Goal: Task Accomplishment & Management: Use online tool/utility

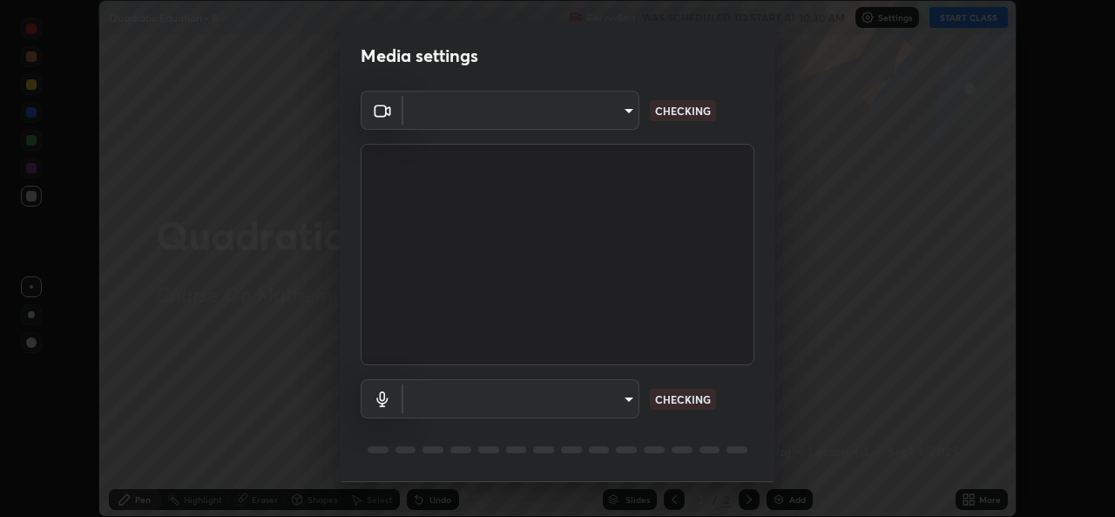
scroll to position [55, 0]
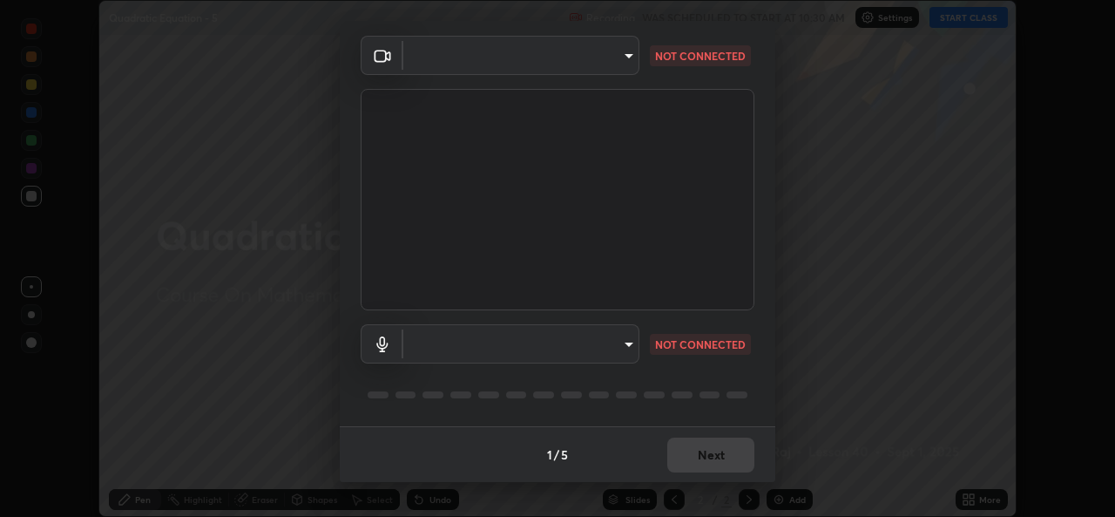
type input "01ba4e230c86726ed3cc2c83bf33541f2a1f81fc79d1918fb88ff4b5df00a70d"
type input "49b0a6df07a429b4aa0e143735b31e2a272de4ae34d33bd193cbc4de7c554cfd"
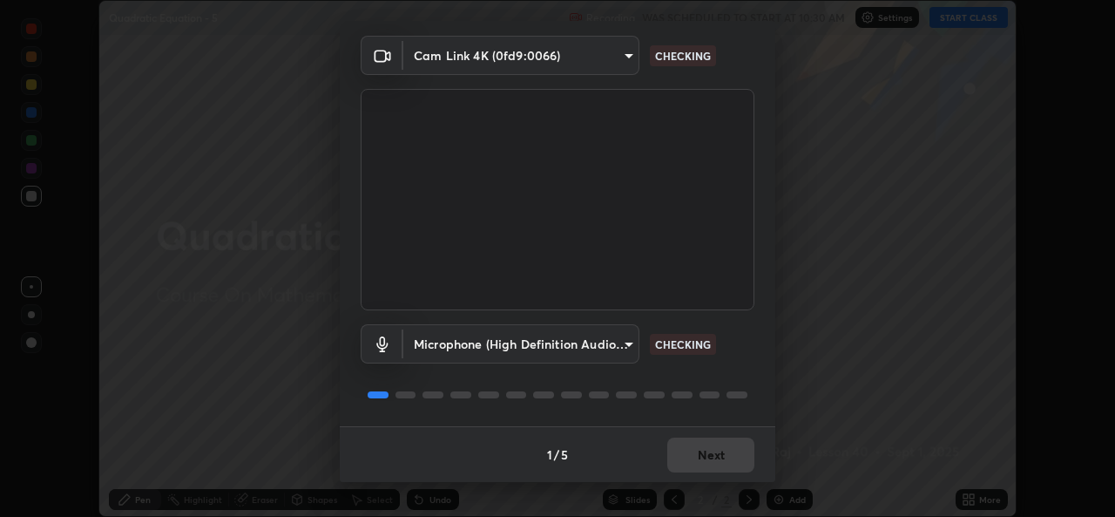
click at [713, 463] on div "1 / 5 Next" at bounding box center [558, 454] width 436 height 56
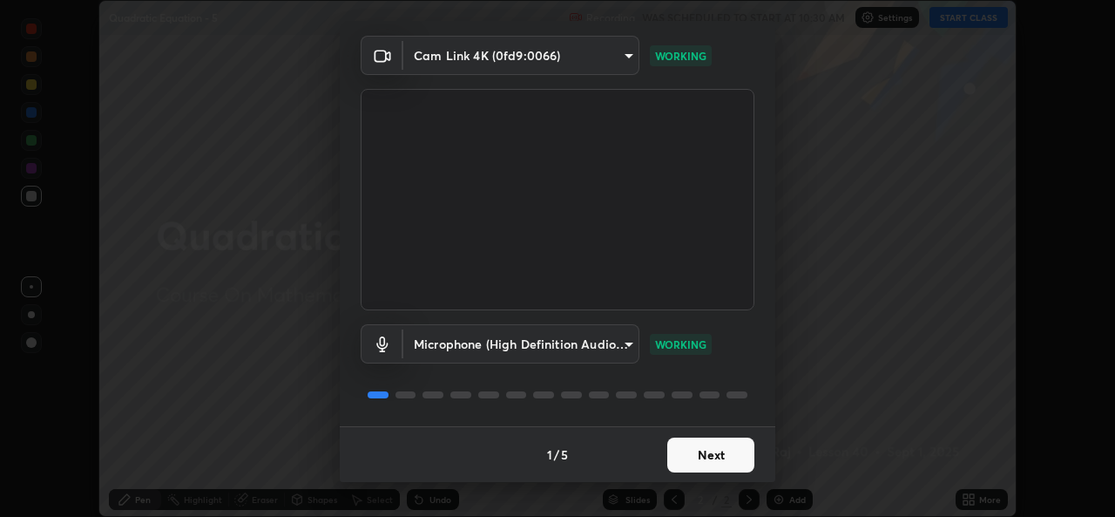
click at [711, 453] on button "Next" at bounding box center [710, 454] width 87 height 35
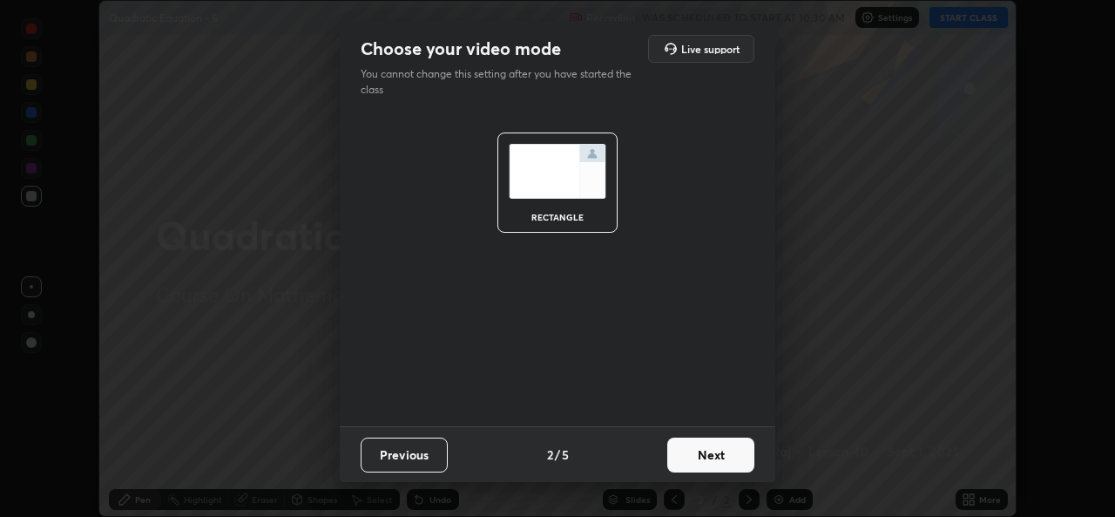
scroll to position [0, 0]
click at [715, 460] on button "Next" at bounding box center [710, 454] width 87 height 35
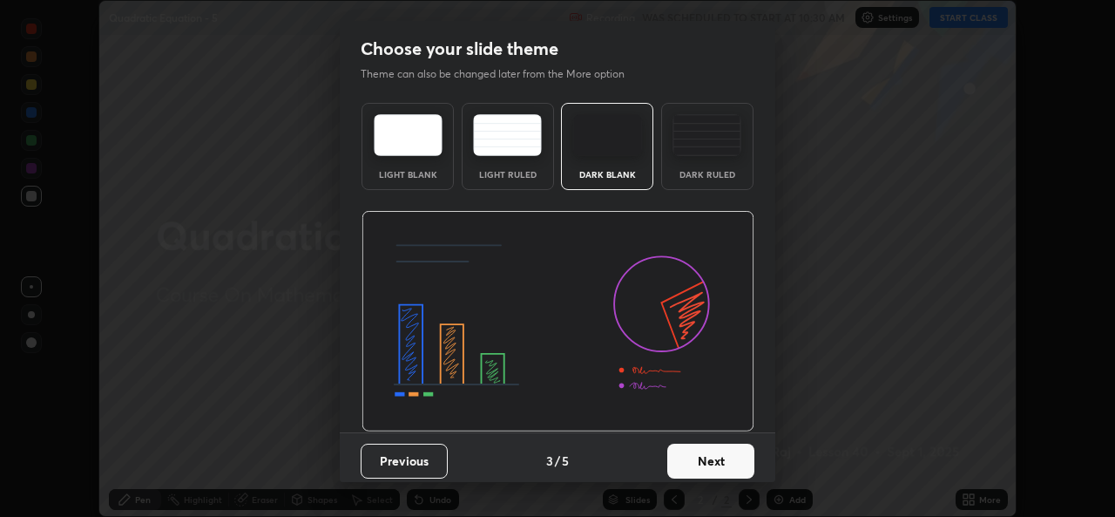
click at [715, 460] on button "Next" at bounding box center [710, 460] width 87 height 35
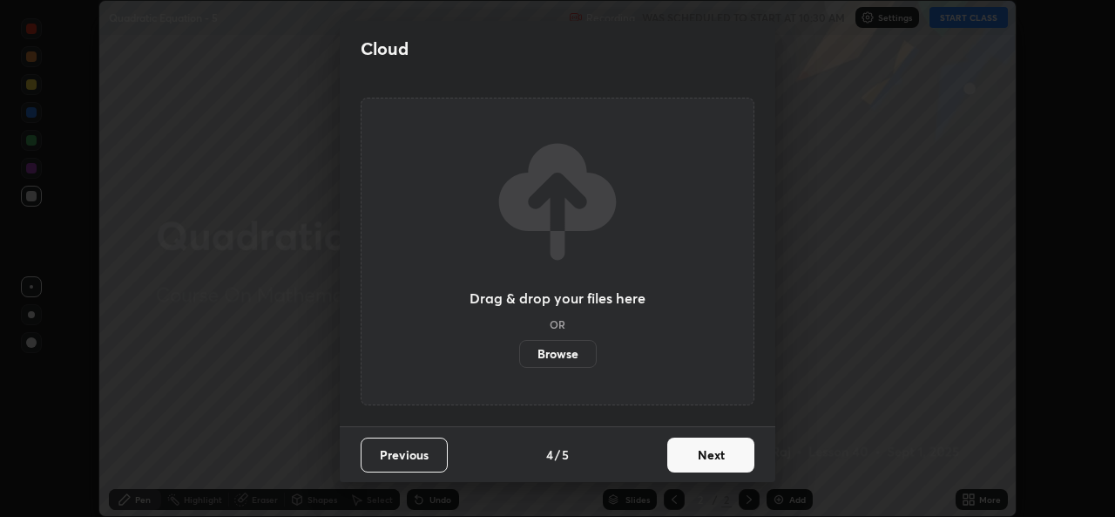
click at [714, 463] on button "Next" at bounding box center [710, 454] width 87 height 35
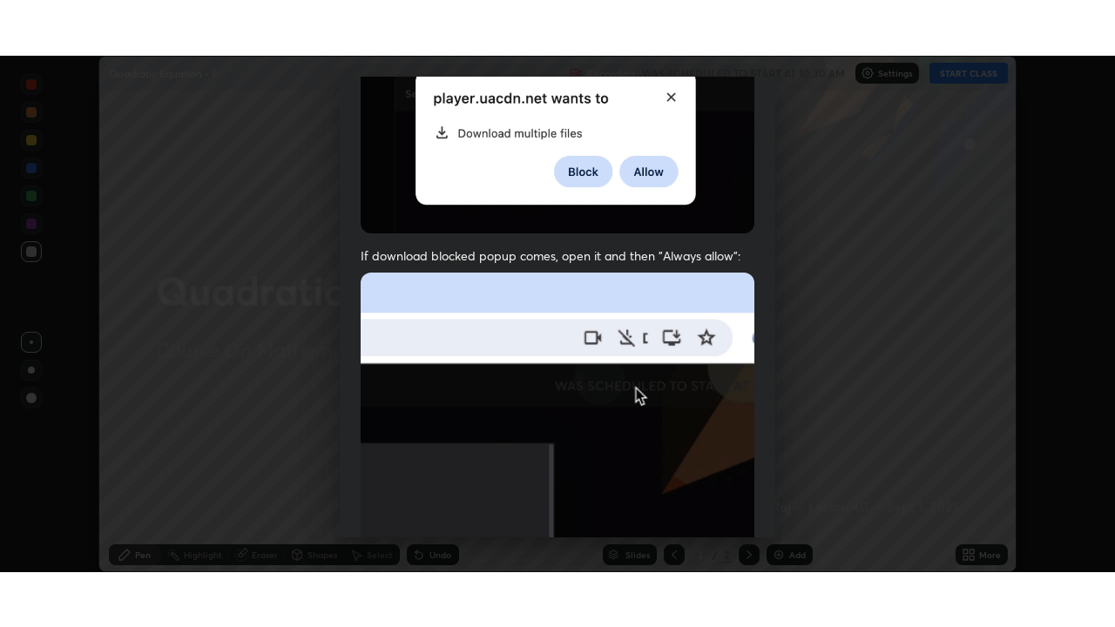
scroll to position [410, 0]
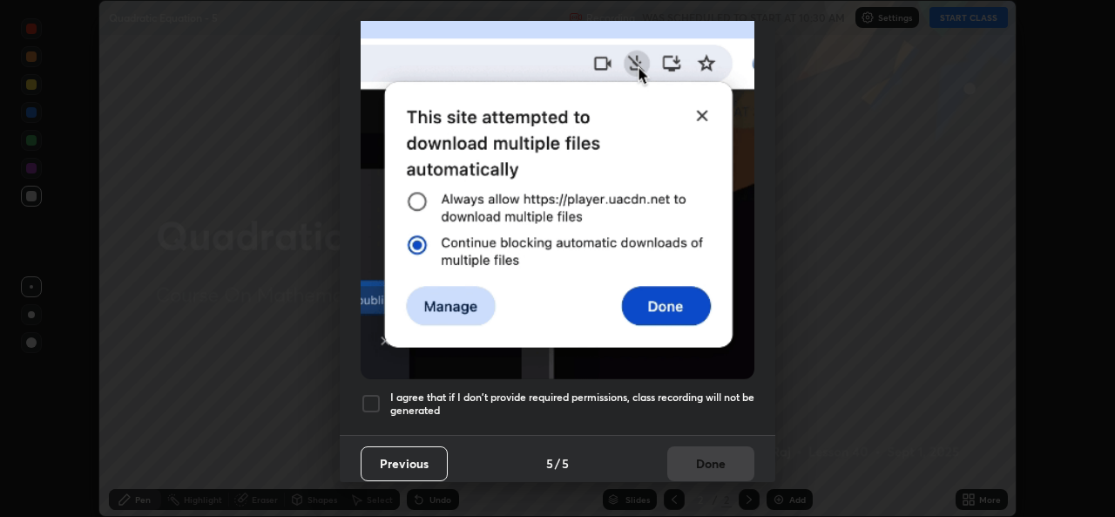
click at [641, 396] on h5 "I agree that if I don't provide required permissions, class recording will not …" at bounding box center [572, 403] width 364 height 27
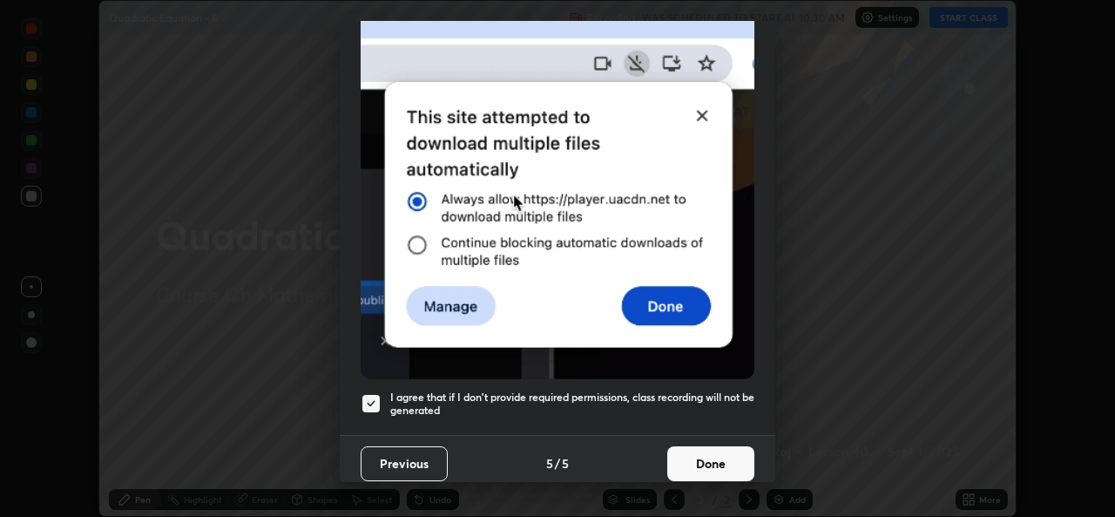
click at [693, 458] on button "Done" at bounding box center [710, 463] width 87 height 35
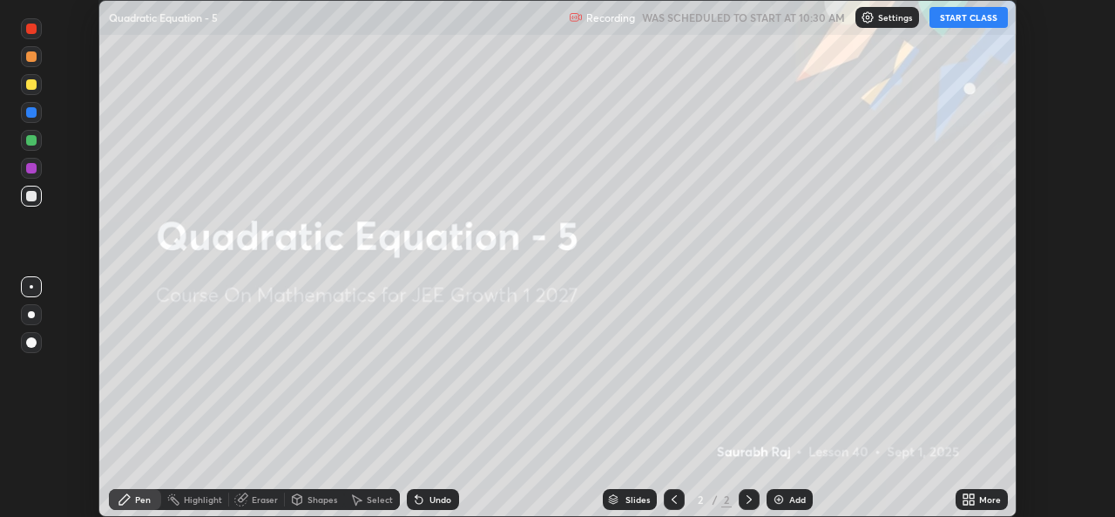
click at [965, 496] on icon at bounding box center [965, 496] width 4 height 4
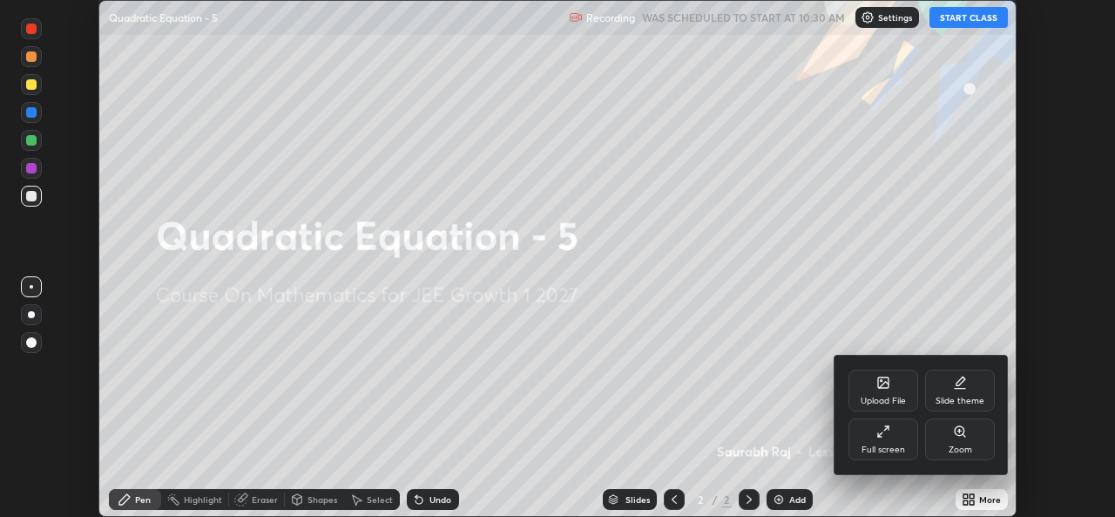
click at [896, 449] on div "Full screen" at bounding box center [884, 449] width 44 height 9
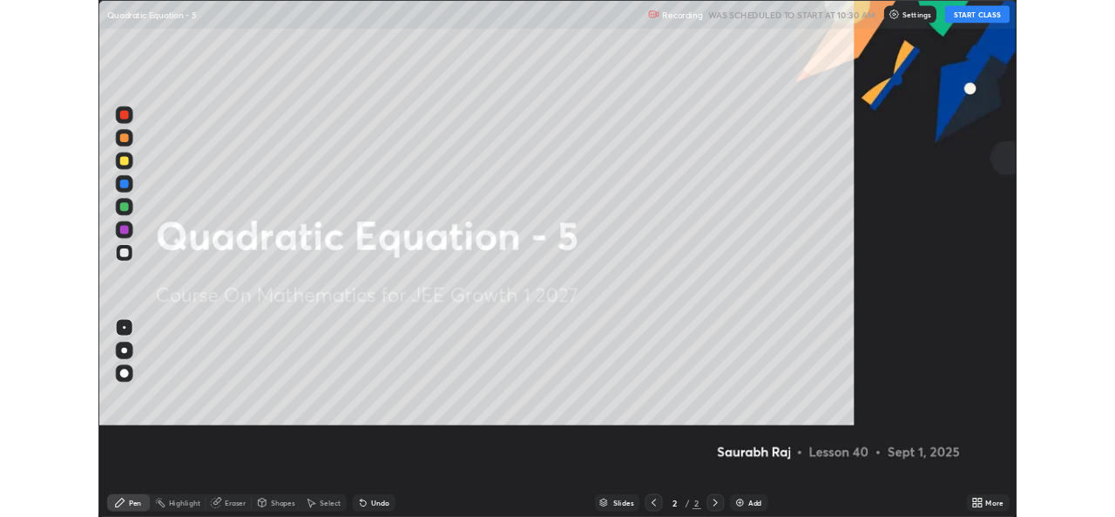
scroll to position [627, 1115]
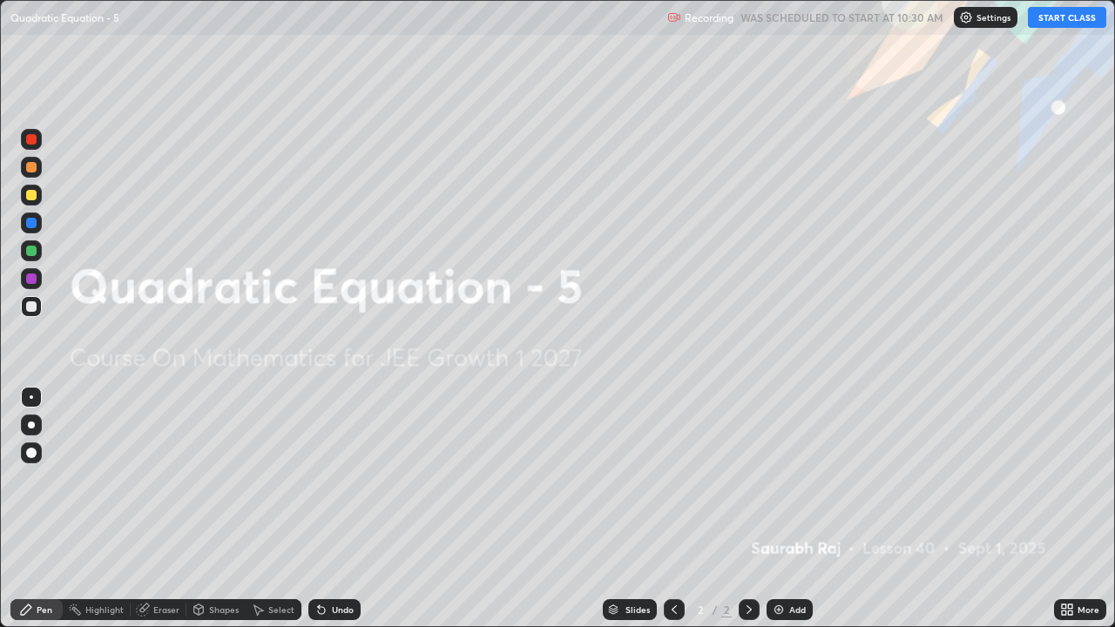
click at [1044, 21] on button "START CLASS" at bounding box center [1067, 17] width 78 height 21
click at [781, 516] on div "Add" at bounding box center [790, 609] width 46 height 21
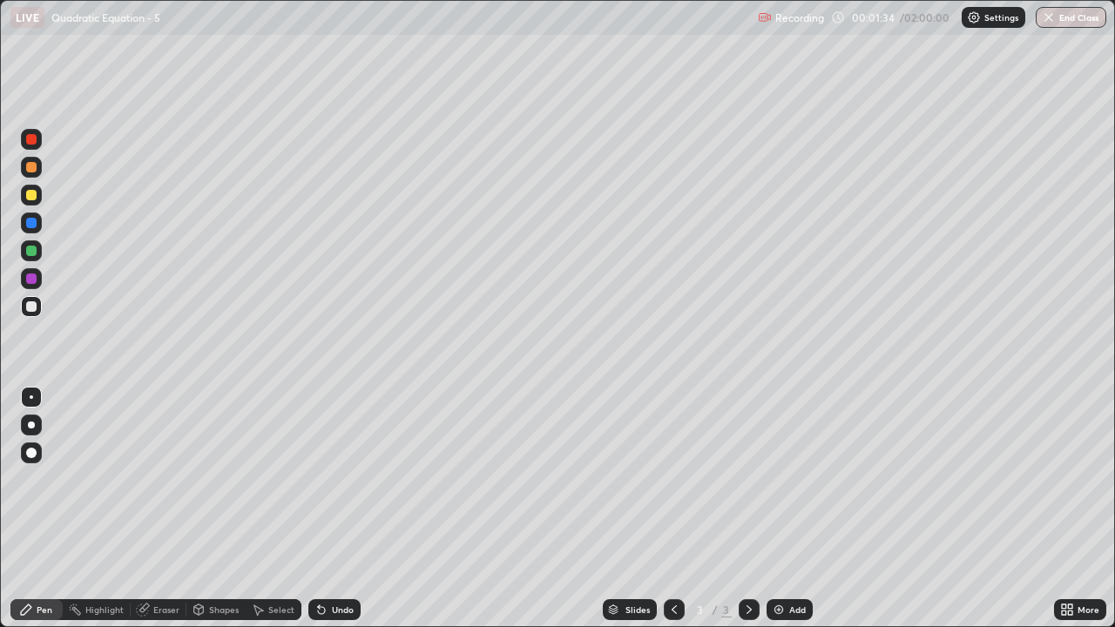
click at [31, 196] on div at bounding box center [31, 195] width 10 height 10
click at [268, 516] on div "Select" at bounding box center [274, 609] width 56 height 21
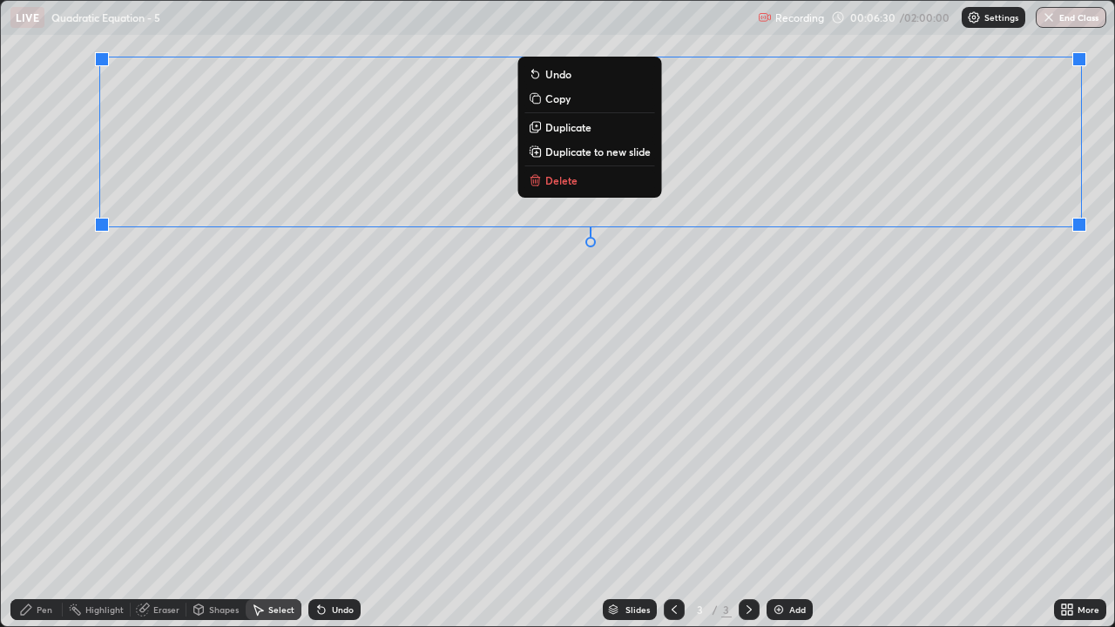
click at [43, 516] on div "Pen" at bounding box center [45, 609] width 16 height 9
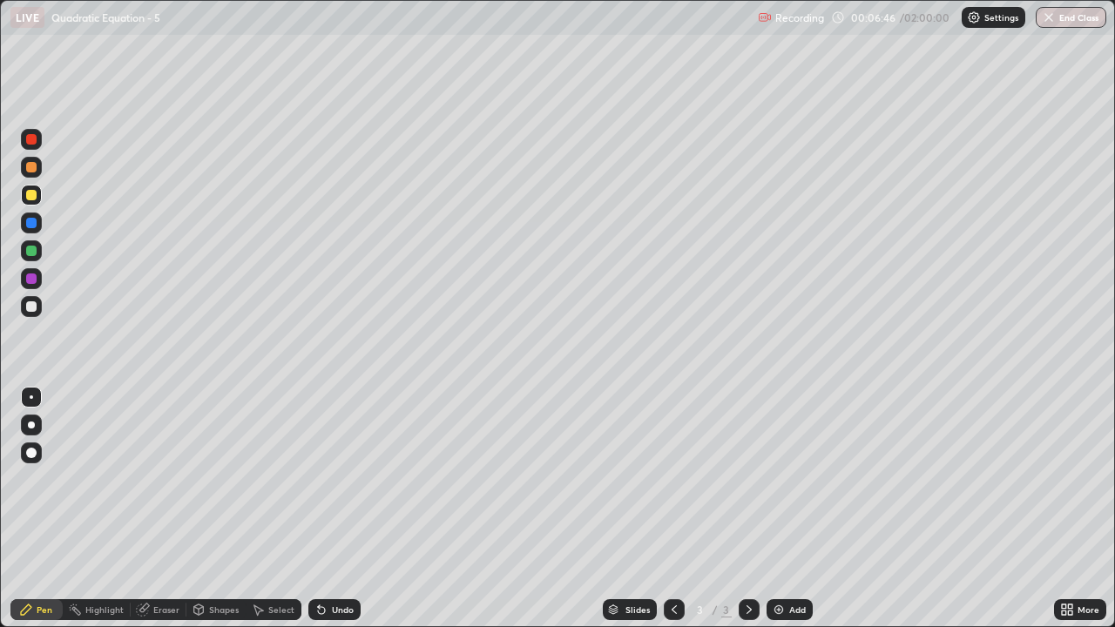
click at [35, 308] on div at bounding box center [31, 306] width 10 height 10
click at [334, 516] on div "Undo" at bounding box center [343, 609] width 22 height 9
click at [281, 516] on div "Select" at bounding box center [281, 609] width 26 height 9
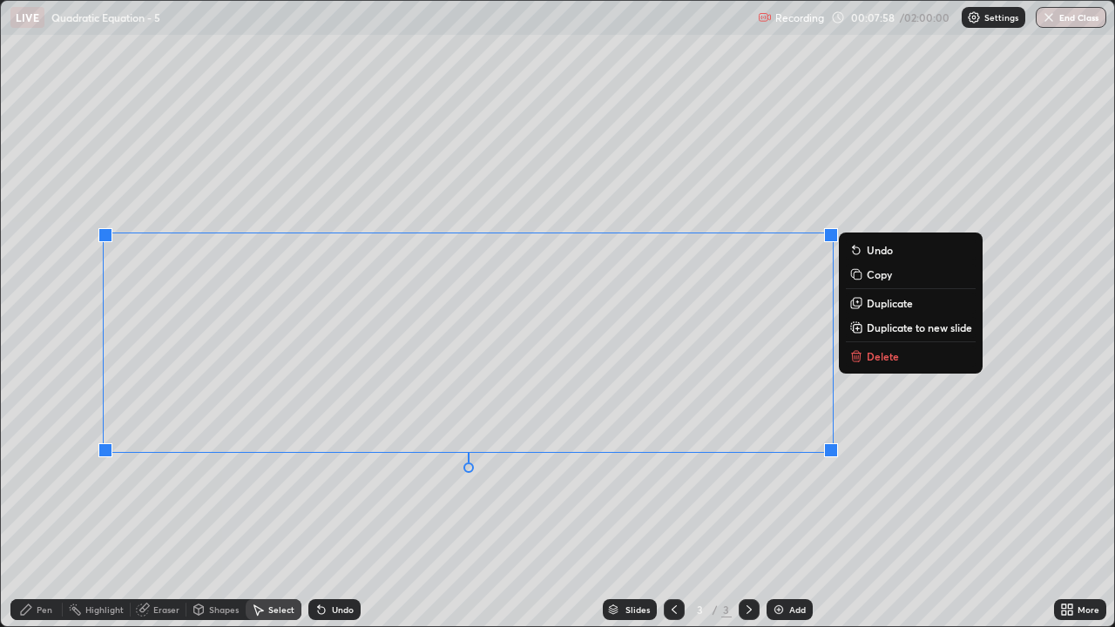
click at [781, 493] on div "0 ° Undo Copy Duplicate Duplicate to new slide Delete" at bounding box center [557, 313] width 1113 height 625
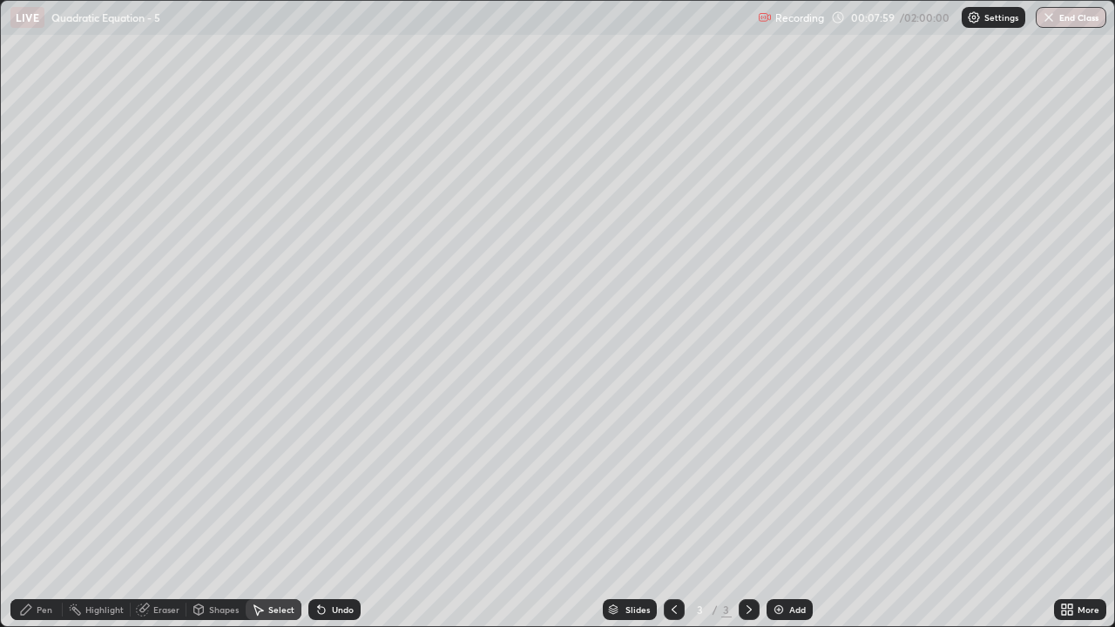
click at [54, 516] on div "Pen" at bounding box center [36, 609] width 52 height 21
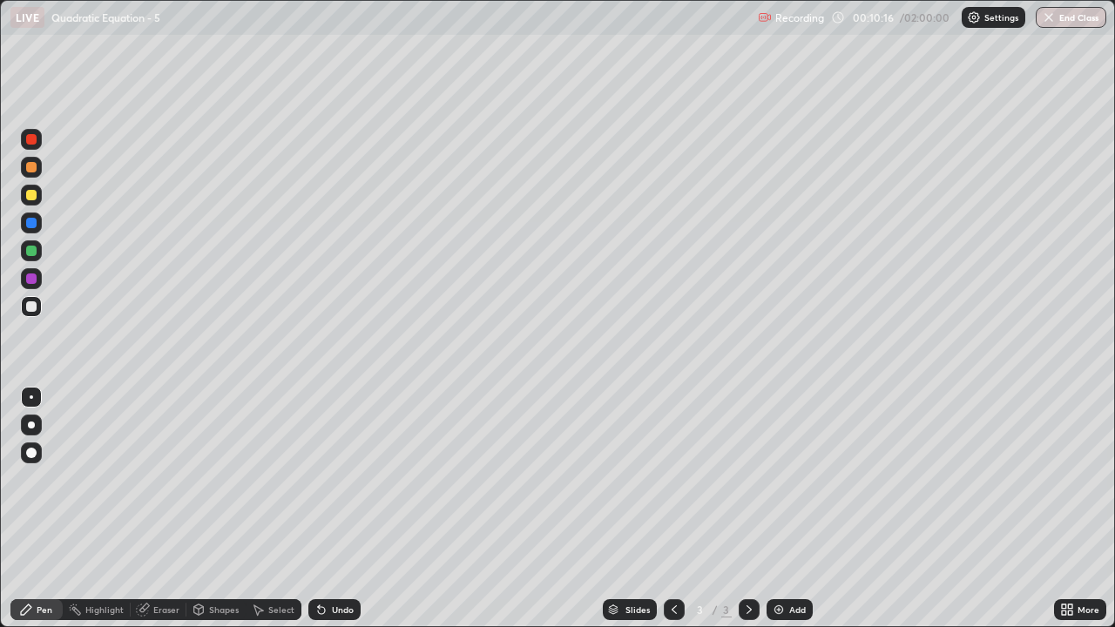
click at [791, 516] on div "Add" at bounding box center [790, 609] width 46 height 21
click at [29, 198] on div at bounding box center [31, 195] width 10 height 10
click at [320, 516] on icon at bounding box center [321, 610] width 7 height 7
click at [673, 516] on icon at bounding box center [674, 610] width 14 height 14
click at [754, 516] on div at bounding box center [749, 609] width 21 height 21
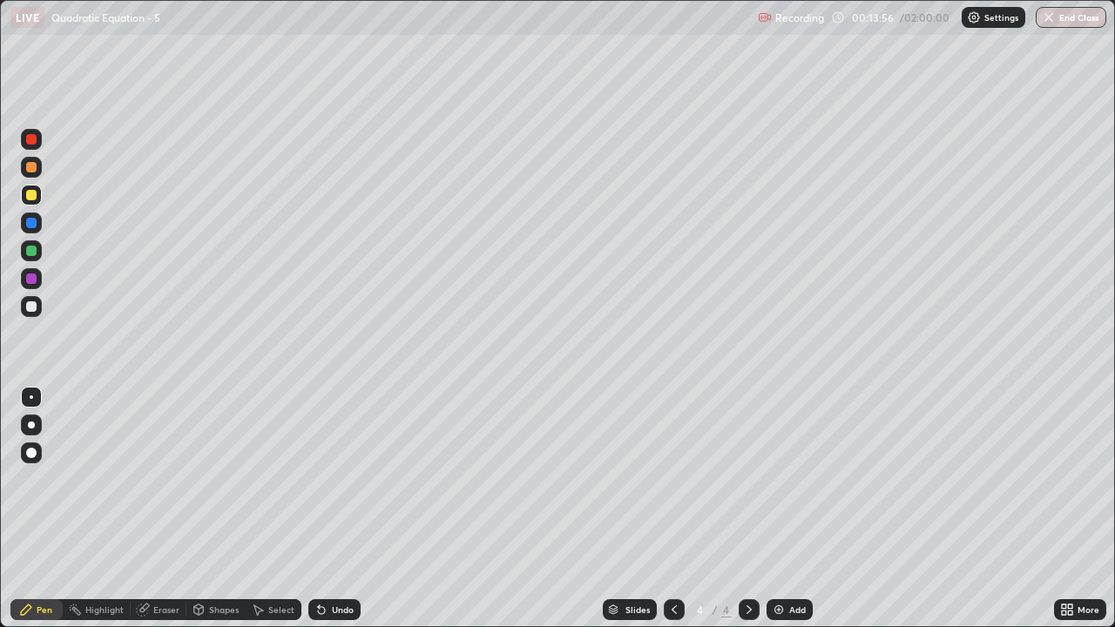
click at [34, 308] on div at bounding box center [31, 306] width 10 height 10
click at [328, 516] on div "Undo" at bounding box center [334, 609] width 52 height 21
click at [789, 516] on div "Add" at bounding box center [797, 609] width 17 height 9
click at [45, 516] on div "Pen" at bounding box center [45, 609] width 16 height 9
click at [262, 516] on icon at bounding box center [258, 610] width 14 height 14
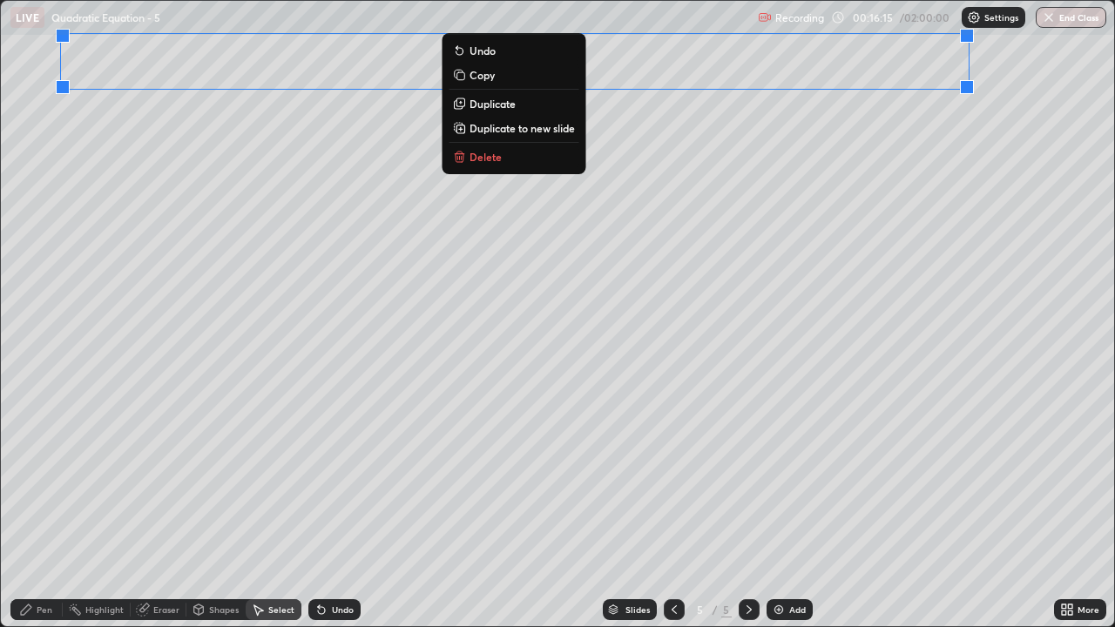
click at [46, 516] on div "Pen" at bounding box center [45, 609] width 16 height 9
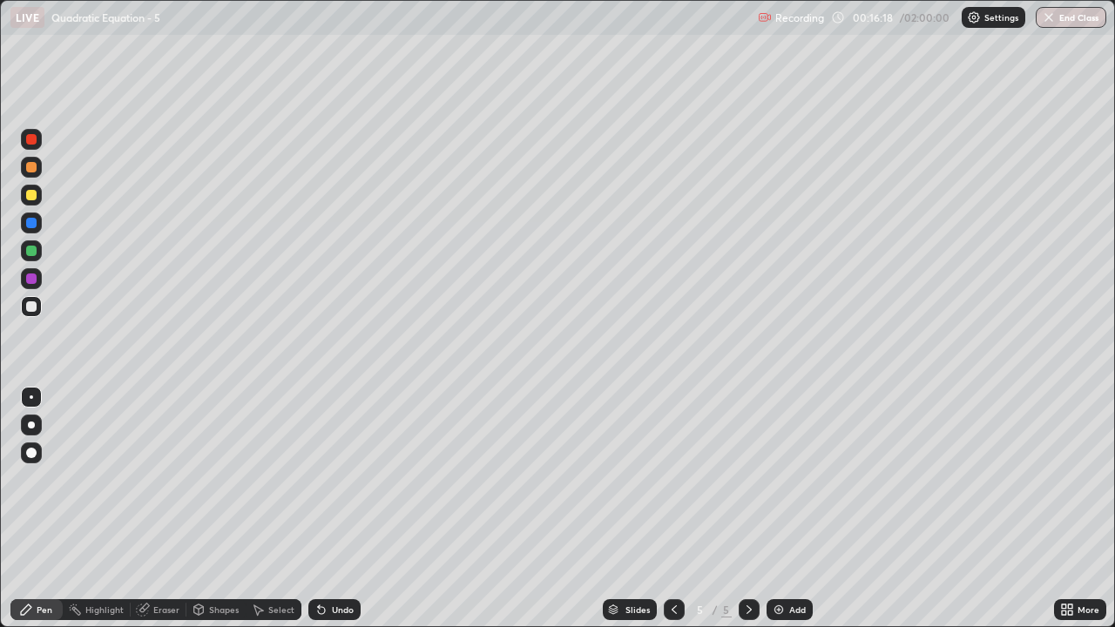
click at [163, 516] on div "Eraser" at bounding box center [159, 609] width 56 height 21
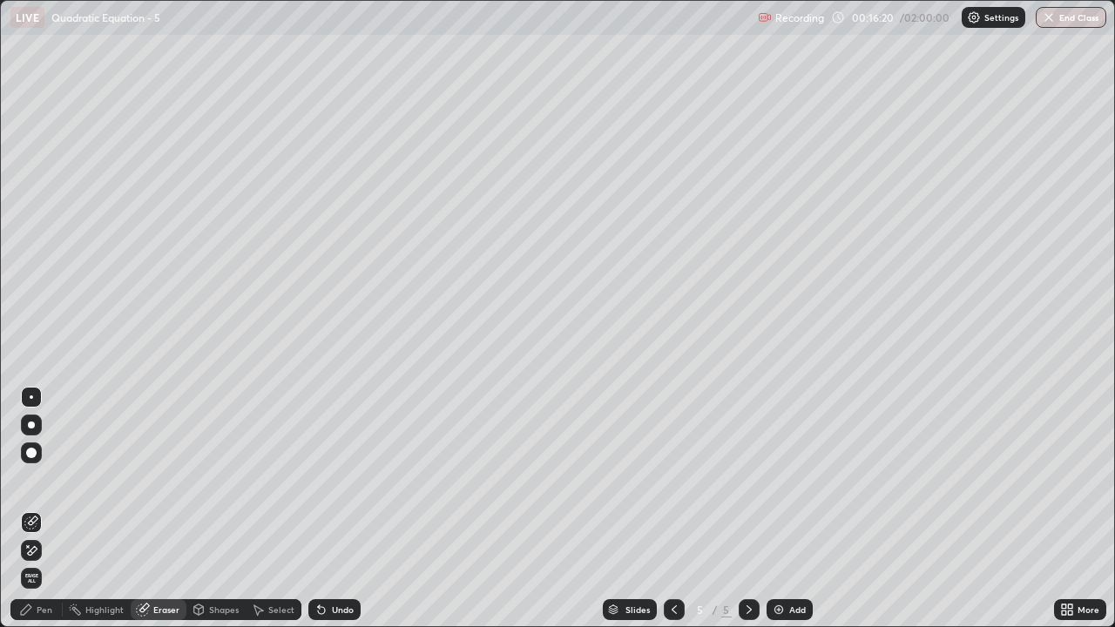
click at [48, 516] on div "Pen" at bounding box center [45, 609] width 16 height 9
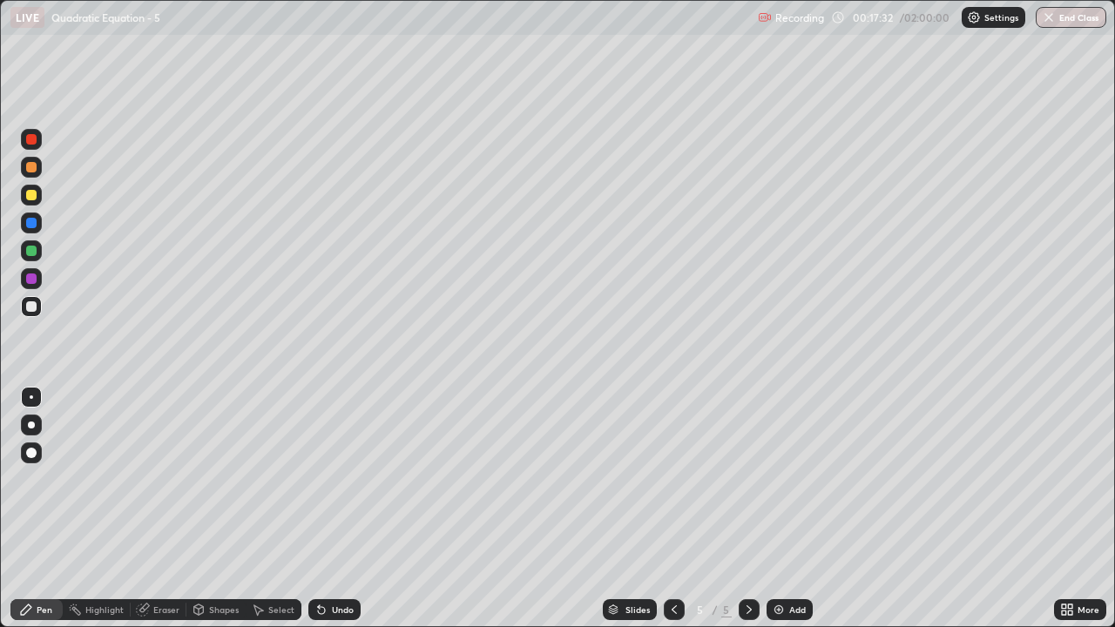
click at [333, 516] on div "Undo" at bounding box center [334, 609] width 52 height 21
click at [278, 516] on div "Select" at bounding box center [281, 609] width 26 height 9
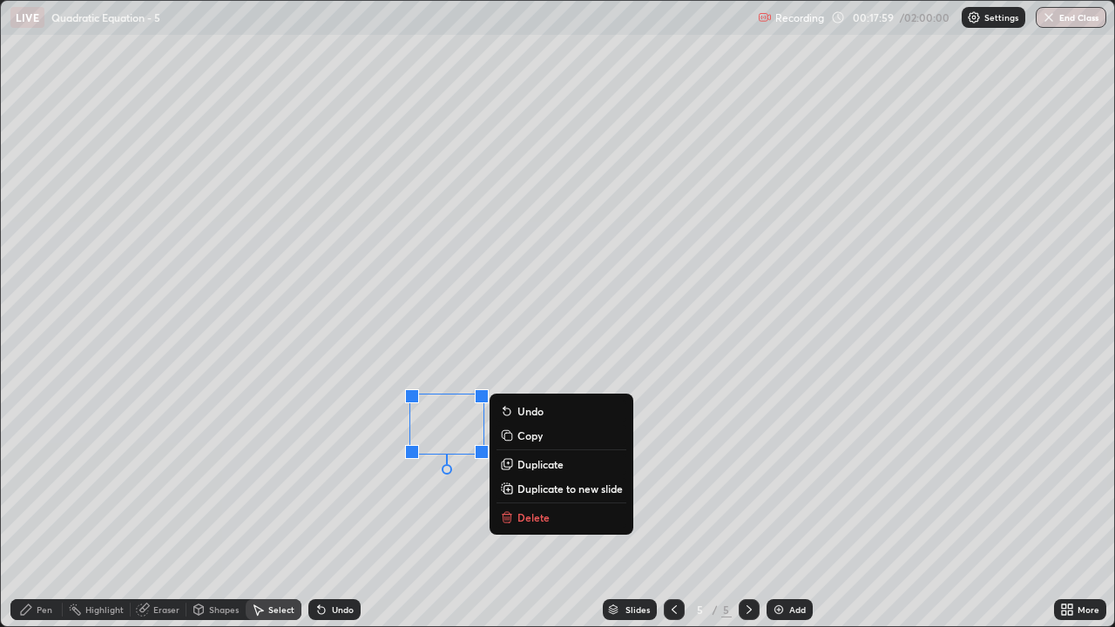
click at [30, 516] on icon at bounding box center [26, 610] width 10 height 10
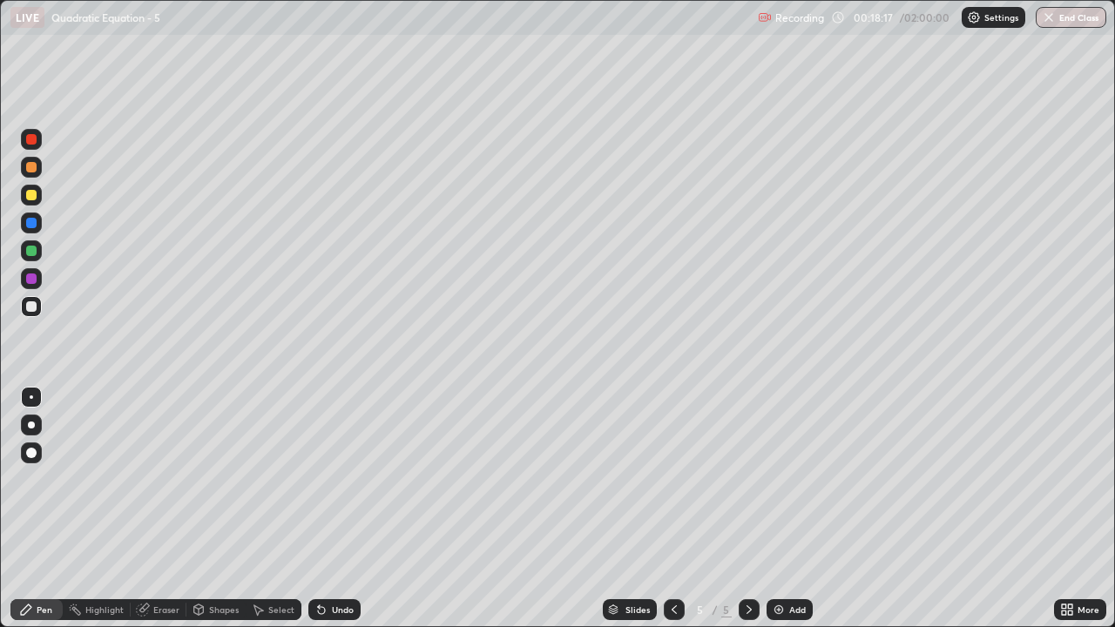
click at [167, 516] on div "Eraser" at bounding box center [166, 609] width 26 height 9
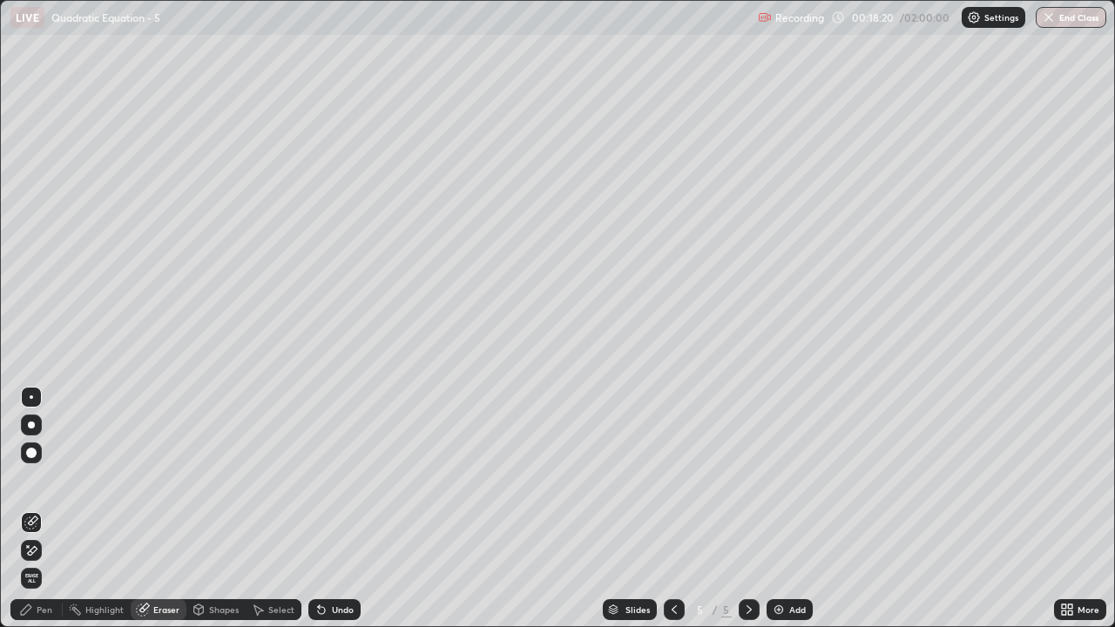
click at [51, 516] on div "Pen" at bounding box center [45, 609] width 16 height 9
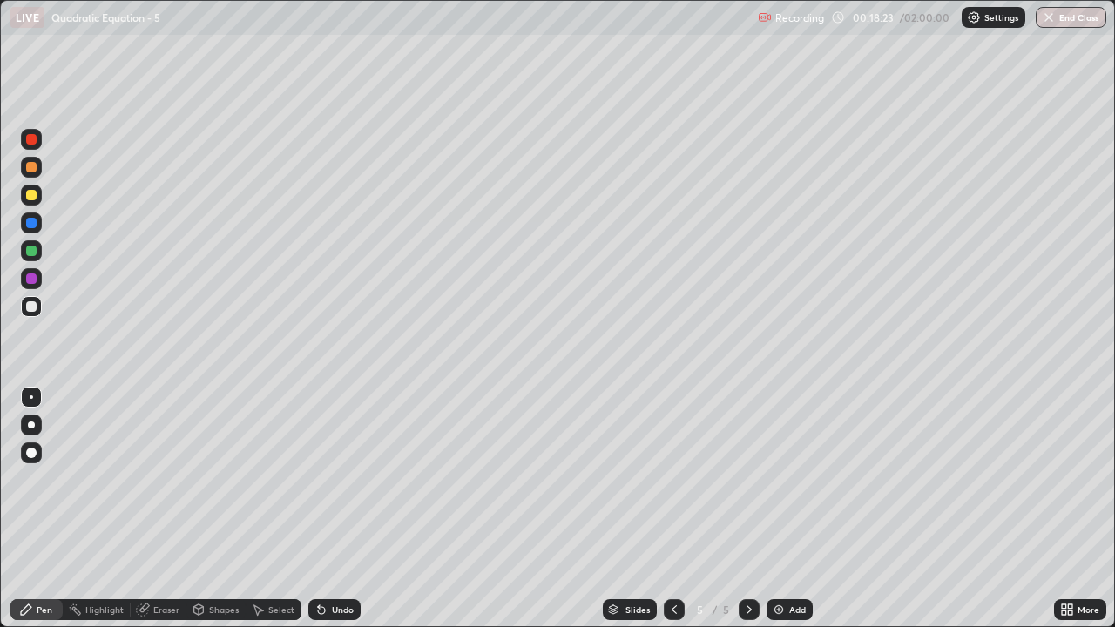
click at [152, 516] on div "Eraser" at bounding box center [159, 609] width 56 height 21
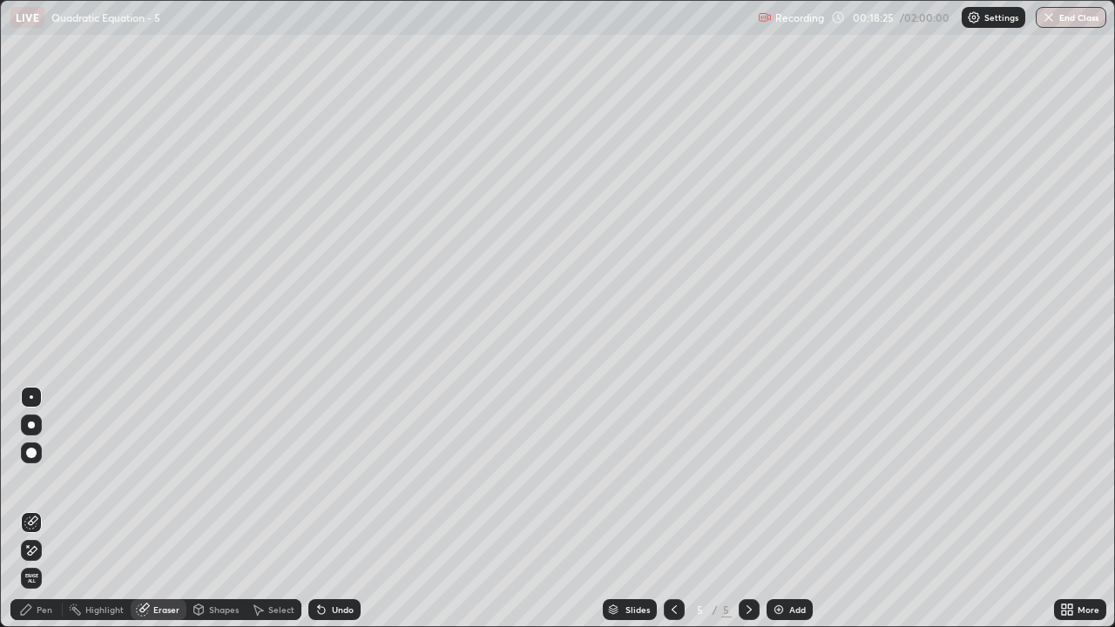
click at [41, 516] on div "Pen" at bounding box center [45, 609] width 16 height 9
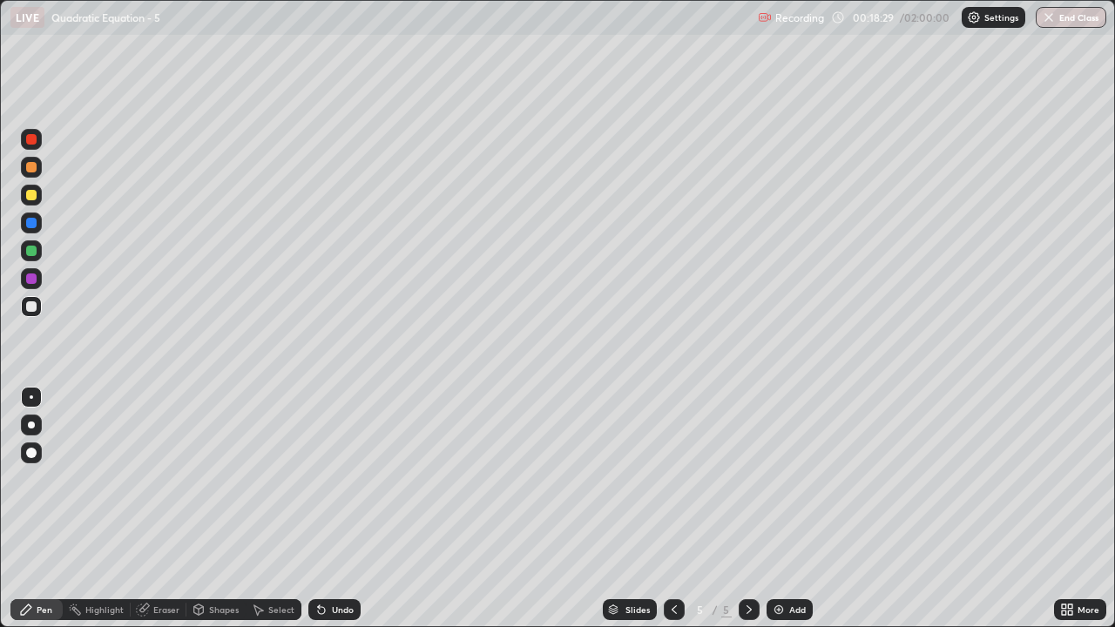
click at [672, 516] on div at bounding box center [674, 609] width 21 height 35
click at [748, 516] on icon at bounding box center [749, 609] width 5 height 9
click at [777, 516] on img at bounding box center [779, 610] width 14 height 14
click at [29, 197] on div at bounding box center [31, 195] width 10 height 10
click at [335, 516] on div "Undo" at bounding box center [343, 609] width 22 height 9
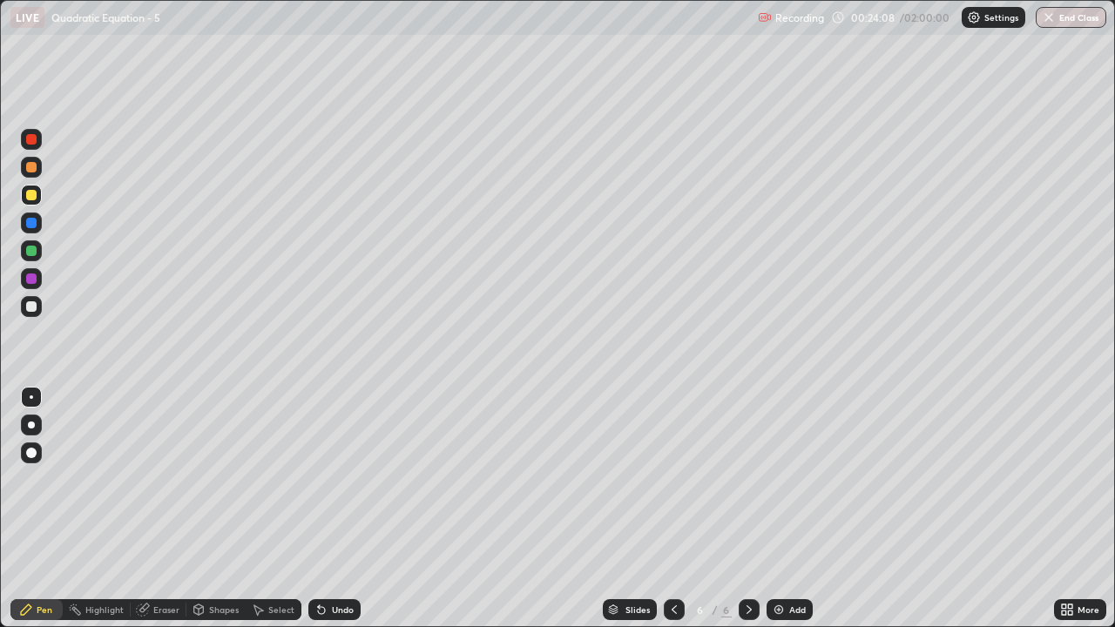
click at [33, 253] on div at bounding box center [31, 251] width 10 height 10
click at [332, 516] on div "Undo" at bounding box center [343, 609] width 22 height 9
click at [160, 516] on div "Eraser" at bounding box center [166, 609] width 26 height 9
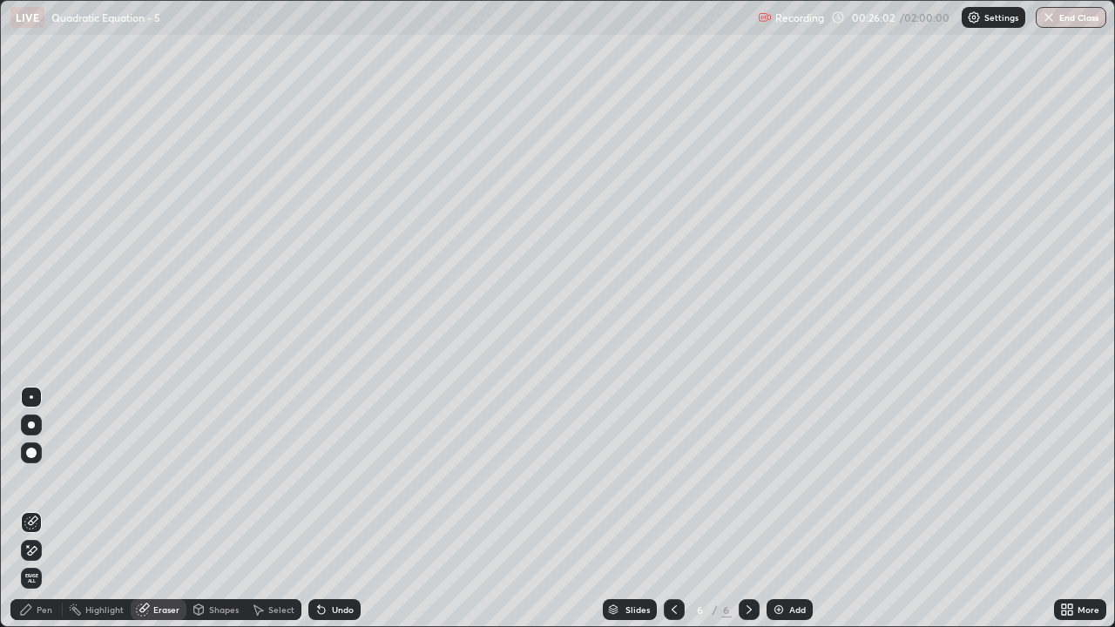
click at [37, 516] on div "Pen" at bounding box center [45, 609] width 16 height 9
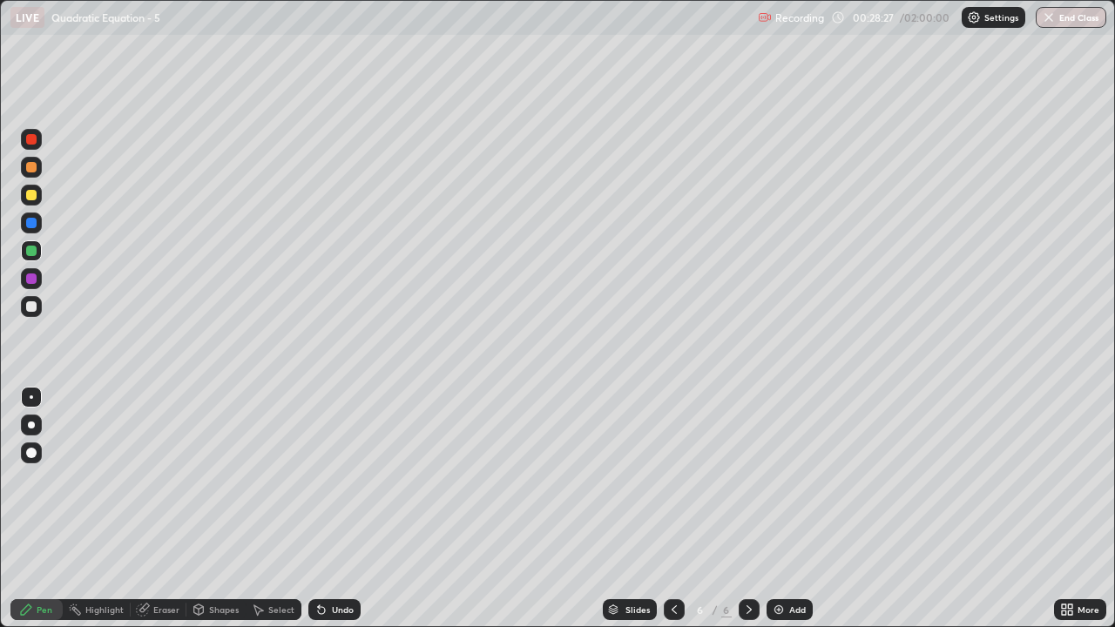
click at [321, 516] on icon at bounding box center [321, 610] width 7 height 7
click at [665, 516] on div at bounding box center [674, 609] width 21 height 21
click at [747, 516] on icon at bounding box center [749, 610] width 14 height 14
click at [793, 516] on div "Add" at bounding box center [797, 609] width 17 height 9
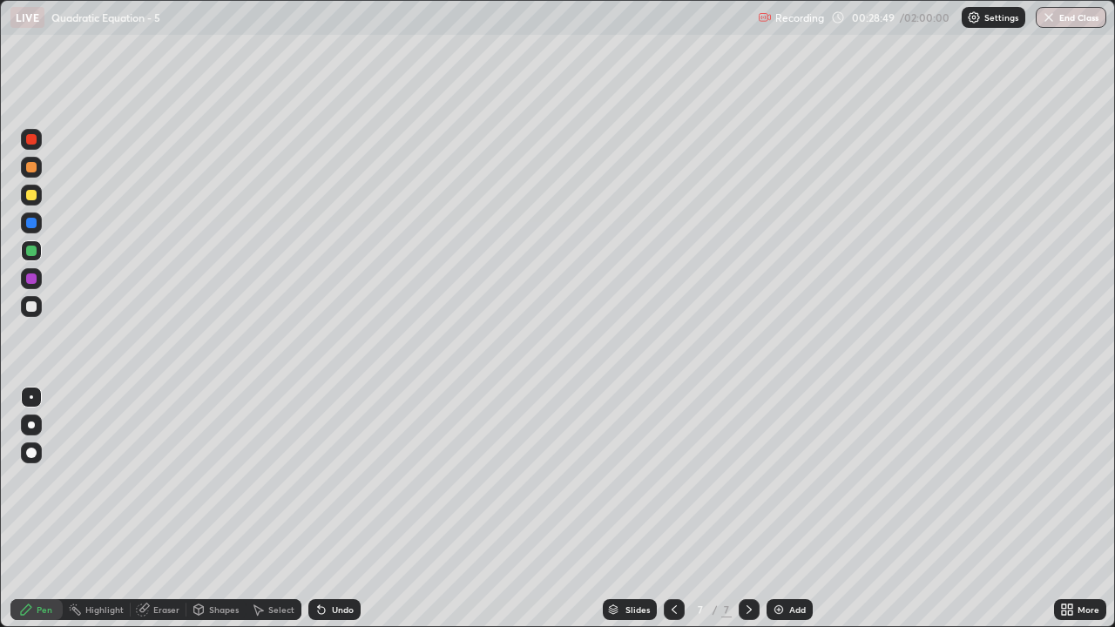
click at [30, 194] on div at bounding box center [31, 195] width 10 height 10
click at [325, 516] on icon at bounding box center [321, 610] width 14 height 14
click at [802, 516] on div "Add" at bounding box center [797, 609] width 17 height 9
click at [314, 516] on icon at bounding box center [321, 610] width 14 height 14
click at [31, 304] on div at bounding box center [31, 306] width 10 height 10
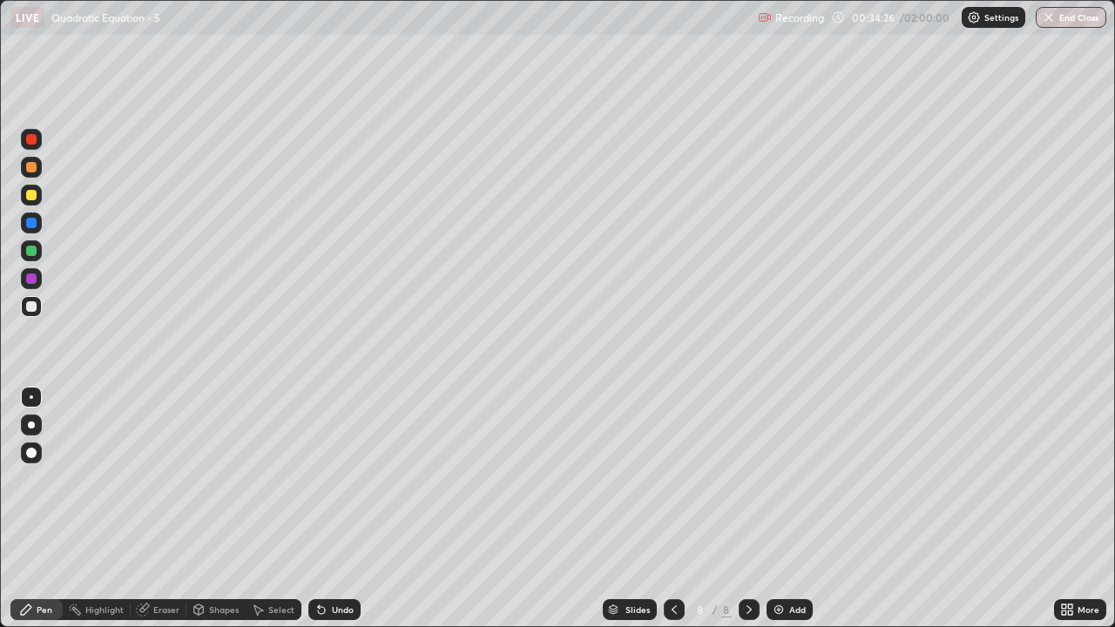
click at [673, 516] on icon at bounding box center [674, 610] width 14 height 14
click at [747, 516] on icon at bounding box center [749, 609] width 5 height 9
click at [673, 516] on icon at bounding box center [674, 610] width 14 height 14
click at [750, 516] on icon at bounding box center [749, 610] width 14 height 14
click at [32, 253] on div at bounding box center [31, 251] width 10 height 10
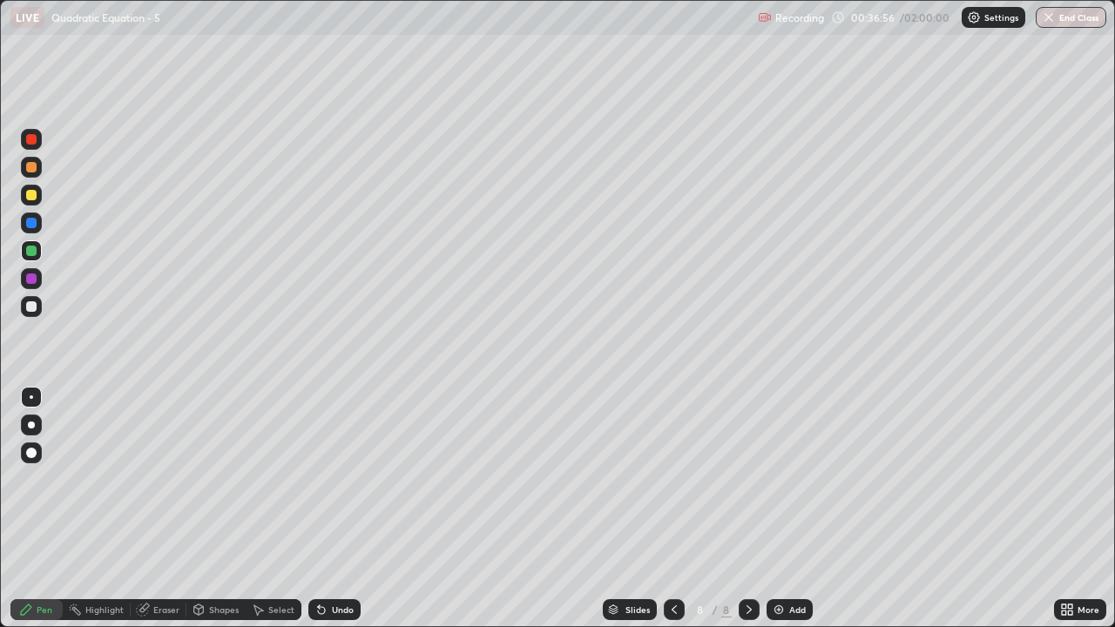
click at [160, 516] on div "Eraser" at bounding box center [166, 609] width 26 height 9
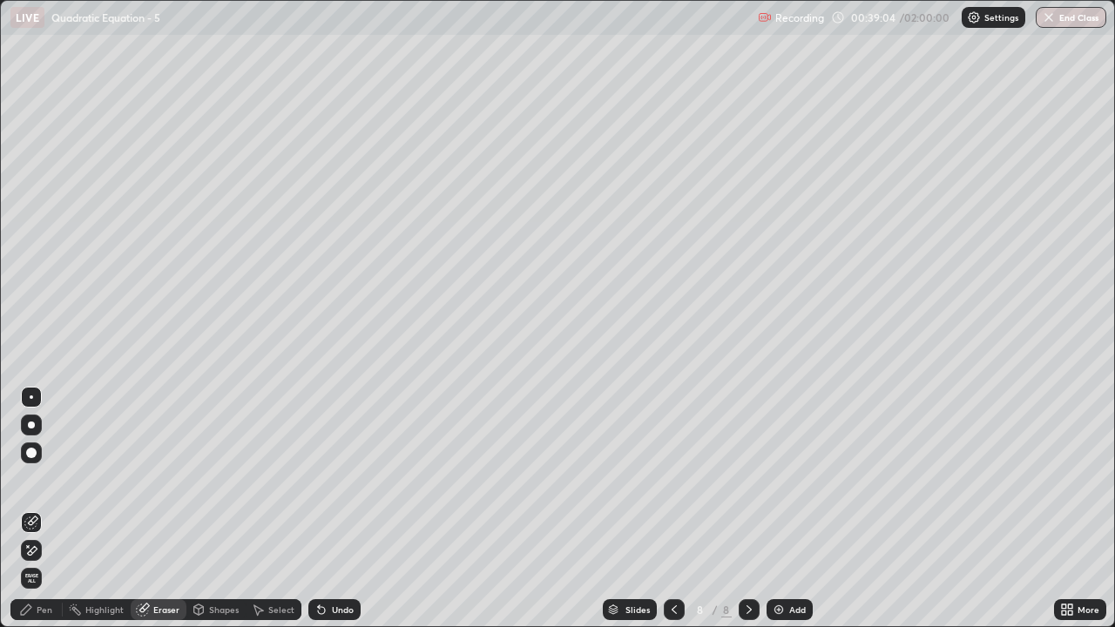
click at [673, 516] on icon at bounding box center [674, 610] width 14 height 14
click at [748, 516] on icon at bounding box center [749, 610] width 14 height 14
click at [803, 516] on div "Add" at bounding box center [797, 609] width 17 height 9
click at [34, 516] on div "Pen" at bounding box center [36, 609] width 52 height 21
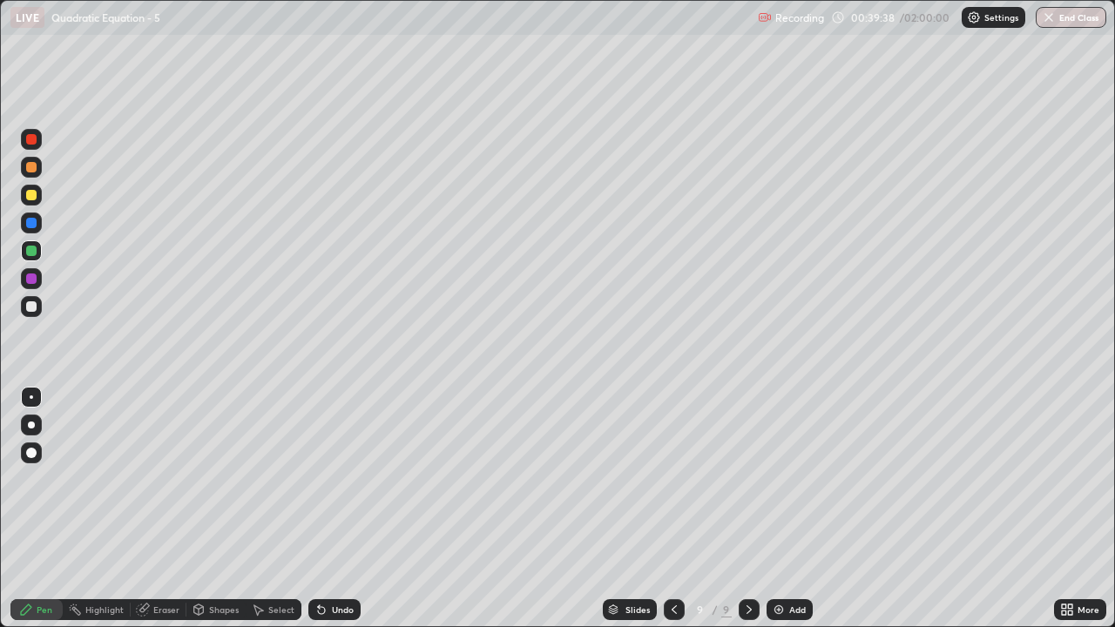
click at [339, 516] on div "Undo" at bounding box center [334, 609] width 52 height 21
click at [340, 516] on div "Undo" at bounding box center [343, 609] width 22 height 9
click at [337, 516] on div "Undo" at bounding box center [334, 609] width 52 height 21
click at [333, 516] on div "Undo" at bounding box center [334, 609] width 52 height 21
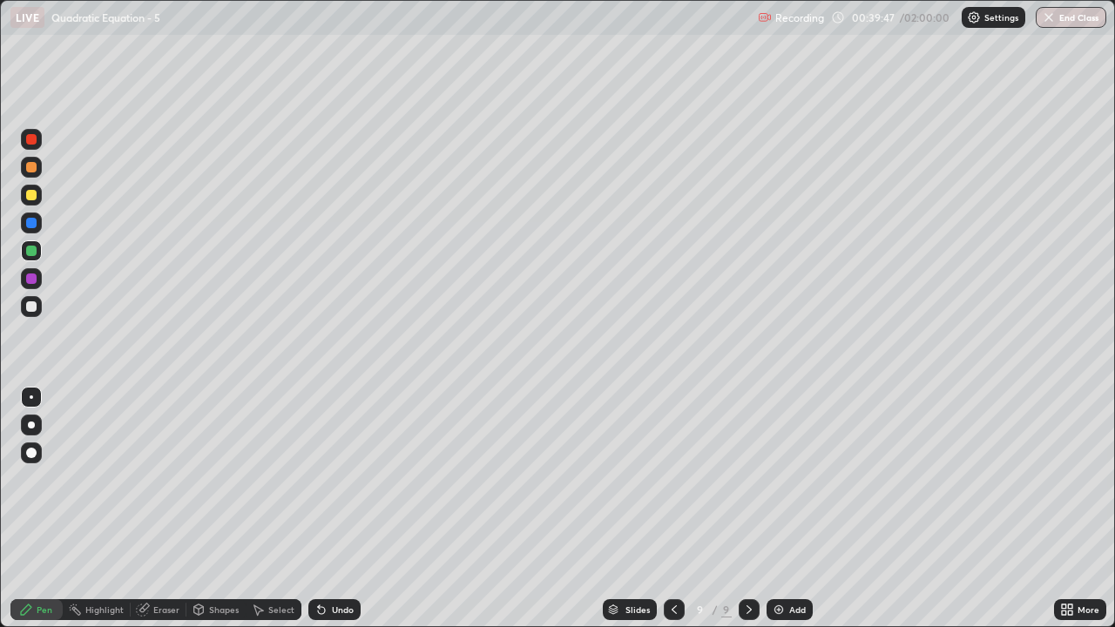
click at [679, 516] on div at bounding box center [674, 609] width 21 height 21
click at [747, 516] on icon at bounding box center [749, 610] width 14 height 14
click at [673, 516] on icon at bounding box center [674, 610] width 14 height 14
click at [745, 516] on icon at bounding box center [749, 610] width 14 height 14
click at [334, 516] on div "Undo" at bounding box center [343, 609] width 22 height 9
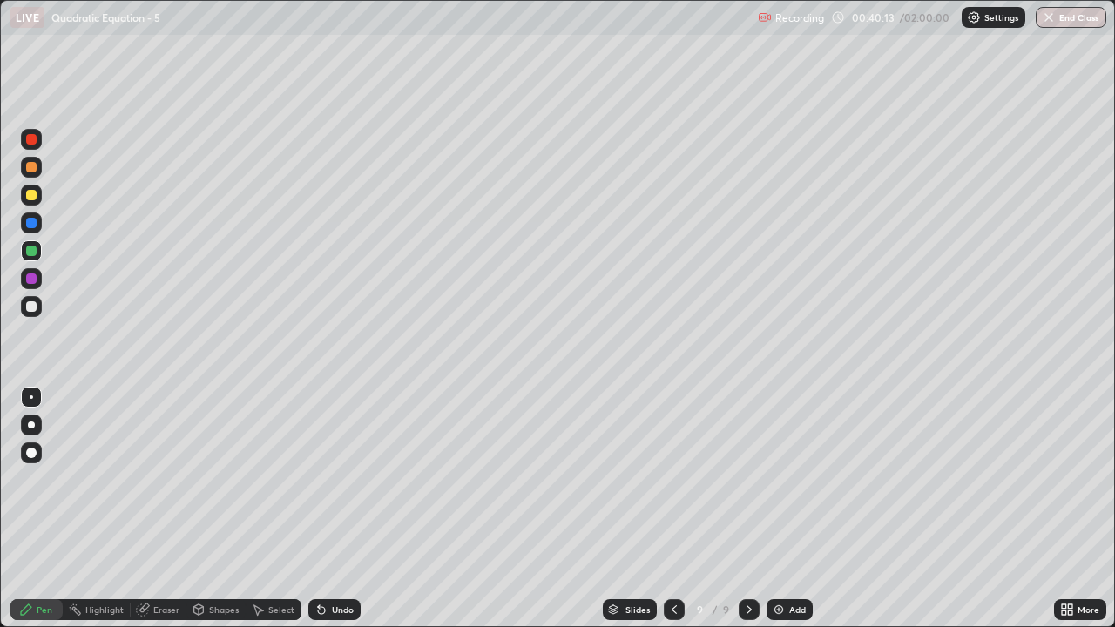
click at [332, 516] on div "Undo" at bounding box center [343, 609] width 22 height 9
click at [326, 516] on div "Undo" at bounding box center [334, 609] width 52 height 21
click at [328, 516] on div "Undo" at bounding box center [334, 609] width 52 height 21
click at [670, 516] on icon at bounding box center [674, 610] width 14 height 14
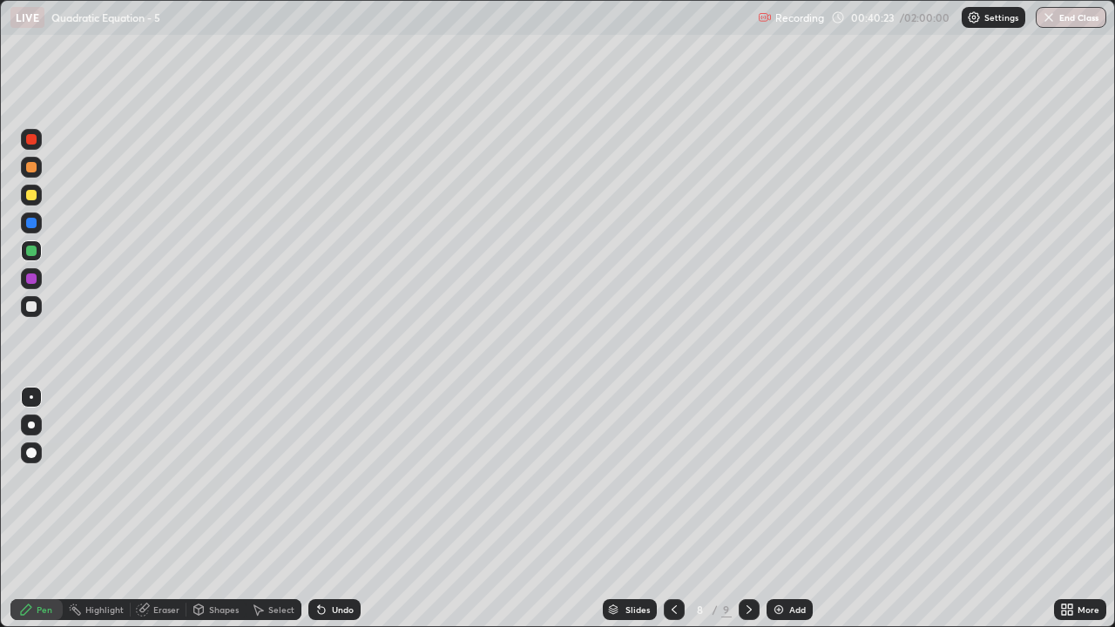
click at [745, 516] on div at bounding box center [749, 609] width 21 height 21
click at [673, 516] on icon at bounding box center [674, 610] width 14 height 14
click at [746, 516] on icon at bounding box center [749, 610] width 14 height 14
click at [276, 516] on div "Select" at bounding box center [281, 609] width 26 height 9
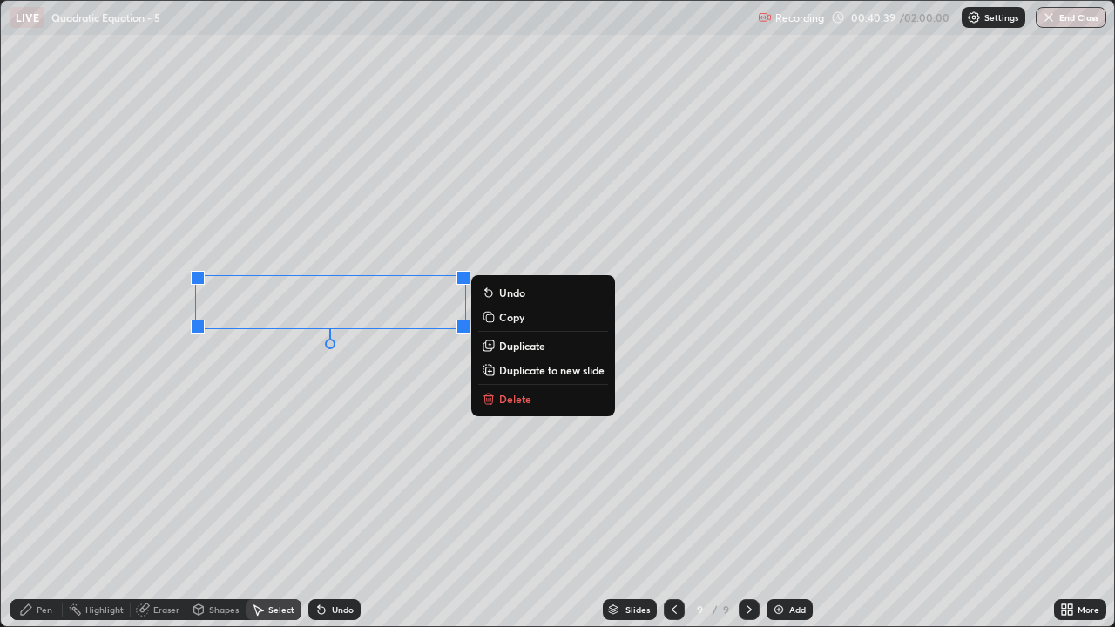
click at [516, 342] on p "Duplicate" at bounding box center [522, 346] width 46 height 14
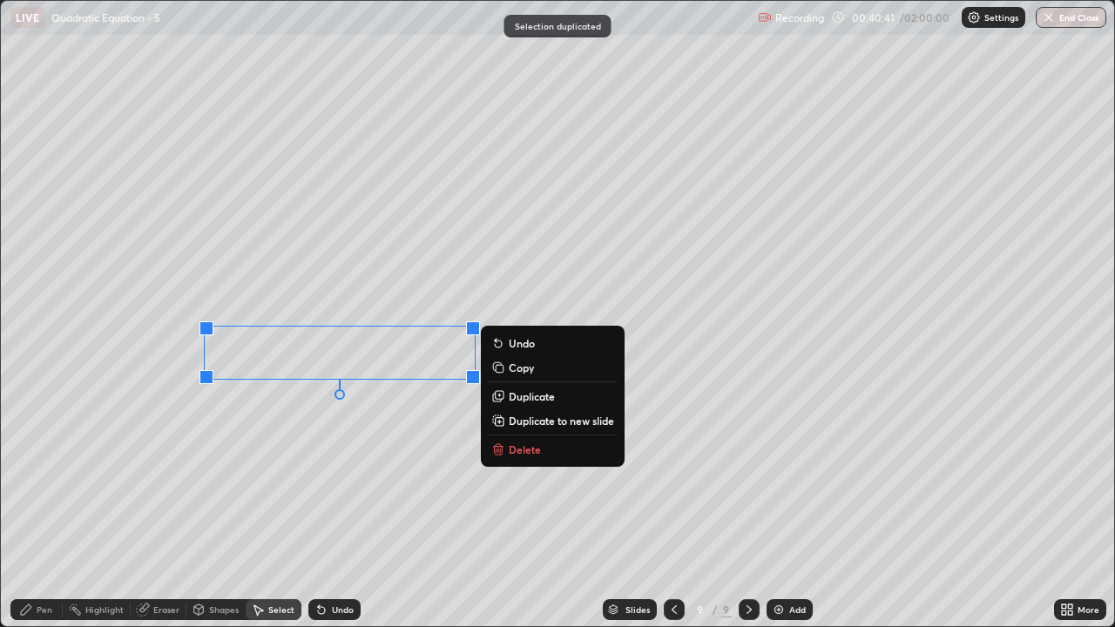
click at [36, 516] on div "Pen" at bounding box center [36, 609] width 52 height 21
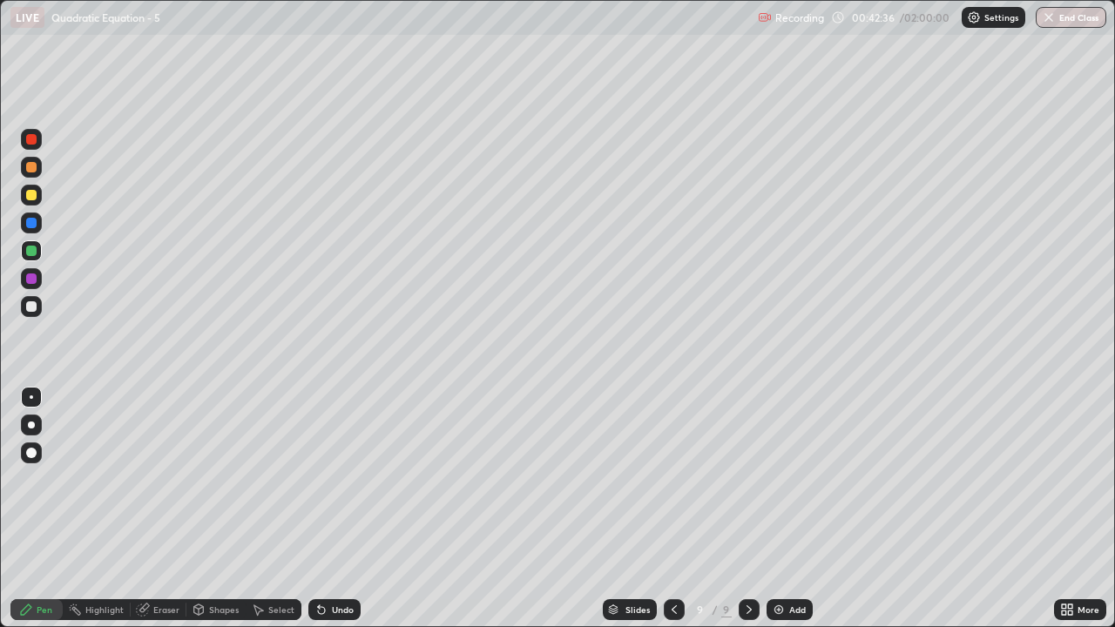
click at [672, 516] on icon at bounding box center [674, 610] width 14 height 14
click at [673, 516] on icon at bounding box center [674, 610] width 14 height 14
click at [740, 516] on div at bounding box center [749, 609] width 21 height 21
click at [276, 516] on div "Select" at bounding box center [281, 609] width 26 height 9
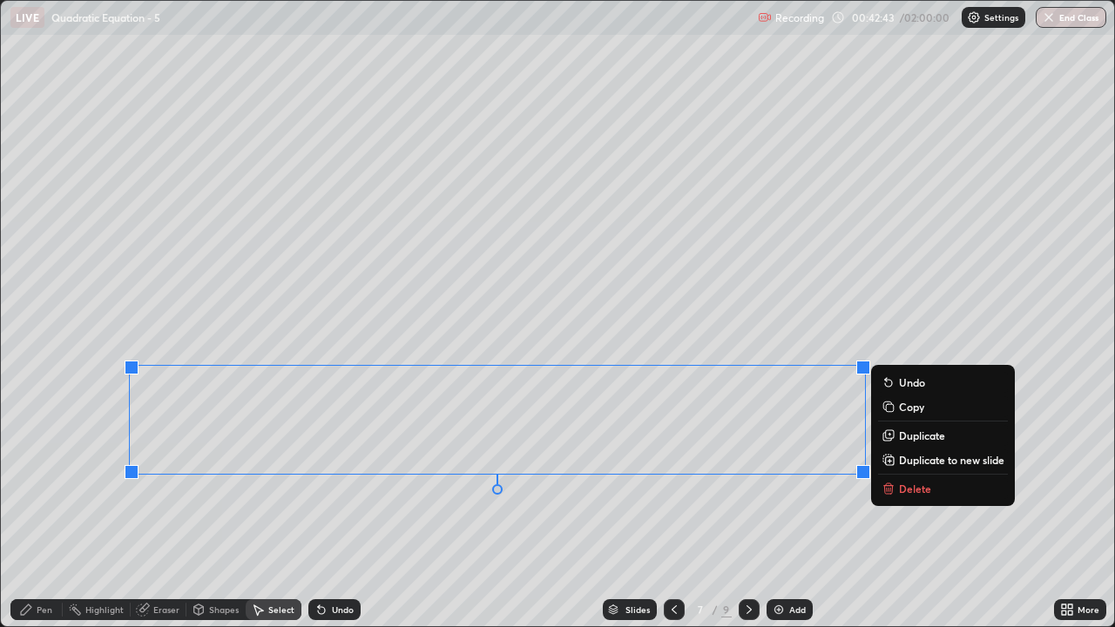
click at [912, 409] on p "Copy" at bounding box center [911, 407] width 25 height 14
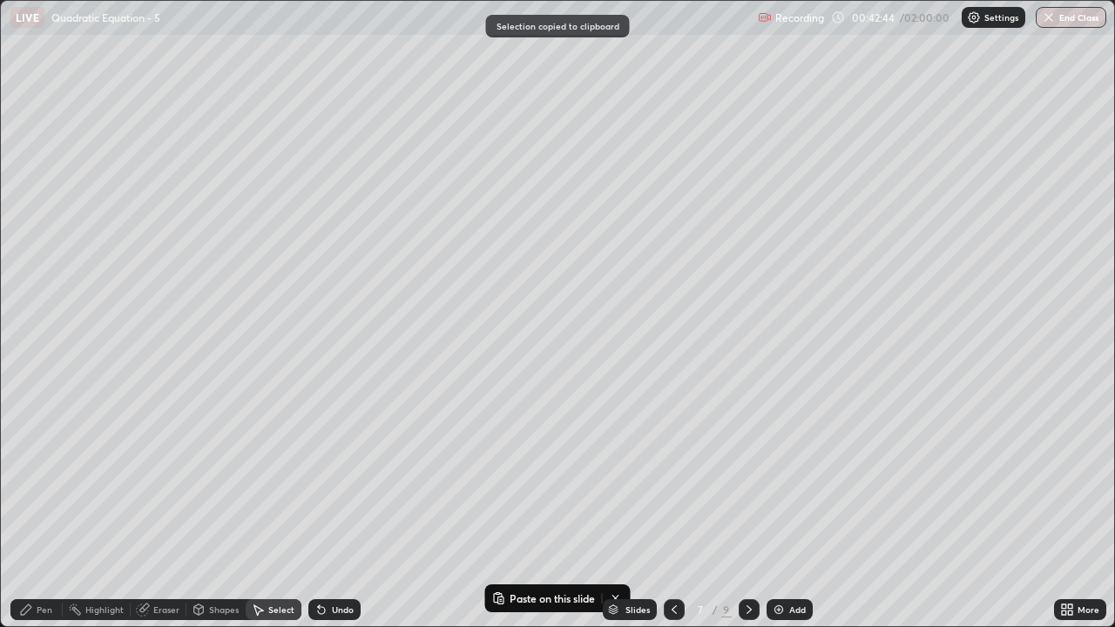
click at [747, 516] on icon at bounding box center [749, 610] width 14 height 14
click at [749, 516] on icon at bounding box center [749, 610] width 14 height 14
click at [747, 516] on icon at bounding box center [749, 610] width 14 height 14
click at [789, 516] on div "Add" at bounding box center [797, 609] width 17 height 9
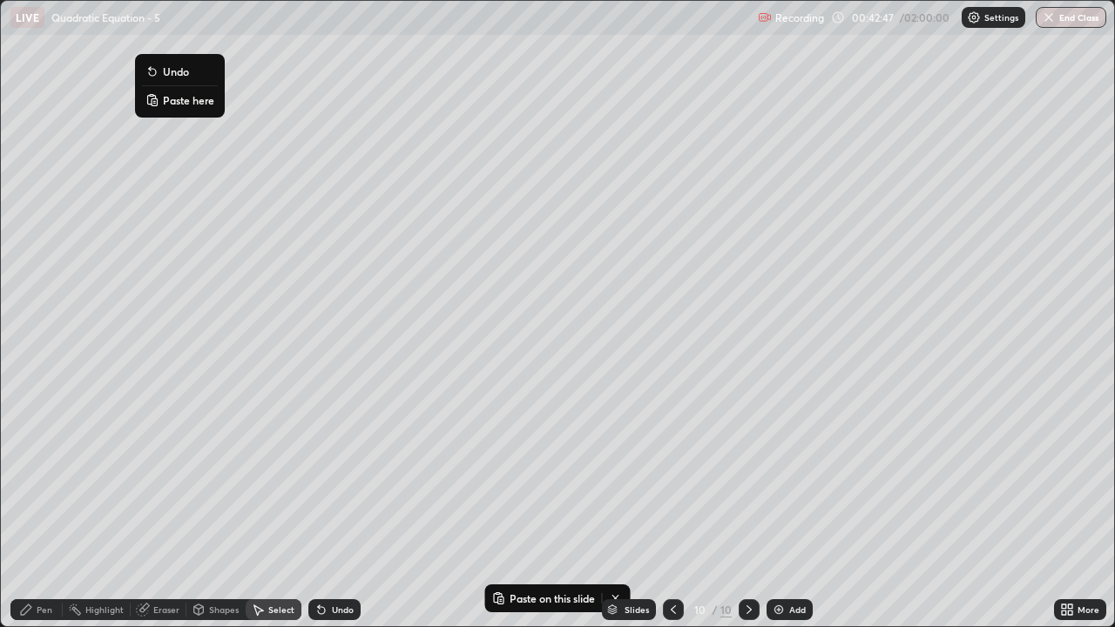
click at [177, 105] on p "Paste here" at bounding box center [188, 100] width 51 height 14
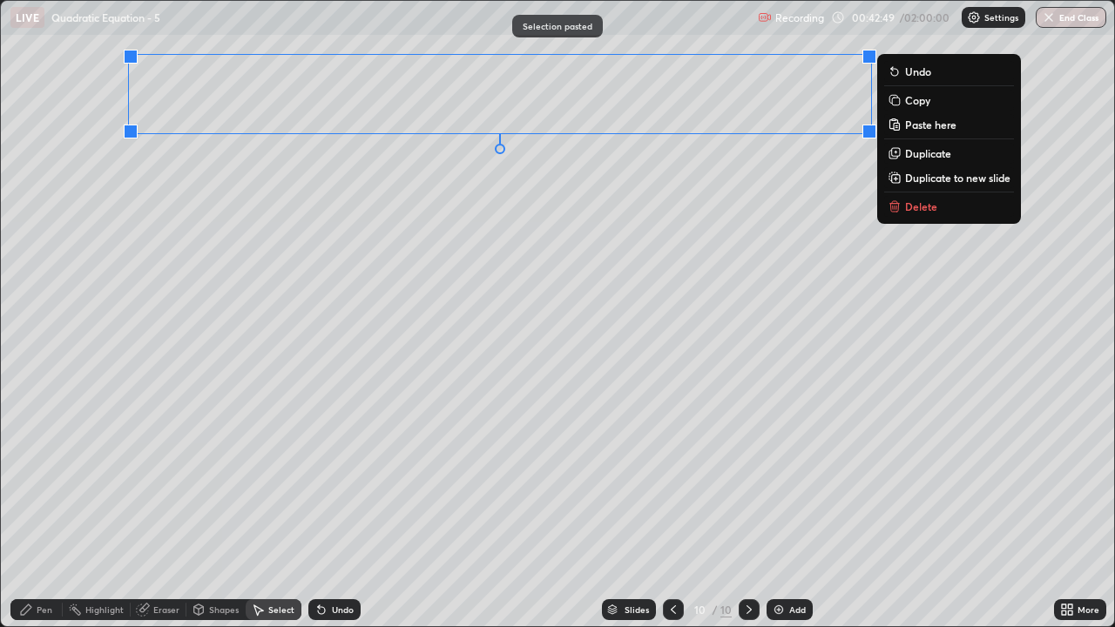
click at [48, 516] on div "Pen" at bounding box center [45, 609] width 16 height 9
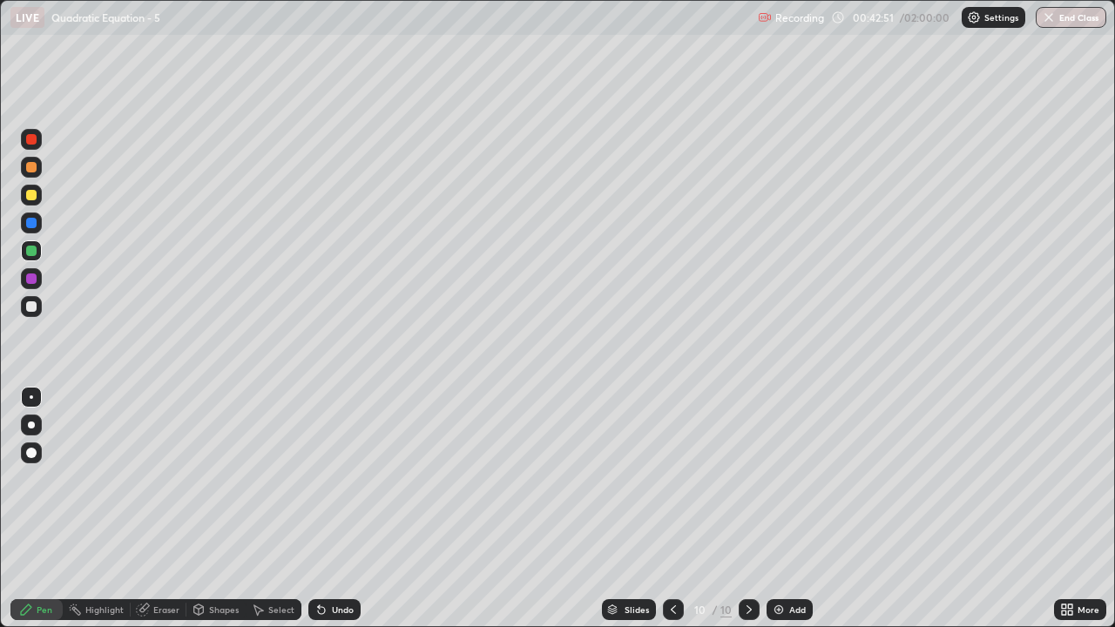
click at [30, 304] on div at bounding box center [31, 306] width 10 height 10
click at [673, 516] on div at bounding box center [673, 609] width 21 height 35
click at [754, 516] on icon at bounding box center [749, 610] width 14 height 14
click at [672, 516] on icon at bounding box center [673, 610] width 14 height 14
click at [670, 516] on div at bounding box center [673, 609] width 21 height 21
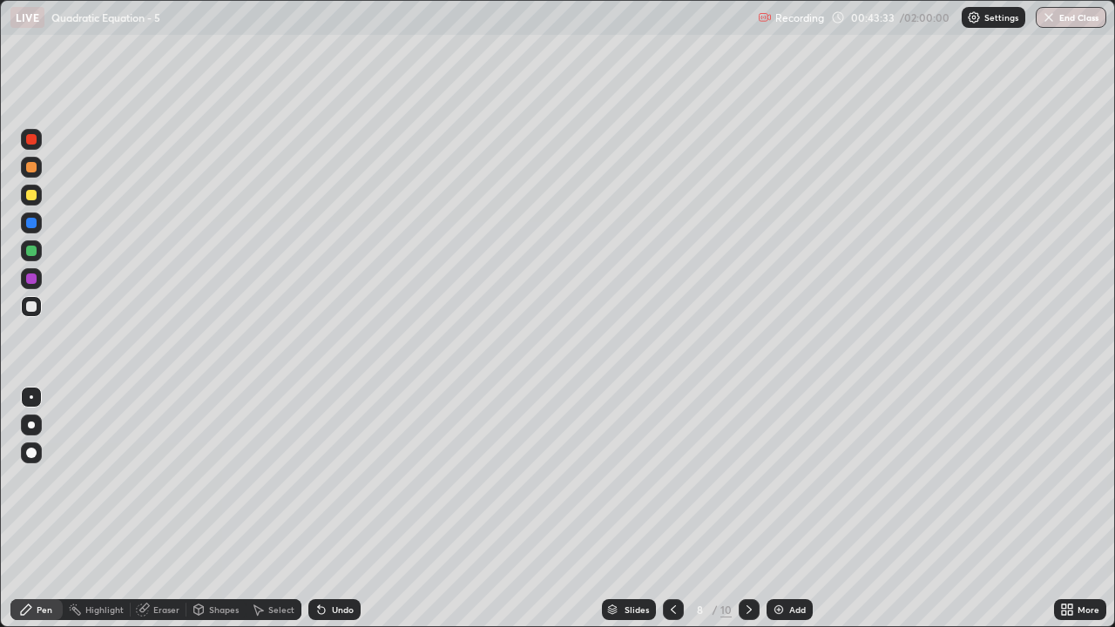
click at [672, 516] on icon at bounding box center [673, 610] width 14 height 14
click at [739, 516] on div at bounding box center [749, 609] width 21 height 21
click at [747, 516] on icon at bounding box center [749, 610] width 14 height 14
click at [746, 516] on icon at bounding box center [749, 610] width 14 height 14
click at [747, 516] on icon at bounding box center [749, 610] width 14 height 14
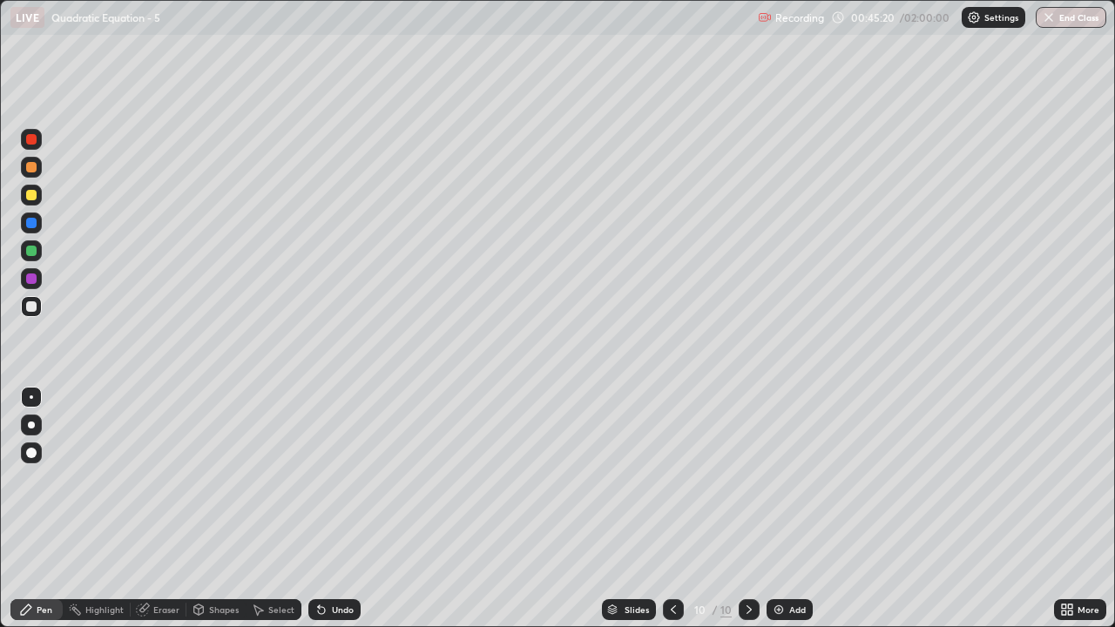
click at [789, 516] on div "Add" at bounding box center [797, 609] width 17 height 9
click at [31, 194] on div at bounding box center [31, 195] width 10 height 10
click at [336, 516] on div "Undo" at bounding box center [330, 609] width 59 height 35
click at [795, 516] on div "Add" at bounding box center [790, 609] width 46 height 21
click at [670, 516] on icon at bounding box center [674, 610] width 14 height 14
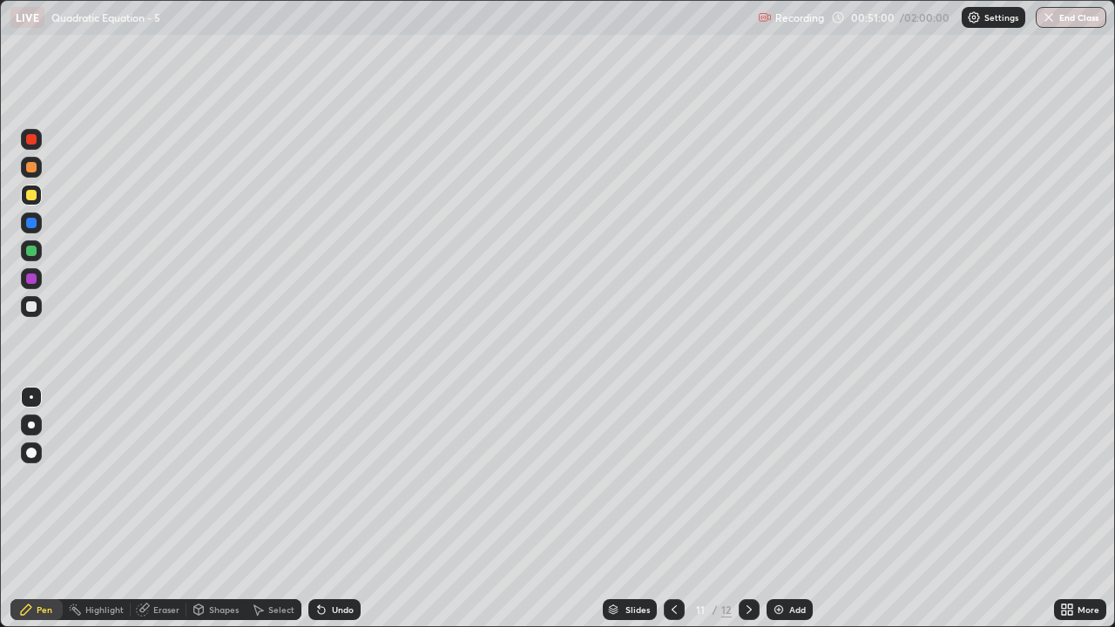
click at [747, 516] on div at bounding box center [749, 609] width 21 height 35
click at [326, 516] on icon at bounding box center [321, 610] width 14 height 14
click at [672, 516] on icon at bounding box center [674, 609] width 5 height 9
click at [747, 516] on icon at bounding box center [749, 610] width 14 height 14
click at [30, 307] on div at bounding box center [31, 306] width 10 height 10
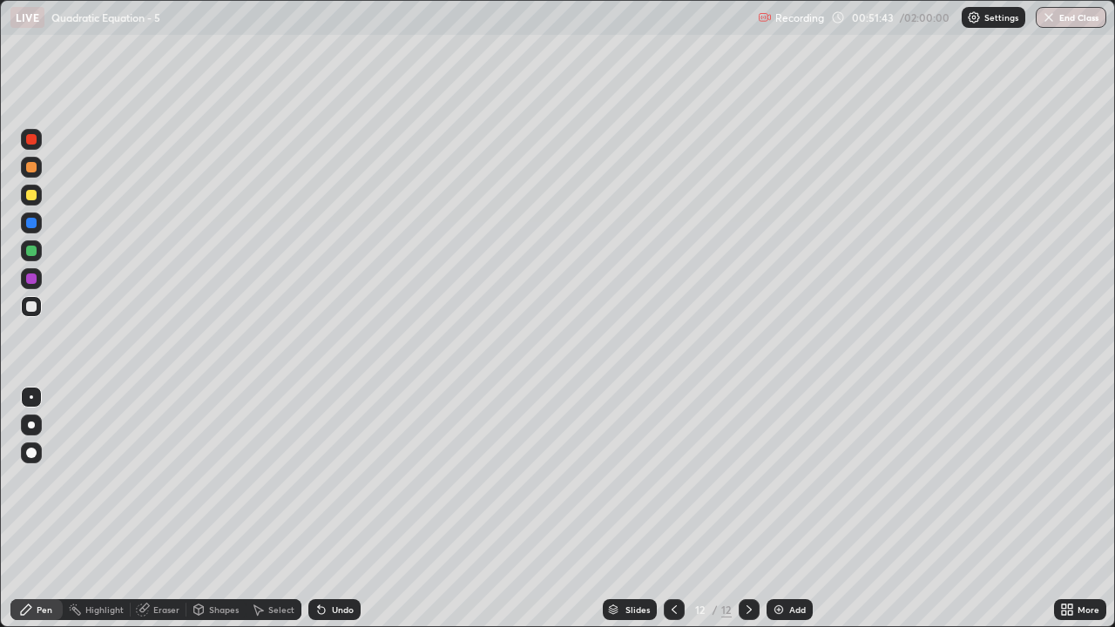
click at [160, 516] on div "Eraser" at bounding box center [166, 609] width 26 height 9
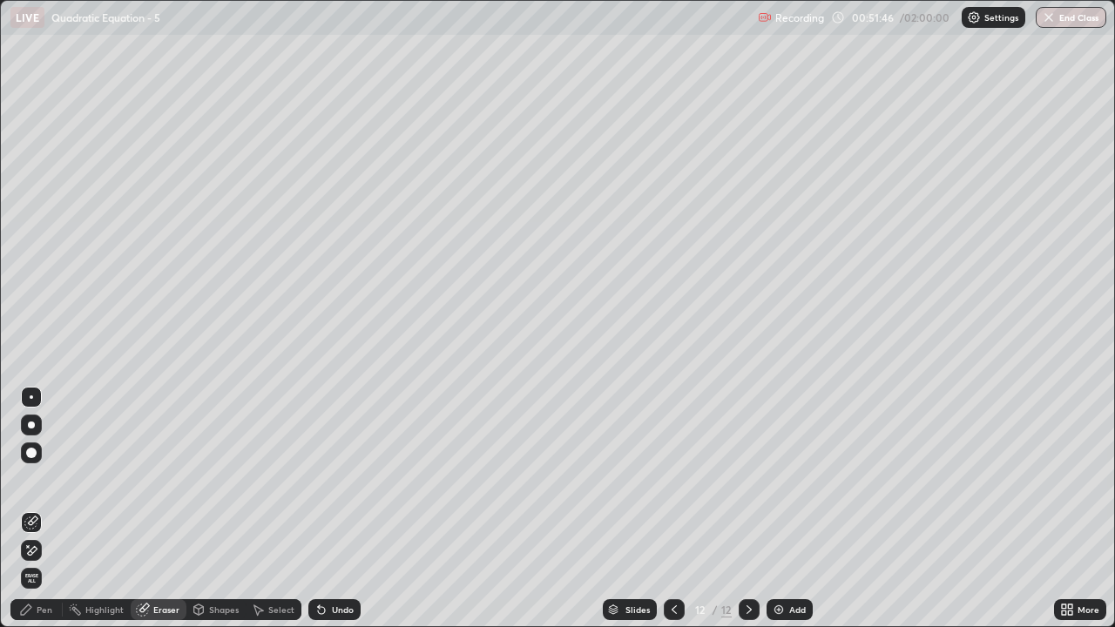
click at [25, 516] on icon at bounding box center [26, 610] width 14 height 14
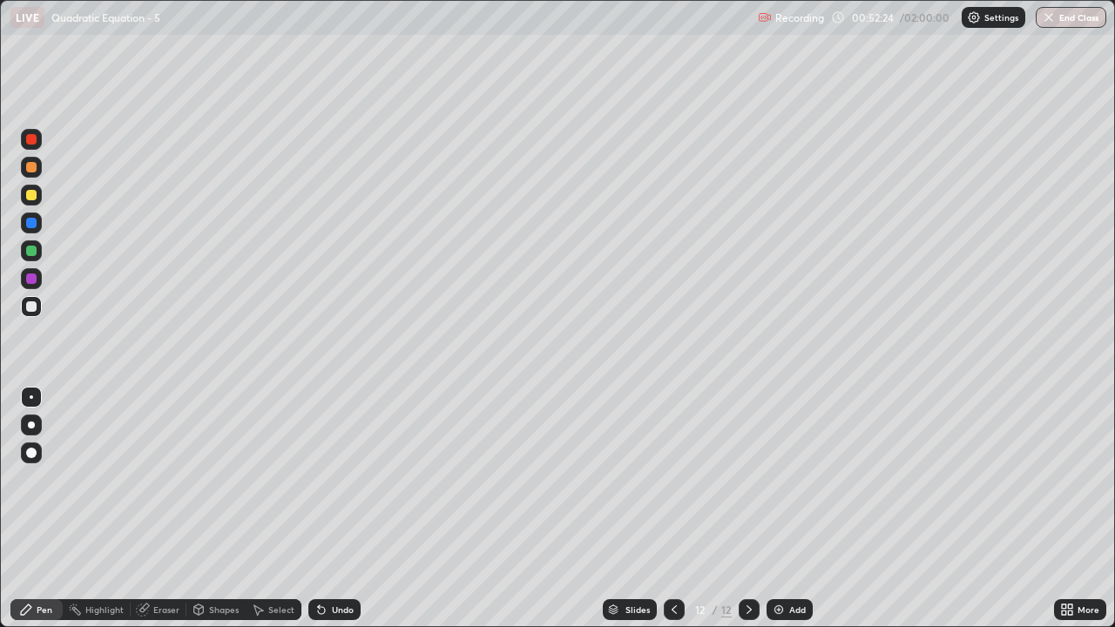
click at [270, 516] on div "Select" at bounding box center [274, 609] width 56 height 21
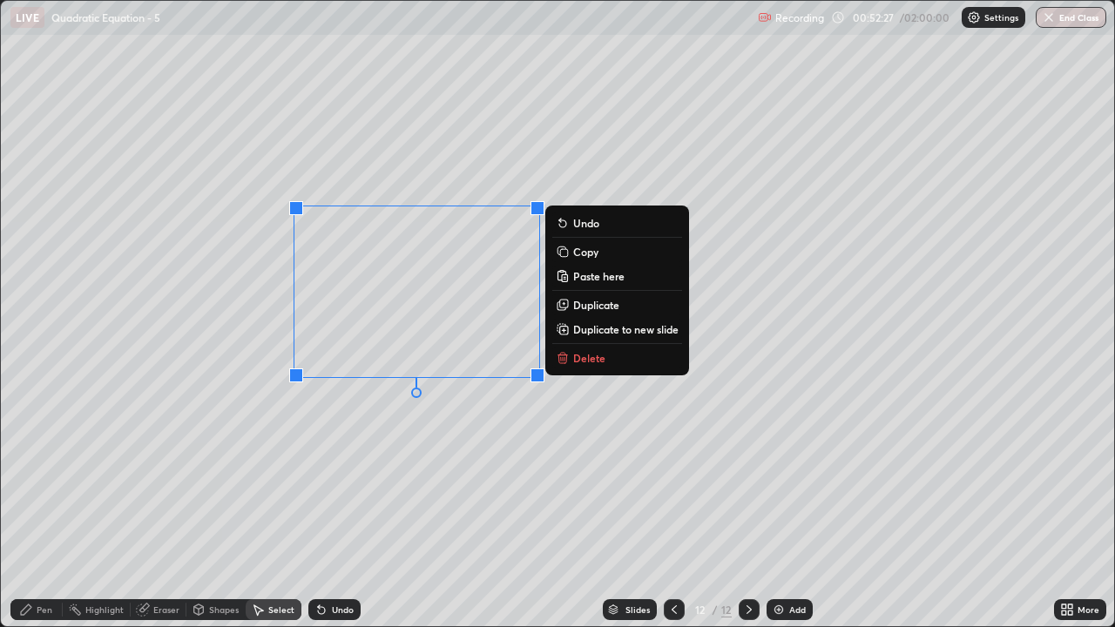
click at [601, 358] on p "Delete" at bounding box center [589, 358] width 32 height 14
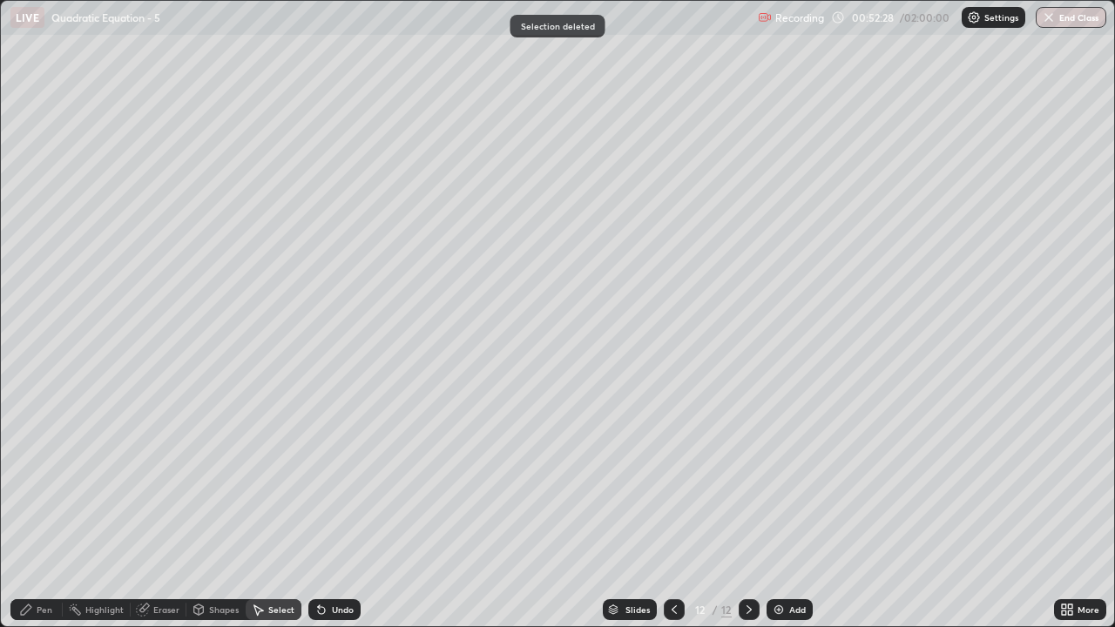
click at [51, 516] on div "Pen" at bounding box center [45, 609] width 16 height 9
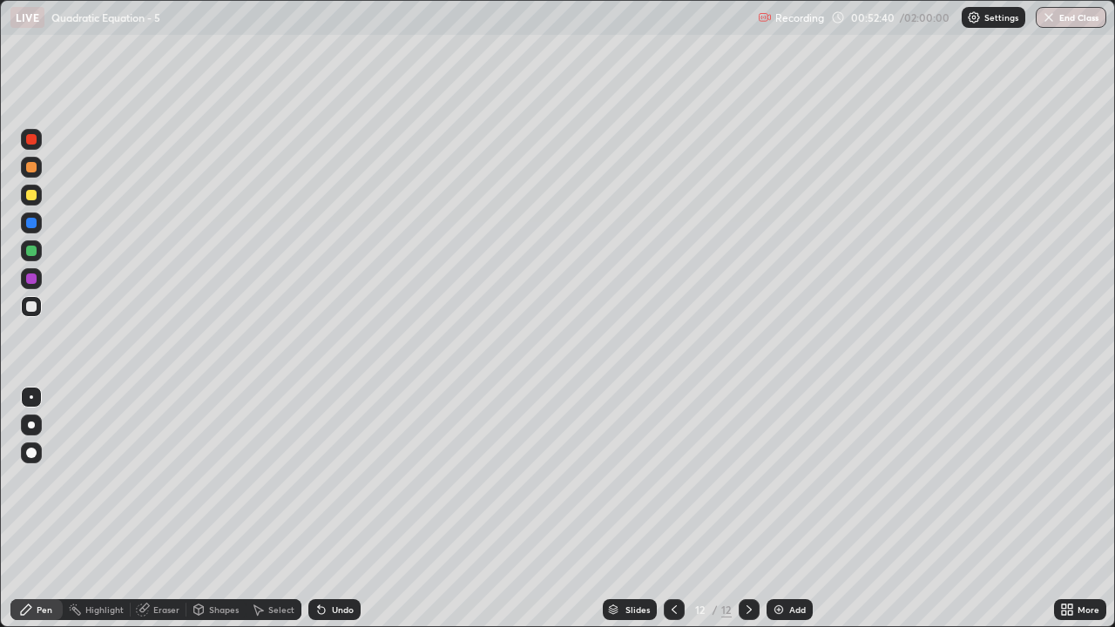
click at [322, 516] on icon at bounding box center [321, 610] width 7 height 7
click at [332, 516] on div "Undo" at bounding box center [343, 609] width 22 height 9
click at [337, 516] on div "Undo" at bounding box center [343, 609] width 22 height 9
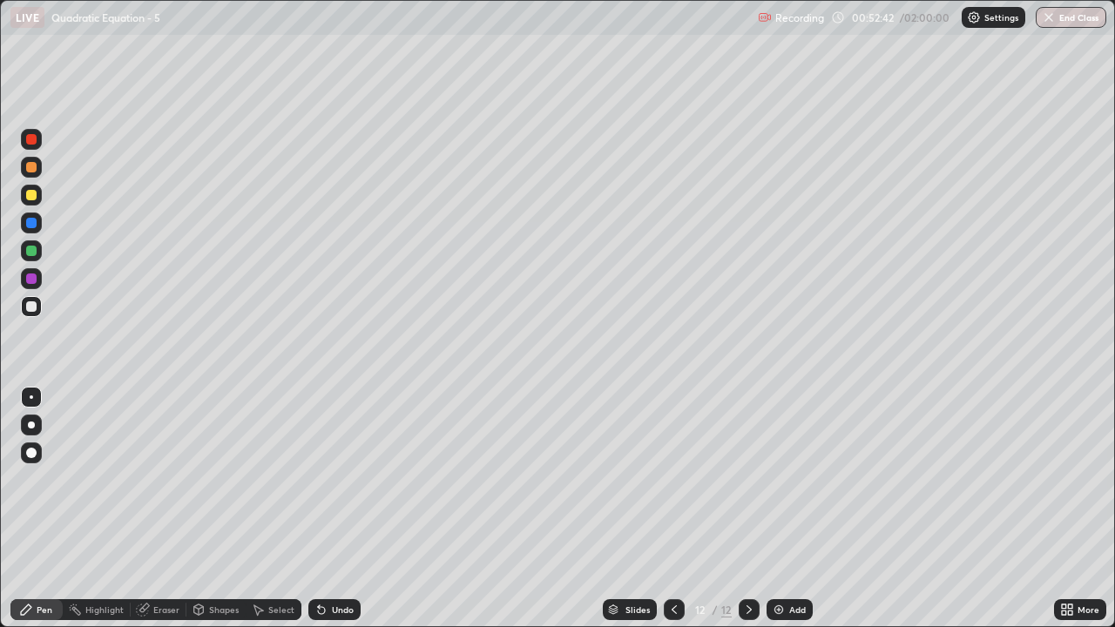
click at [338, 516] on div "Undo" at bounding box center [343, 609] width 22 height 9
click at [339, 516] on div "Undo" at bounding box center [343, 609] width 22 height 9
click at [336, 516] on div "Undo" at bounding box center [343, 609] width 22 height 9
click at [333, 516] on div "Undo" at bounding box center [343, 609] width 22 height 9
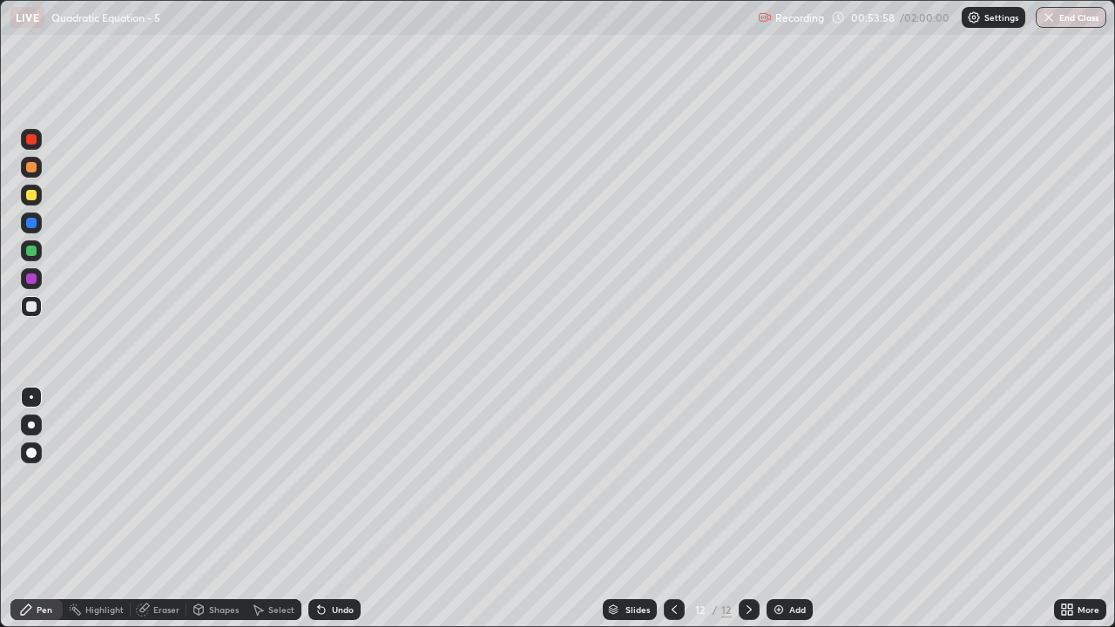
click at [672, 516] on icon at bounding box center [674, 610] width 14 height 14
click at [273, 516] on div "Select" at bounding box center [274, 609] width 56 height 21
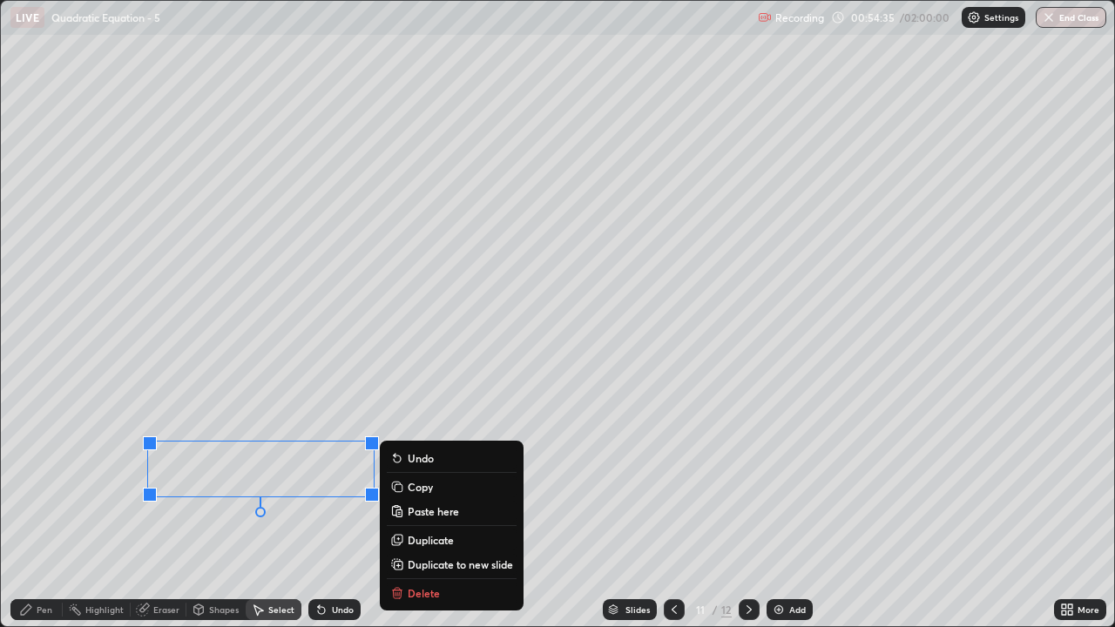
click at [462, 516] on button "Delete" at bounding box center [452, 593] width 130 height 21
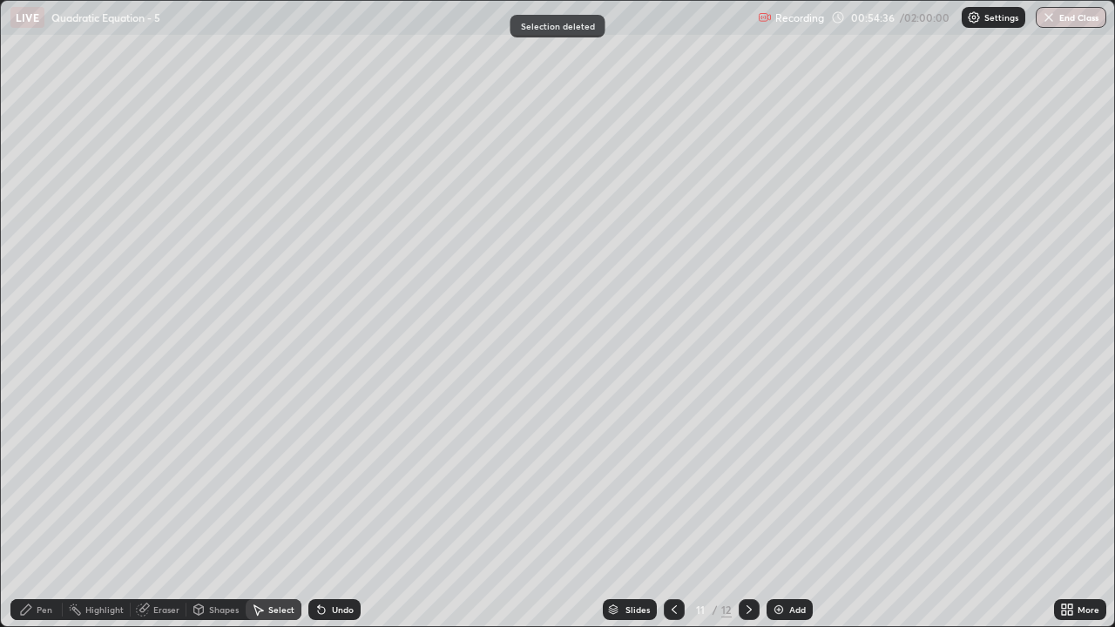
click at [739, 516] on div at bounding box center [749, 609] width 21 height 21
click at [159, 516] on div "Eraser" at bounding box center [166, 609] width 26 height 9
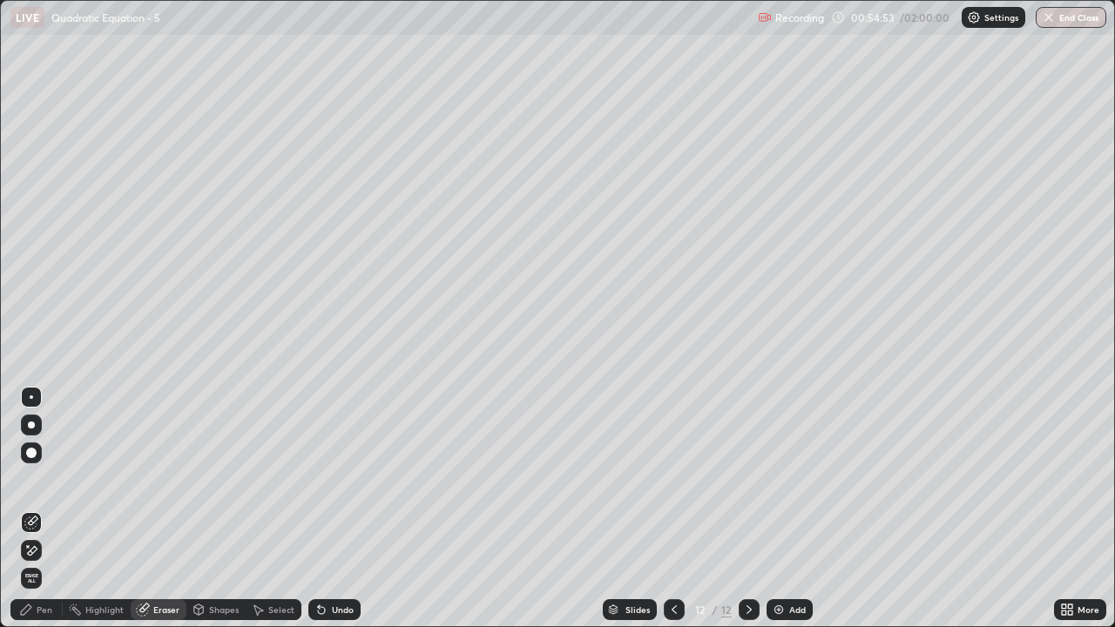
click at [37, 516] on div "Pen" at bounding box center [45, 609] width 16 height 9
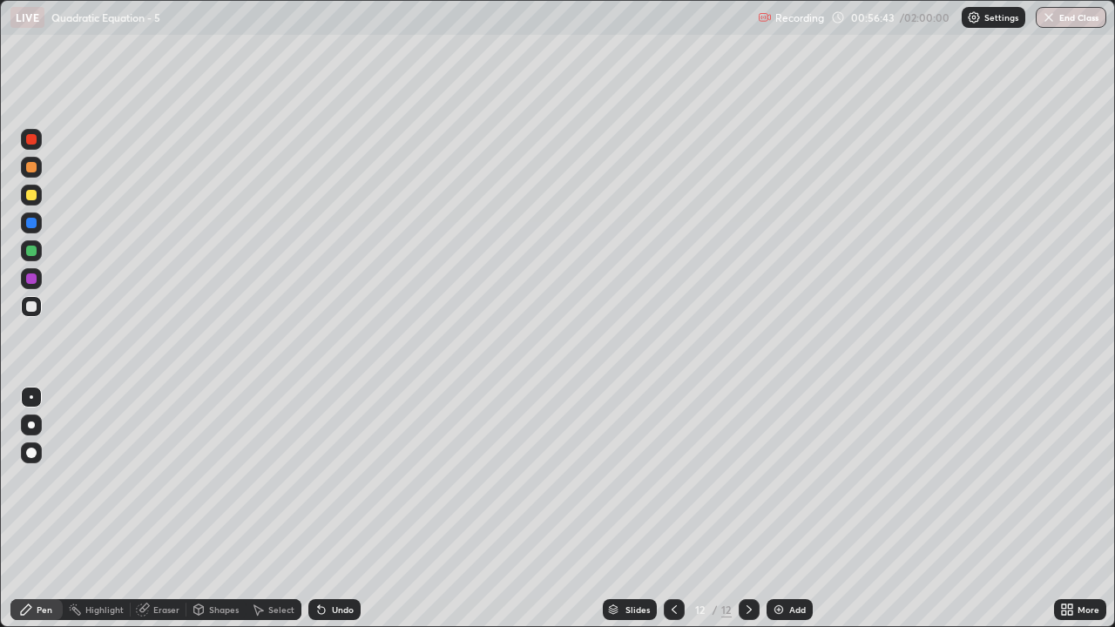
click at [672, 516] on icon at bounding box center [674, 610] width 14 height 14
click at [263, 516] on icon at bounding box center [258, 610] width 14 height 14
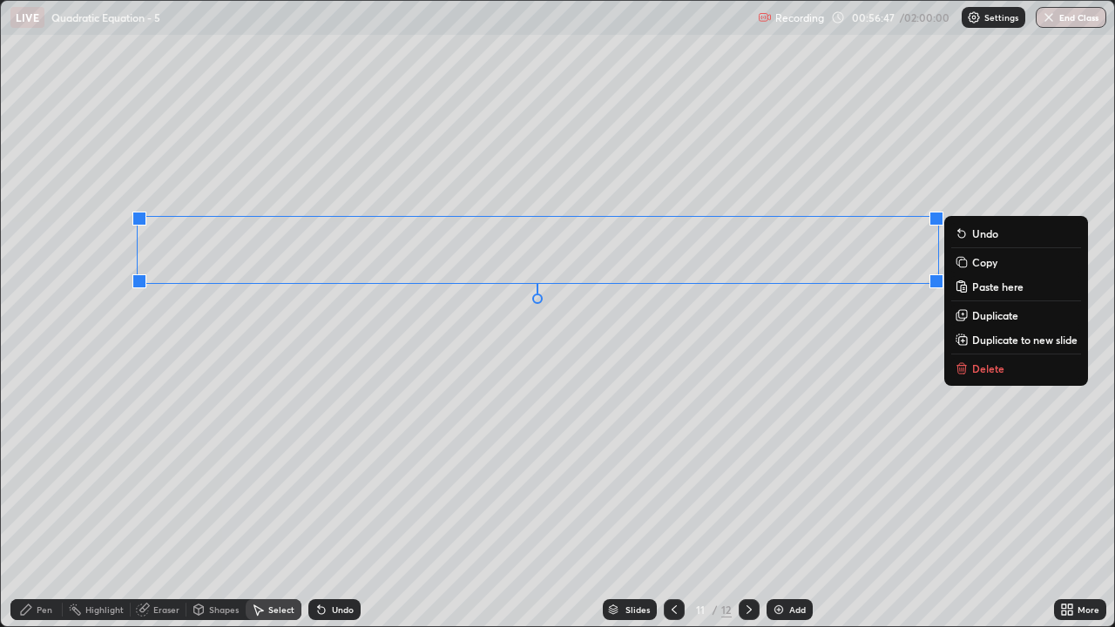
click at [981, 263] on p "Copy" at bounding box center [984, 262] width 25 height 14
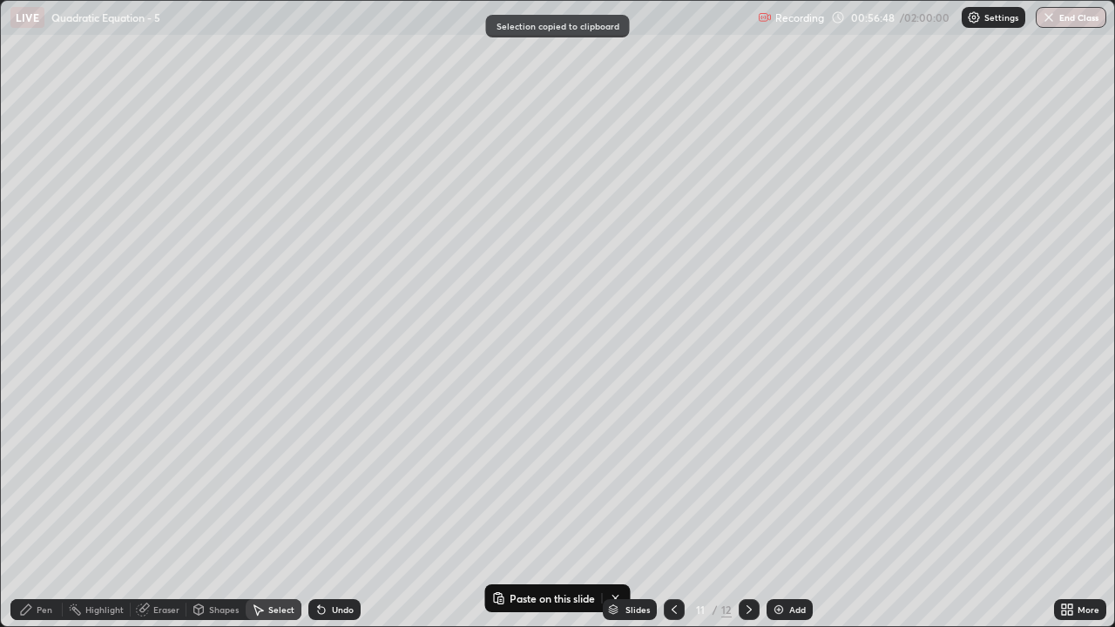
click at [749, 516] on icon at bounding box center [749, 610] width 14 height 14
click at [740, 516] on div at bounding box center [749, 609] width 21 height 21
click at [782, 516] on div "Add" at bounding box center [790, 609] width 46 height 21
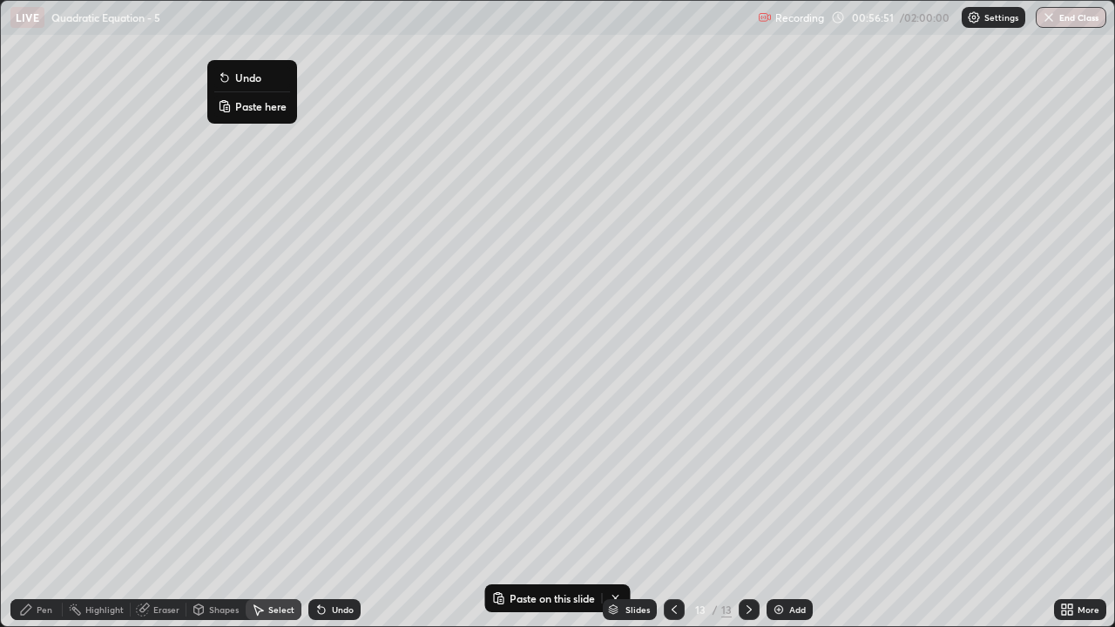
click at [254, 108] on p "Paste here" at bounding box center [260, 106] width 51 height 14
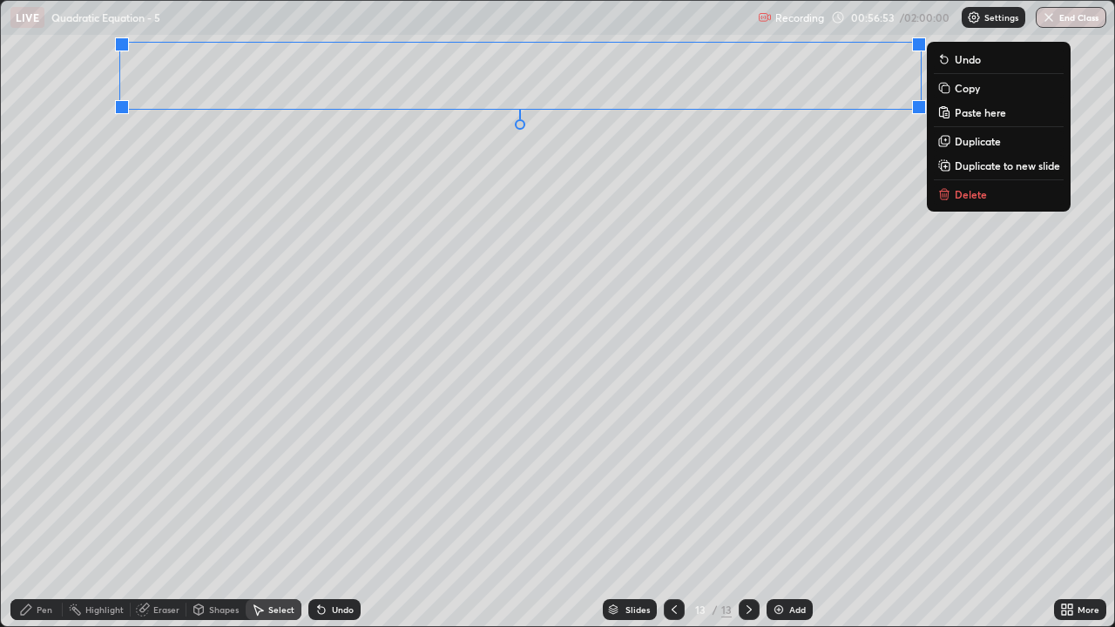
click at [40, 516] on div "Pen" at bounding box center [45, 609] width 16 height 9
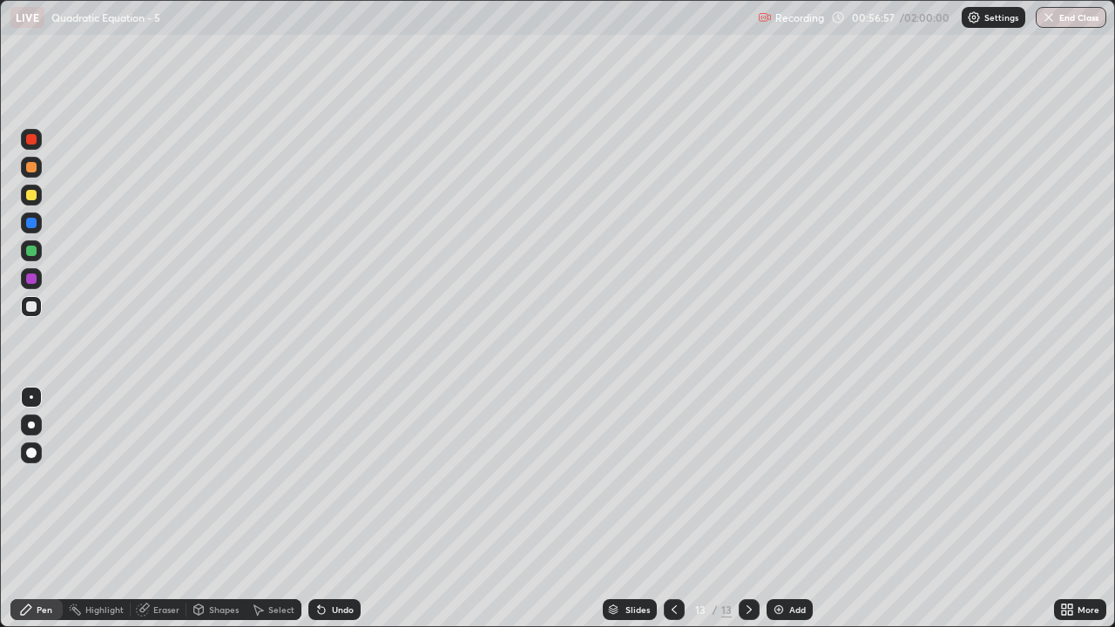
click at [26, 191] on div at bounding box center [31, 195] width 21 height 21
click at [44, 516] on div "Pen" at bounding box center [45, 609] width 16 height 9
click at [32, 311] on div at bounding box center [31, 306] width 10 height 10
click at [339, 516] on div "Undo" at bounding box center [343, 609] width 22 height 9
click at [332, 516] on div "Undo" at bounding box center [343, 609] width 22 height 9
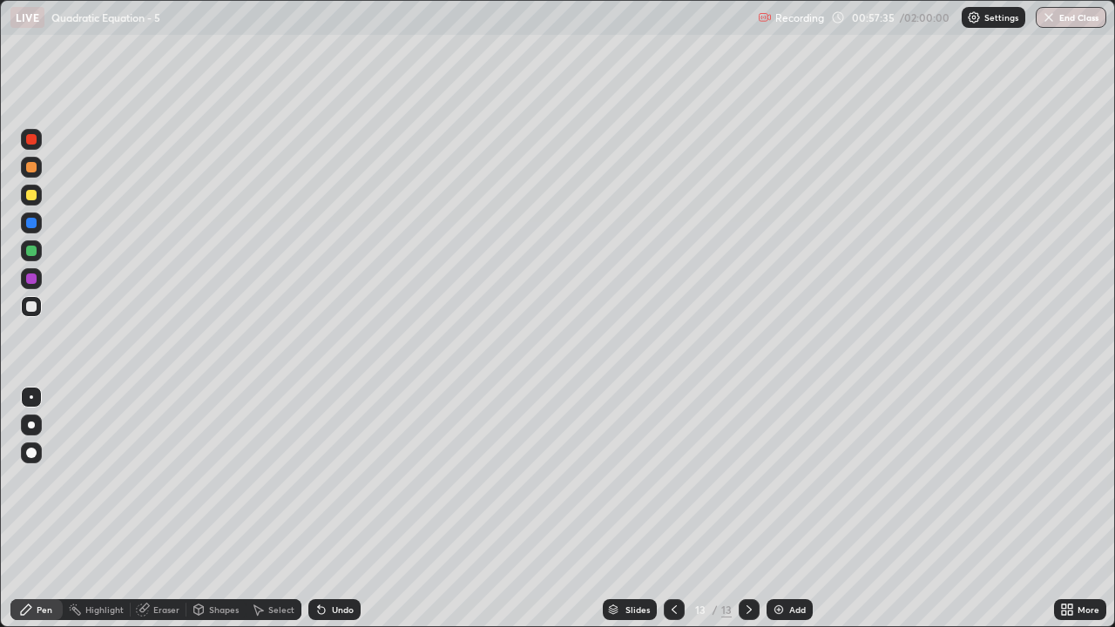
click at [326, 516] on div "Undo" at bounding box center [334, 609] width 52 height 21
click at [332, 516] on div "Undo" at bounding box center [343, 609] width 22 height 9
click at [327, 516] on div "Undo" at bounding box center [334, 609] width 52 height 21
click at [1070, 516] on icon at bounding box center [1070, 607] width 4 height 4
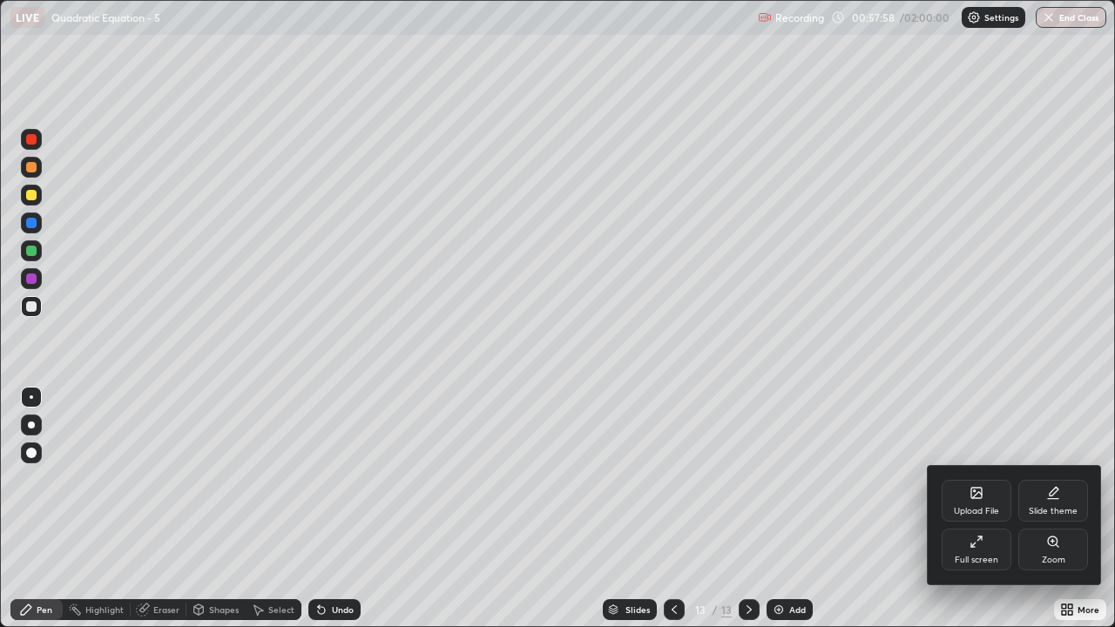
click at [970, 516] on div "Full screen" at bounding box center [977, 560] width 44 height 9
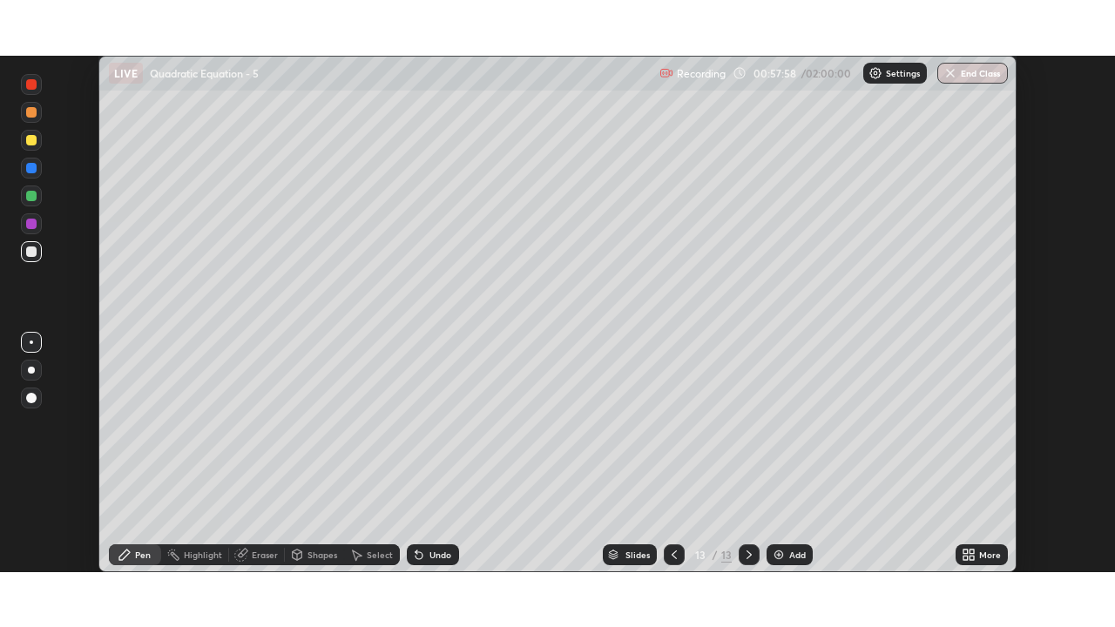
scroll to position [86595, 85997]
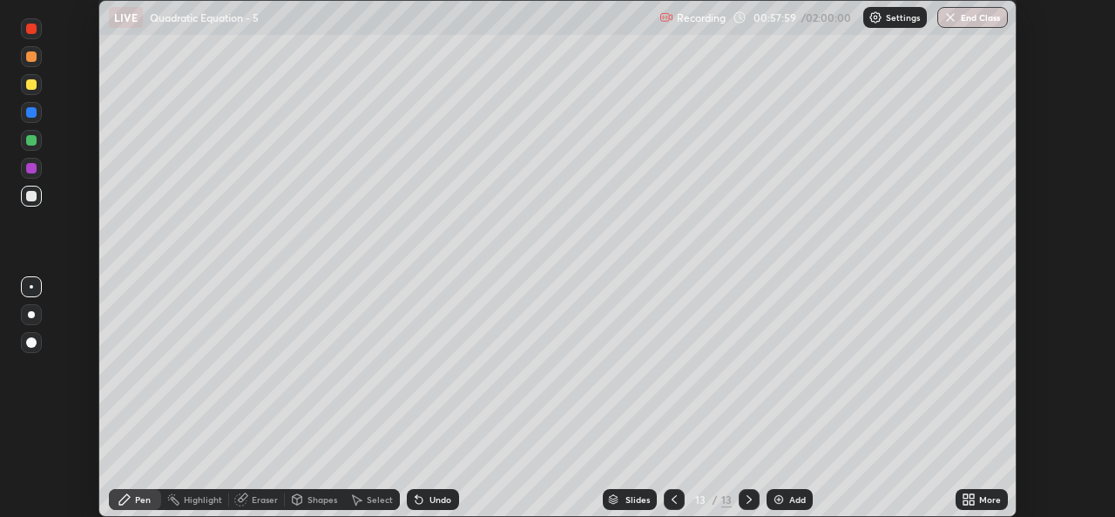
click at [980, 506] on div "More" at bounding box center [982, 499] width 52 height 21
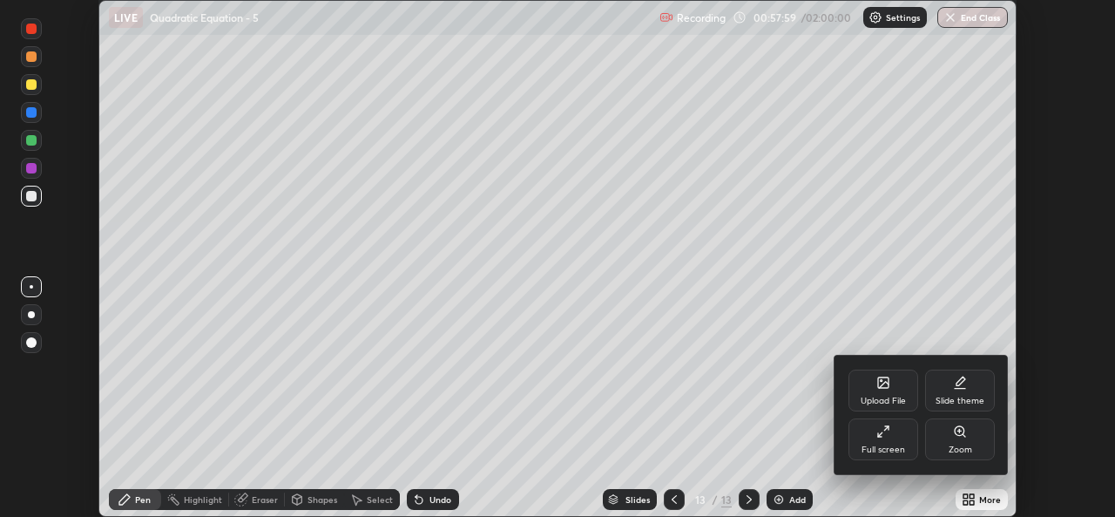
click at [894, 445] on div "Full screen" at bounding box center [884, 449] width 44 height 9
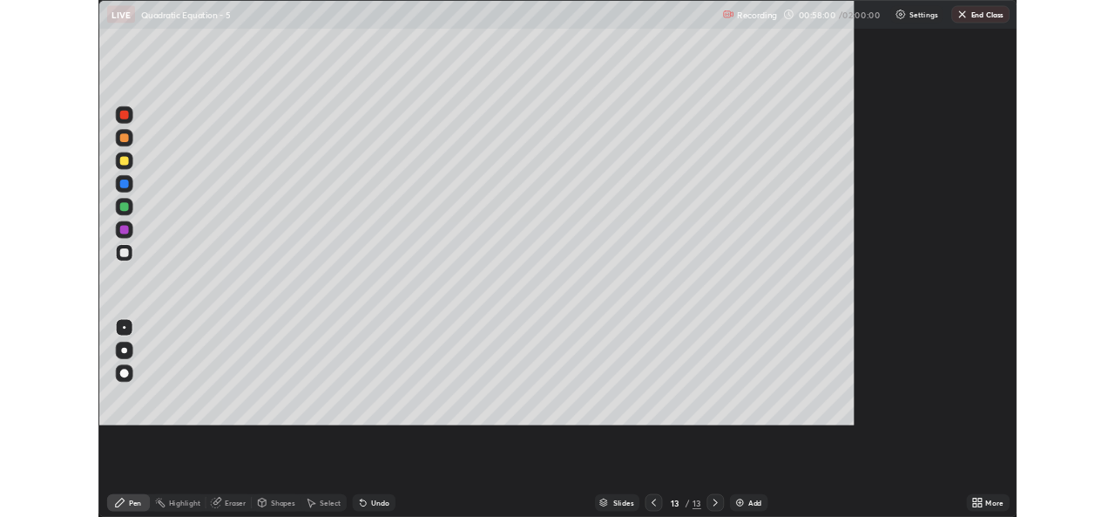
scroll to position [627, 1115]
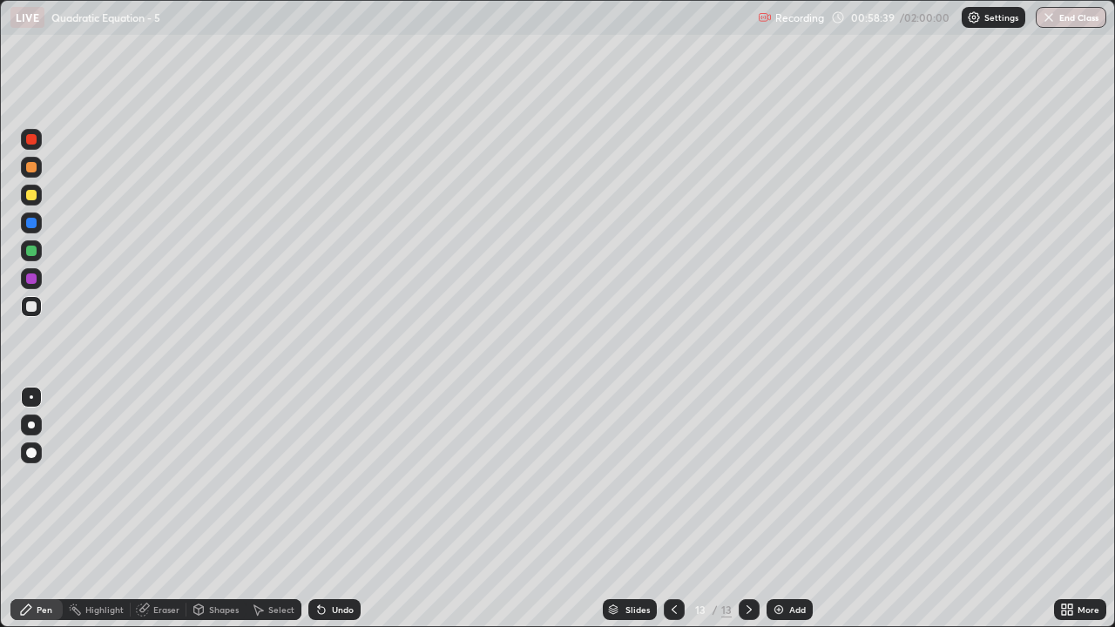
click at [337, 516] on div "Undo" at bounding box center [343, 609] width 22 height 9
click at [783, 516] on img at bounding box center [779, 610] width 14 height 14
click at [673, 516] on icon at bounding box center [674, 610] width 14 height 14
click at [671, 516] on icon at bounding box center [674, 610] width 14 height 14
click at [672, 516] on icon at bounding box center [674, 609] width 5 height 9
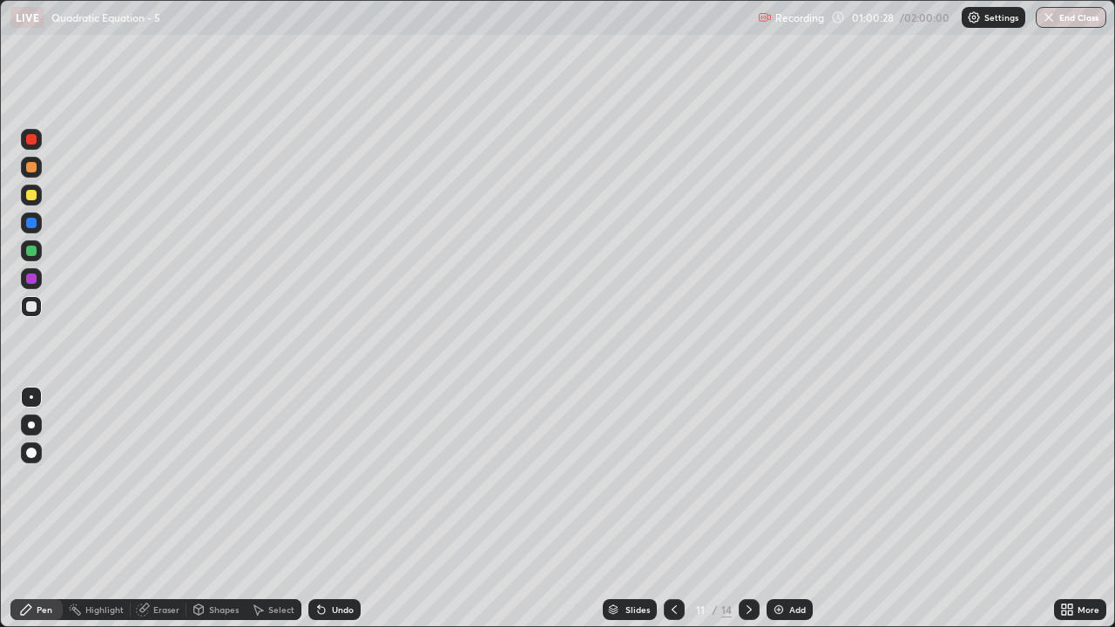
click at [270, 516] on div "Select" at bounding box center [281, 609] width 26 height 9
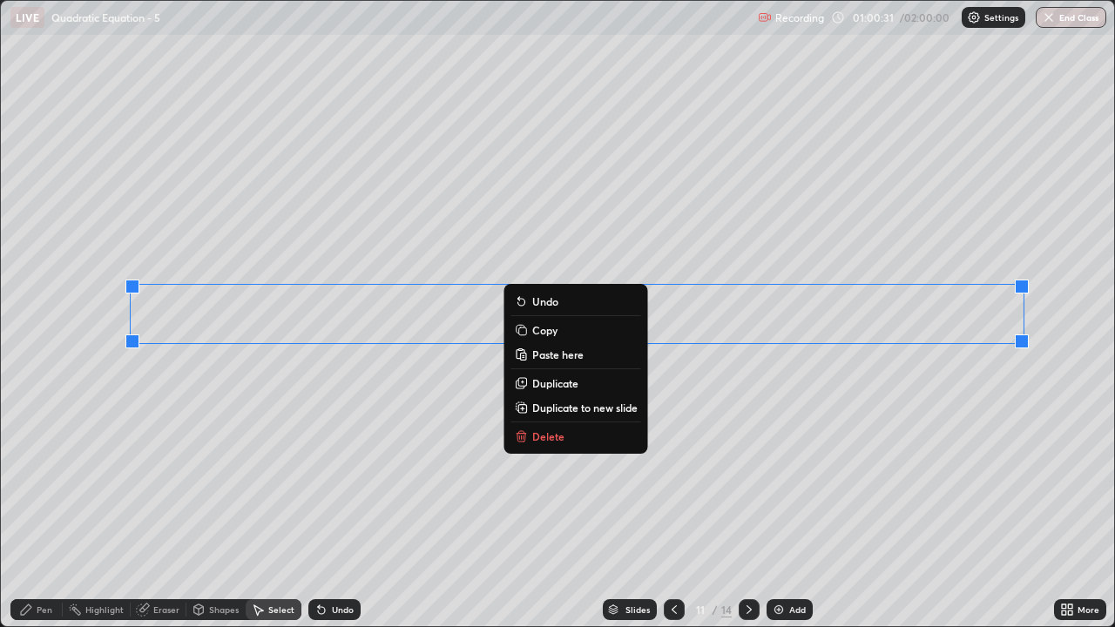
click at [558, 327] on button "Copy" at bounding box center [576, 330] width 130 height 21
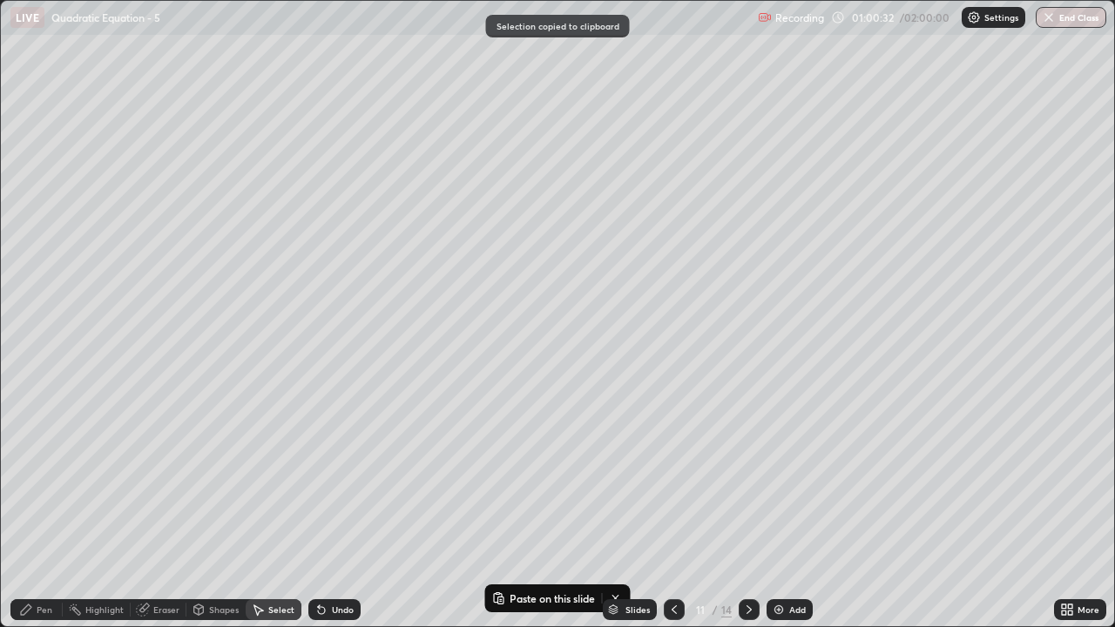
click at [747, 516] on icon at bounding box center [749, 610] width 14 height 14
click at [747, 516] on icon at bounding box center [749, 609] width 5 height 9
click at [747, 516] on icon at bounding box center [749, 610] width 14 height 14
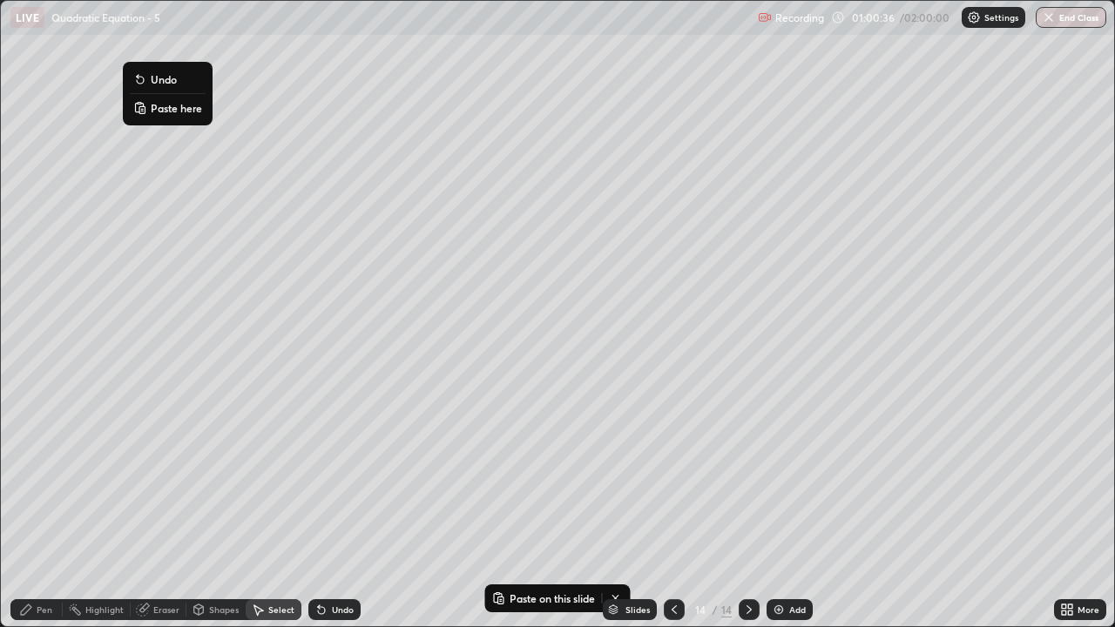
click at [158, 110] on p "Paste here" at bounding box center [176, 108] width 51 height 14
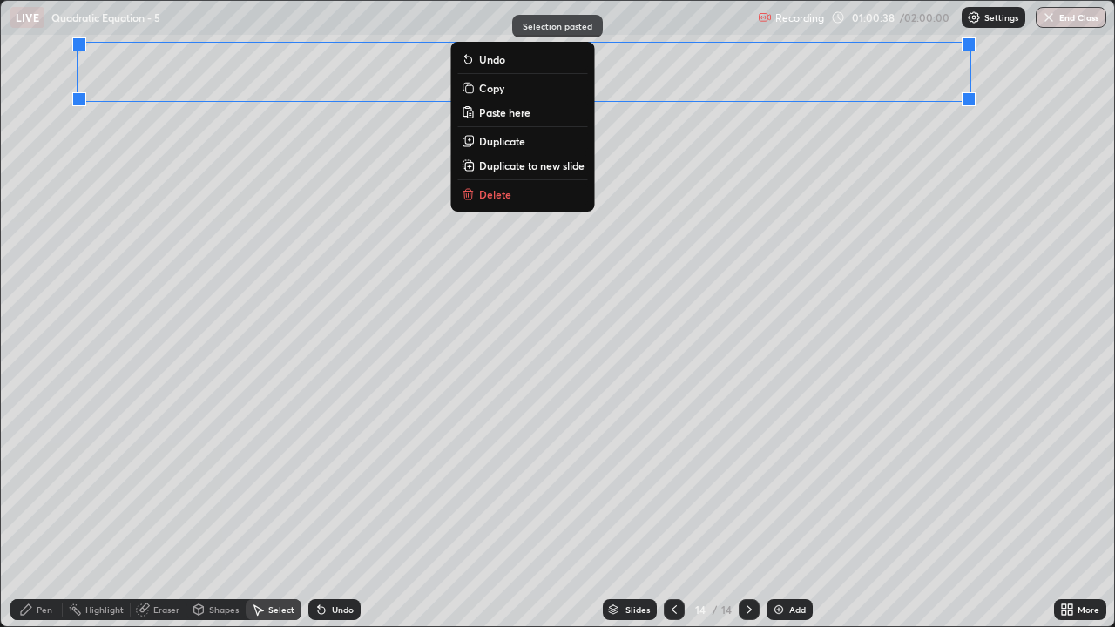
click at [44, 516] on div "Pen" at bounding box center [45, 609] width 16 height 9
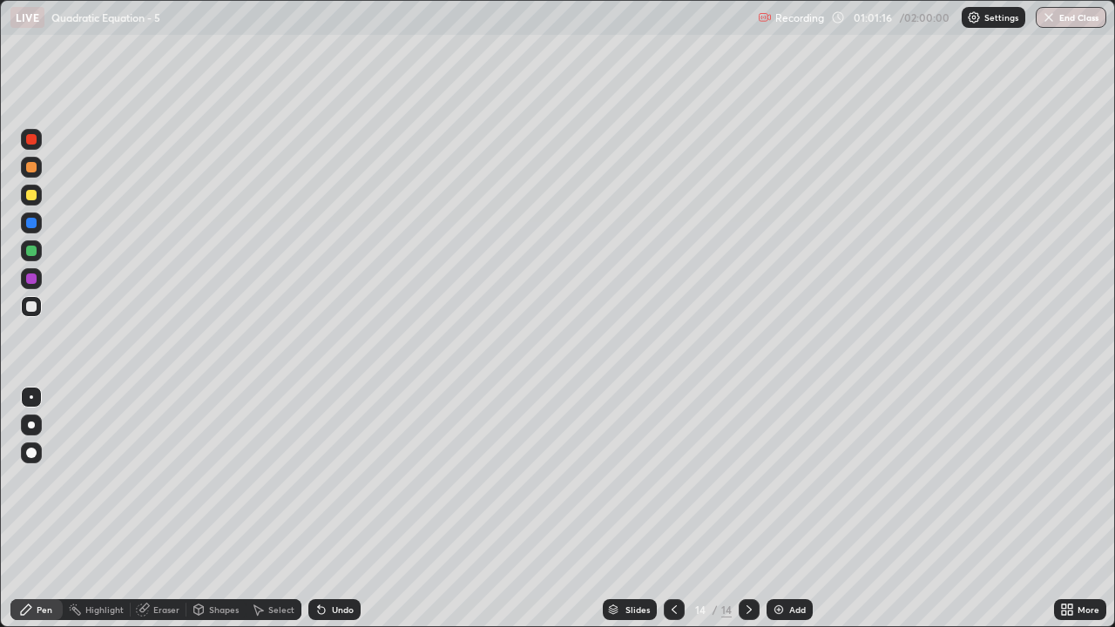
click at [1064, 516] on icon at bounding box center [1064, 607] width 4 height 4
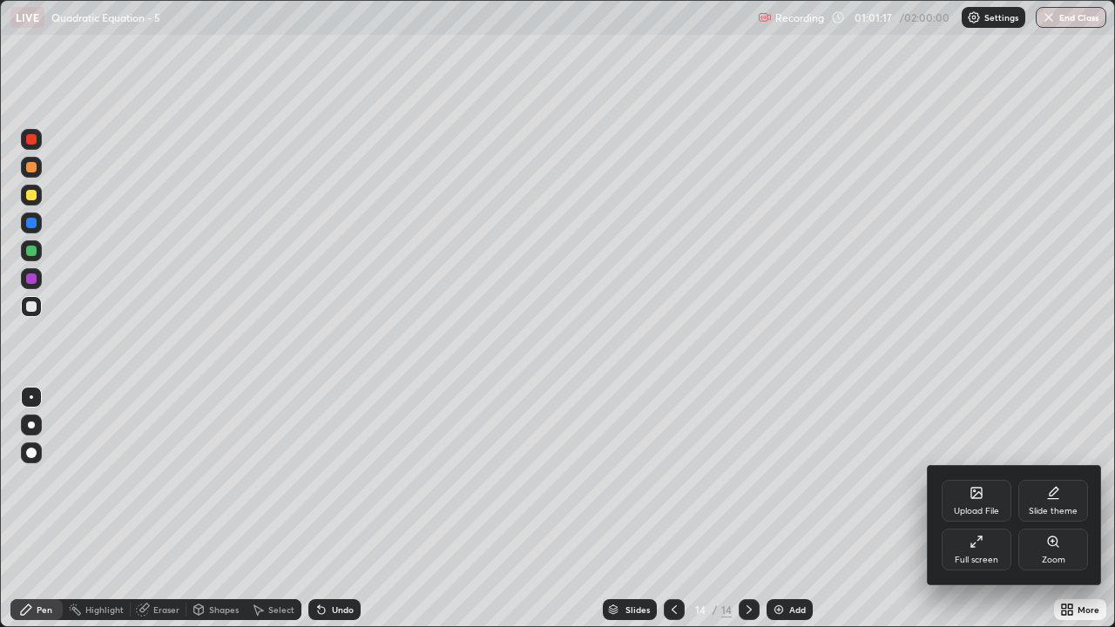
click at [953, 516] on div "Full screen" at bounding box center [977, 550] width 70 height 42
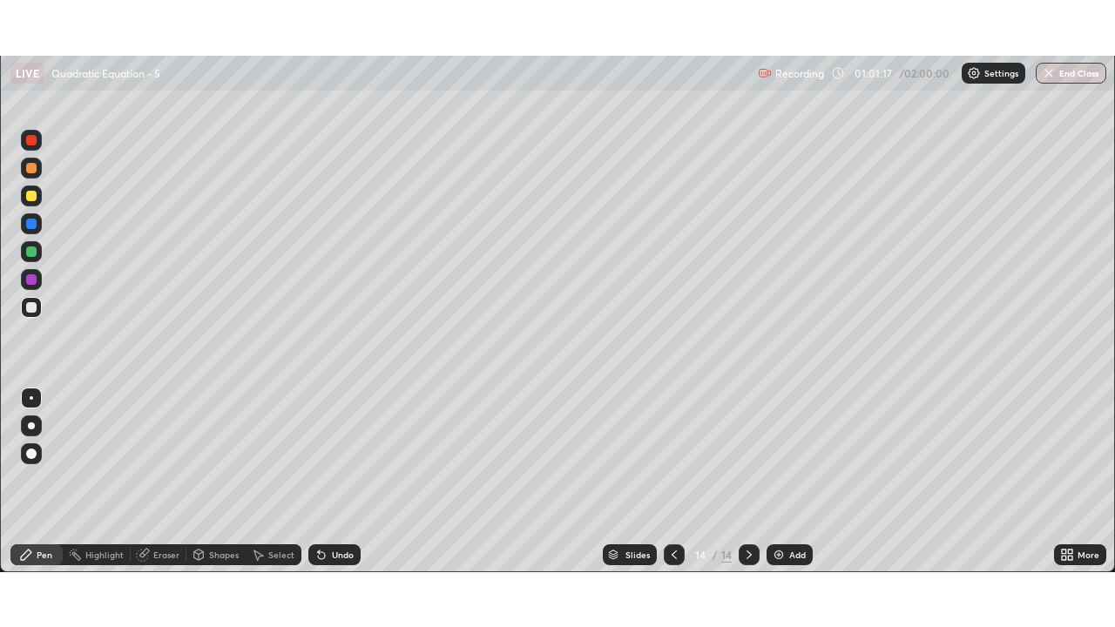
scroll to position [86595, 85997]
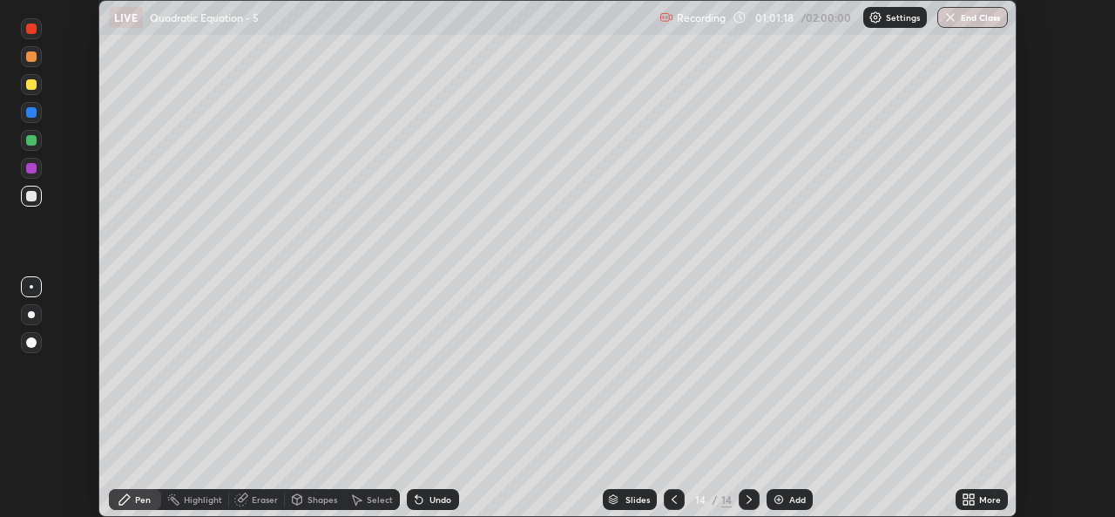
click at [965, 496] on icon at bounding box center [965, 496] width 4 height 4
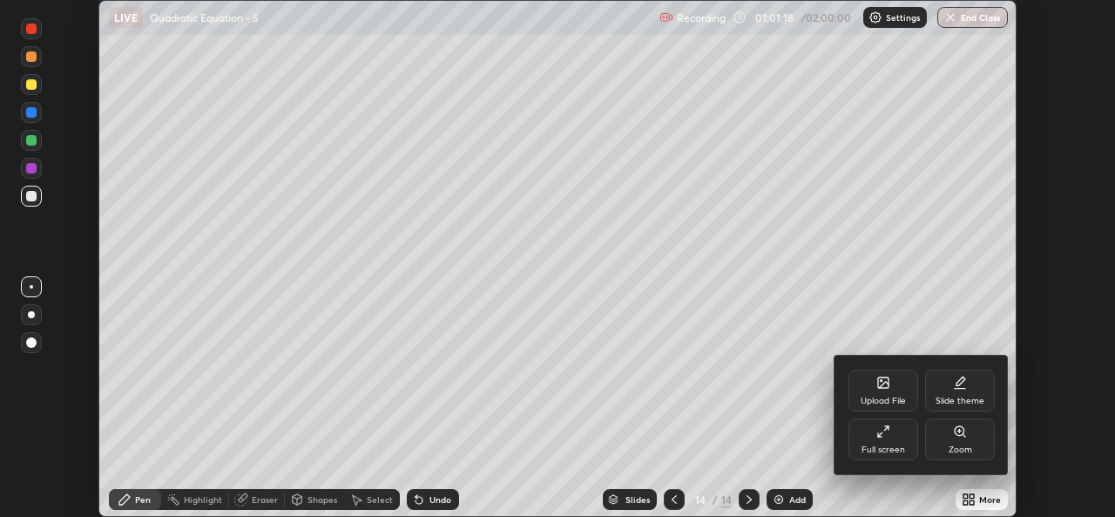
click at [884, 452] on div "Full screen" at bounding box center [884, 449] width 44 height 9
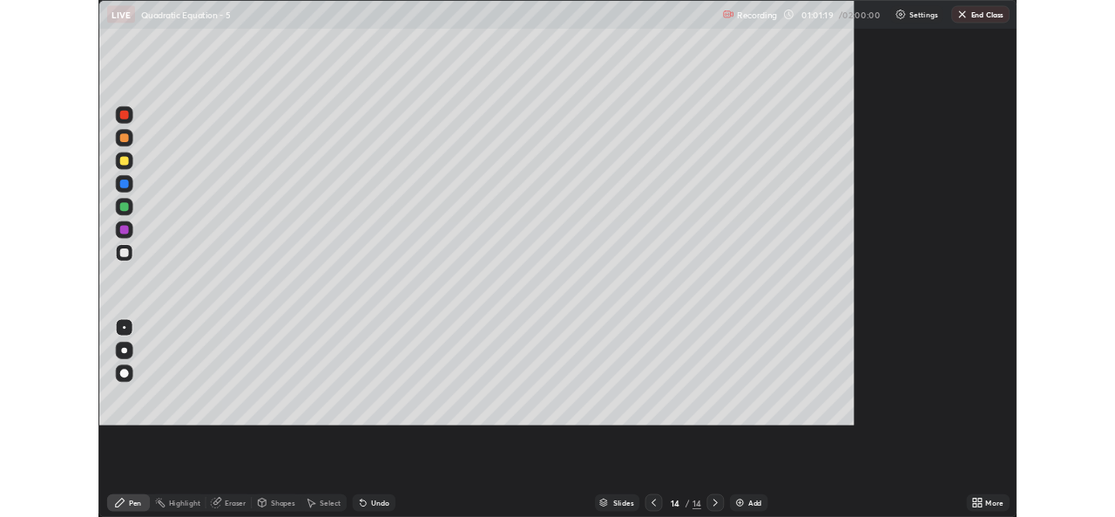
scroll to position [627, 1115]
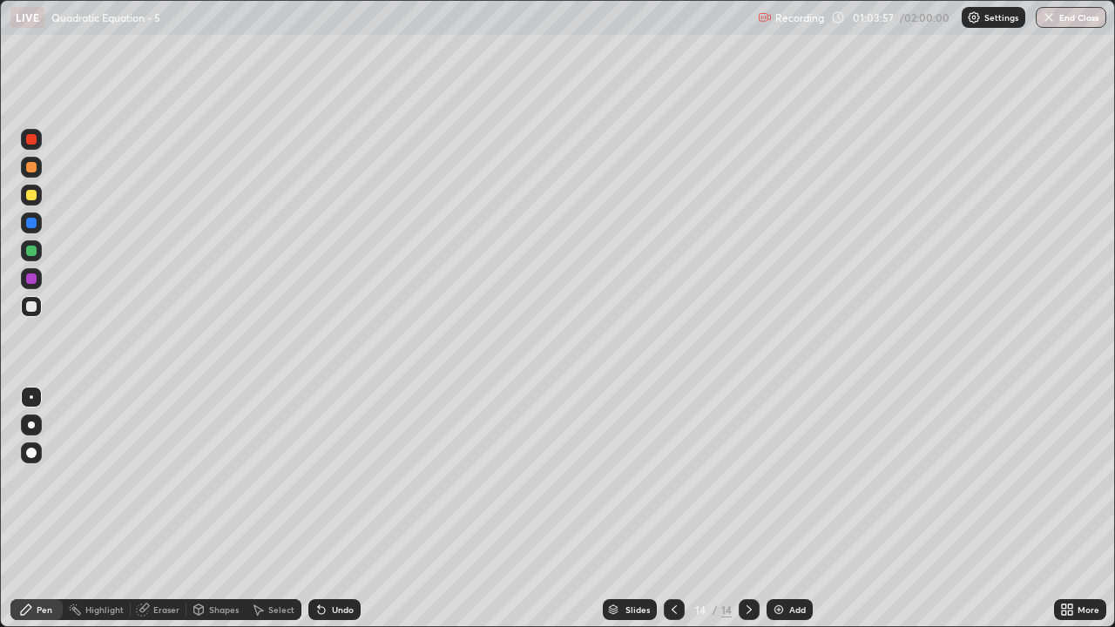
click at [746, 516] on icon at bounding box center [749, 610] width 14 height 14
click at [781, 516] on img at bounding box center [779, 610] width 14 height 14
click at [30, 196] on div at bounding box center [31, 195] width 10 height 10
click at [340, 516] on div "Undo" at bounding box center [334, 609] width 52 height 21
click at [347, 516] on div "Undo" at bounding box center [334, 609] width 52 height 21
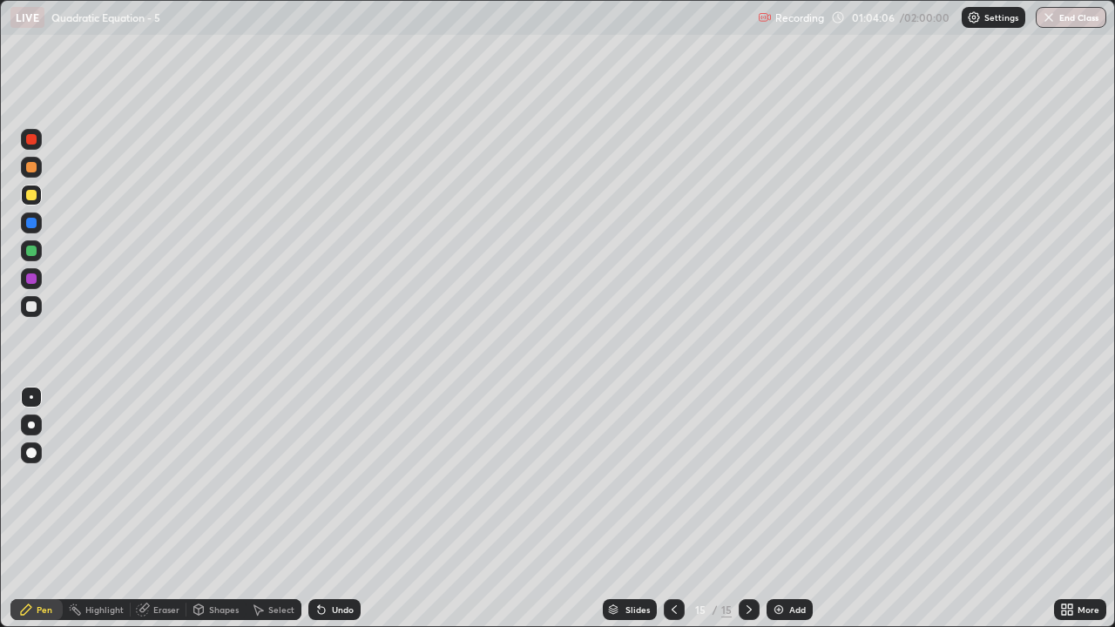
click at [1064, 516] on icon at bounding box center [1064, 613] width 4 height 4
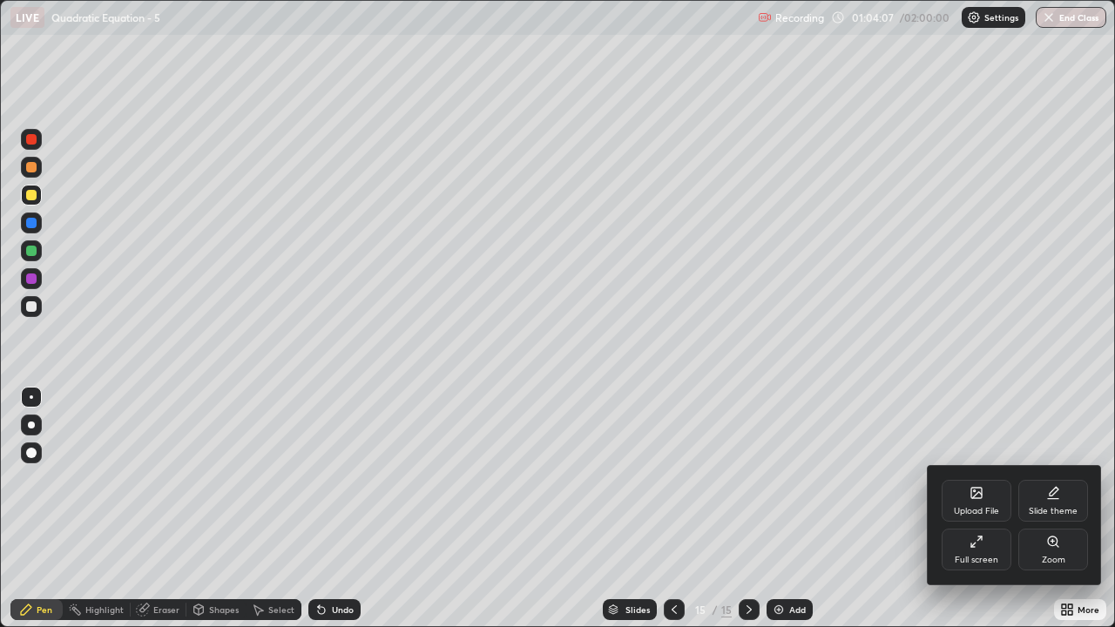
click at [959, 516] on div "Full screen" at bounding box center [977, 550] width 70 height 42
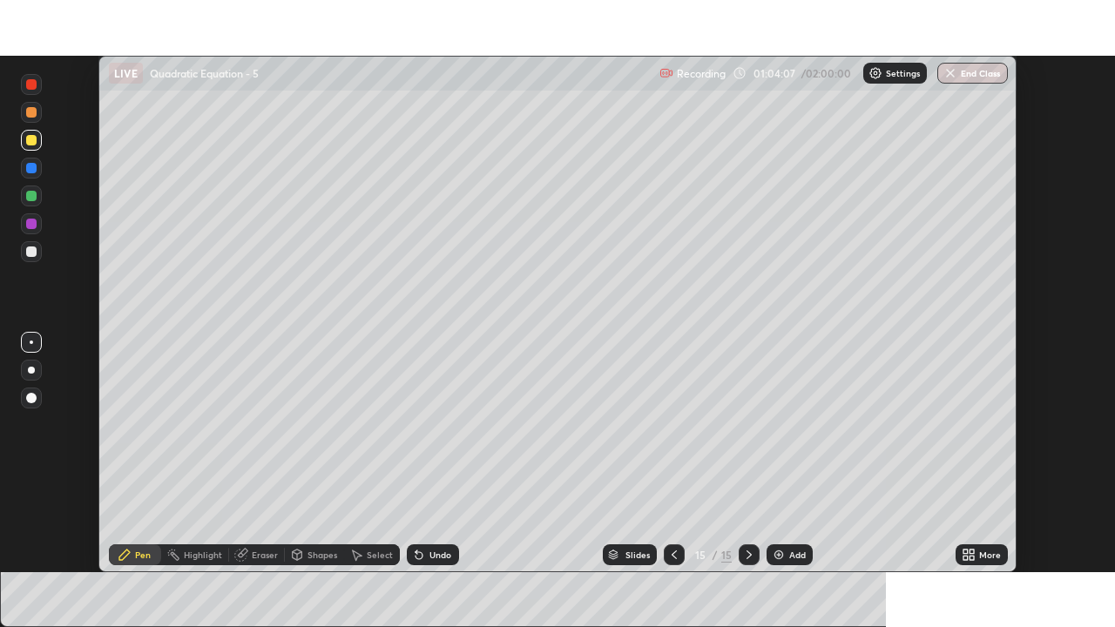
scroll to position [86595, 85997]
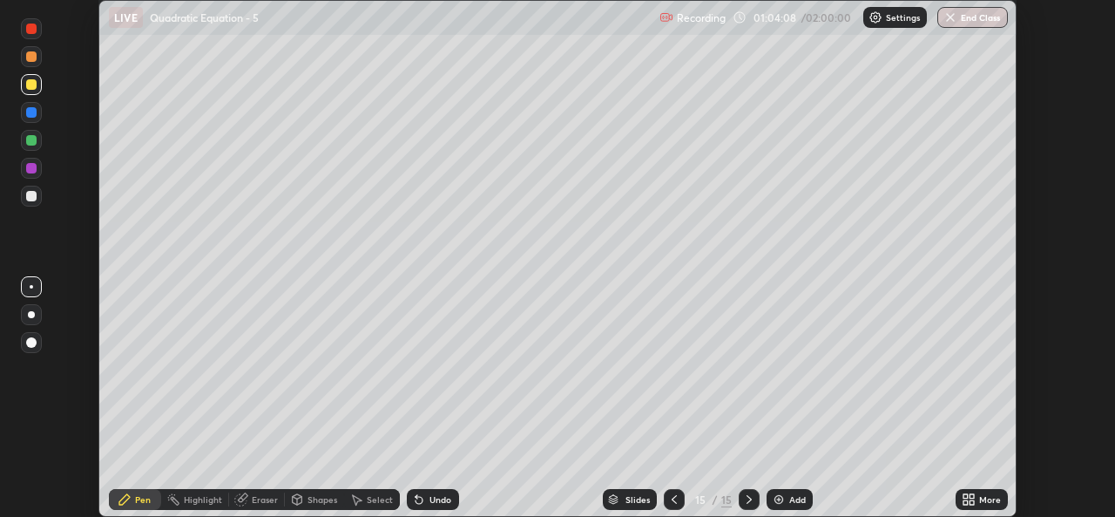
click at [965, 501] on icon at bounding box center [965, 502] width 4 height 4
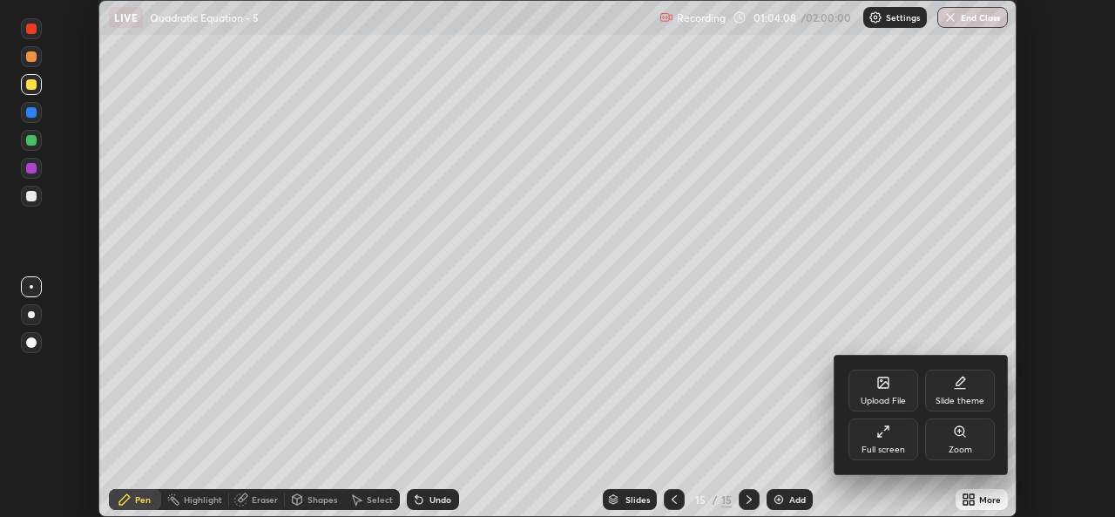
click at [880, 445] on div "Full screen" at bounding box center [884, 449] width 44 height 9
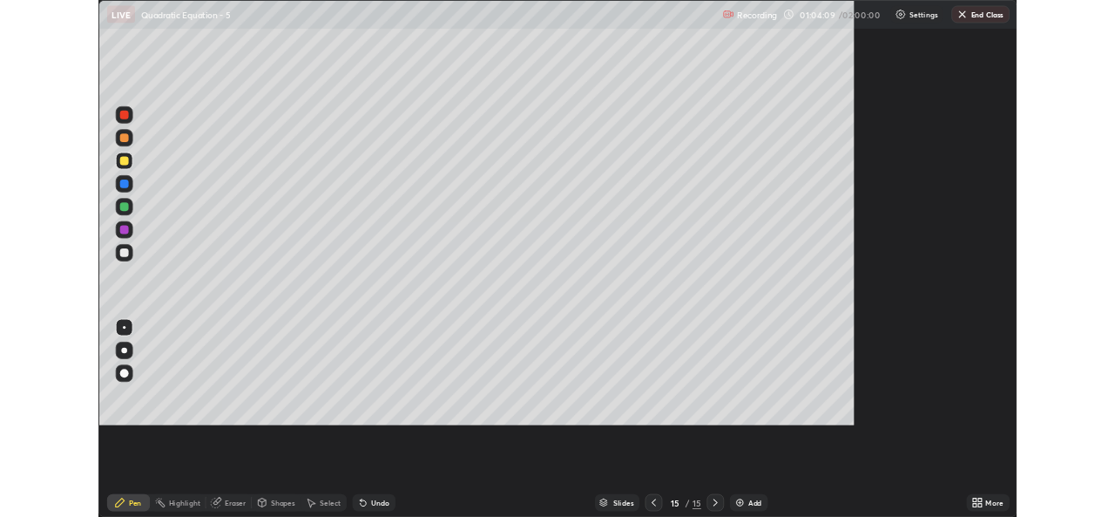
scroll to position [627, 1115]
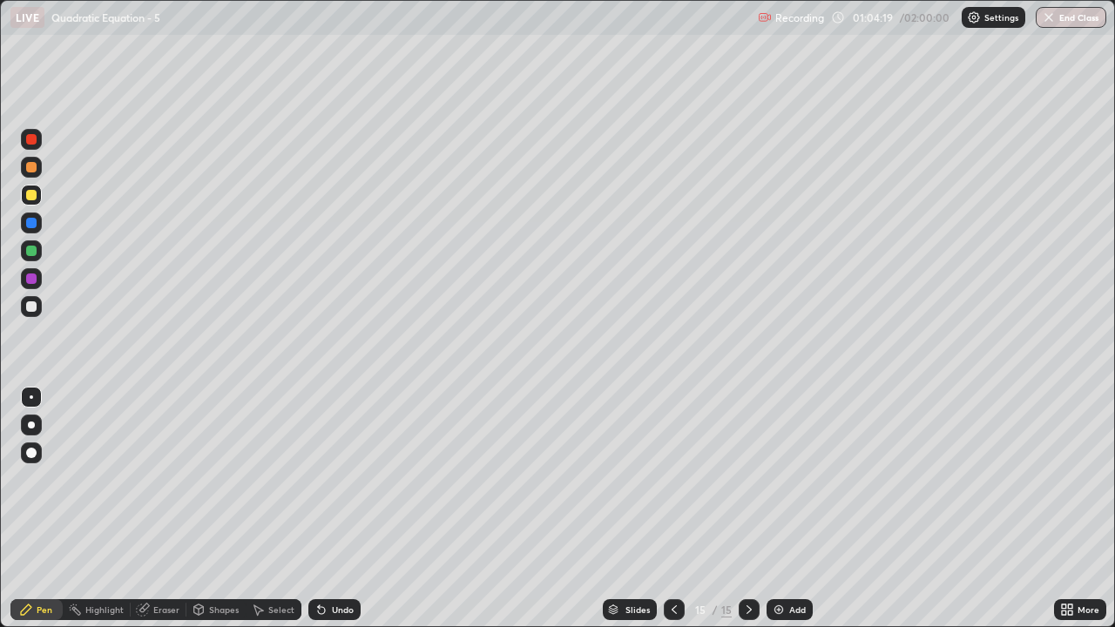
click at [31, 299] on div at bounding box center [31, 306] width 21 height 21
click at [793, 516] on div "Add" at bounding box center [790, 609] width 46 height 21
click at [26, 192] on div at bounding box center [31, 195] width 10 height 10
click at [166, 516] on div "Eraser" at bounding box center [166, 609] width 26 height 9
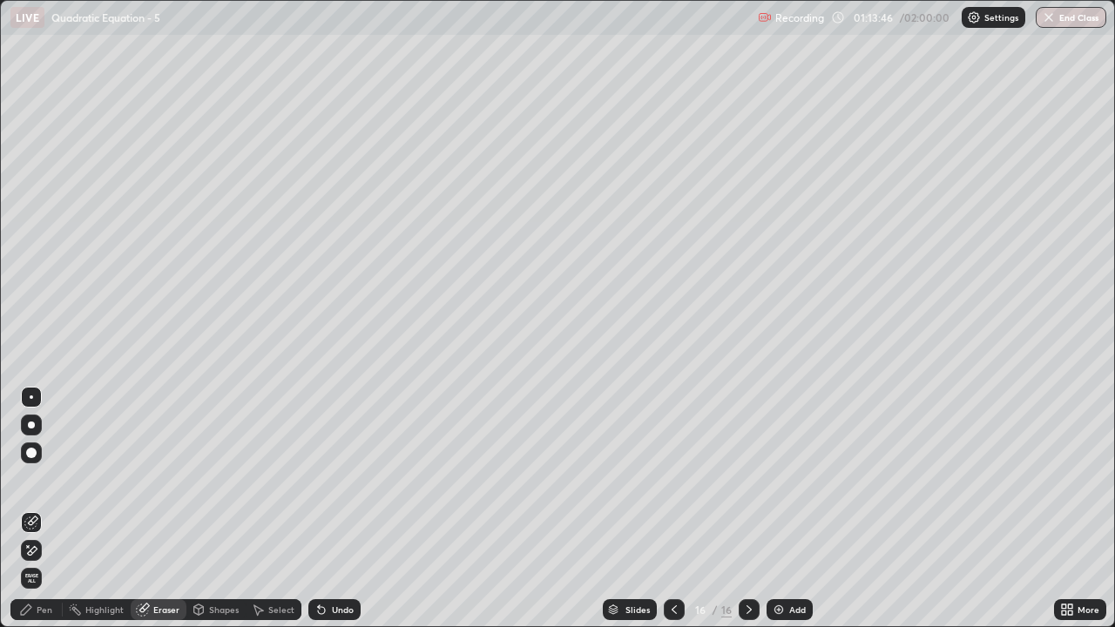
click at [52, 516] on div "Pen" at bounding box center [36, 609] width 52 height 21
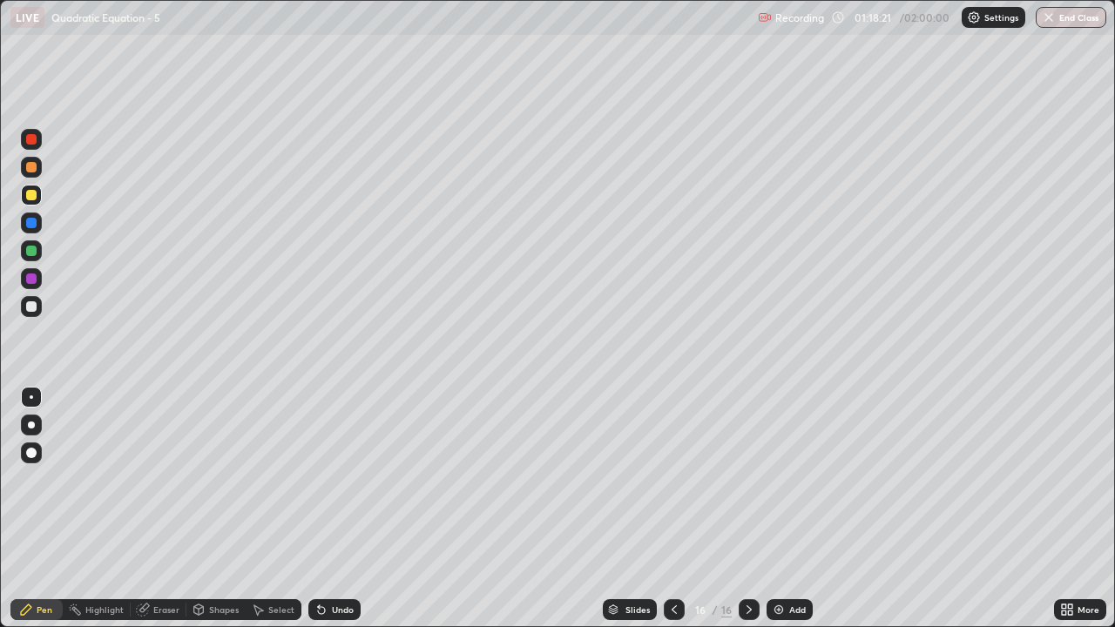
click at [747, 516] on icon at bounding box center [749, 610] width 14 height 14
click at [274, 516] on div "Select" at bounding box center [274, 609] width 56 height 21
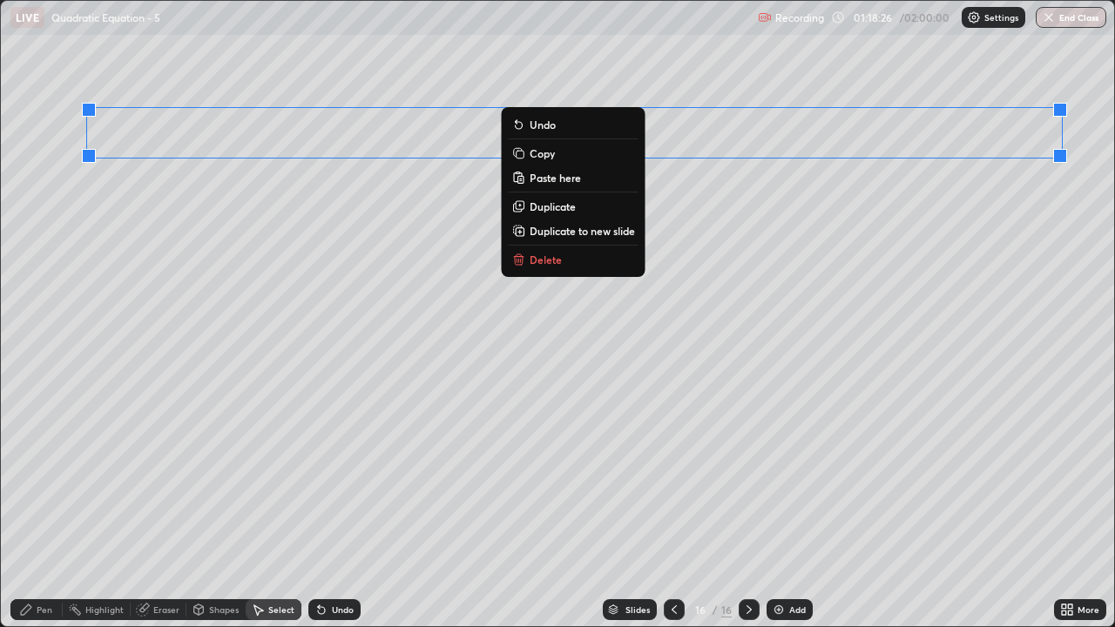
click at [588, 229] on p "Duplicate to new slide" at bounding box center [582, 231] width 105 height 14
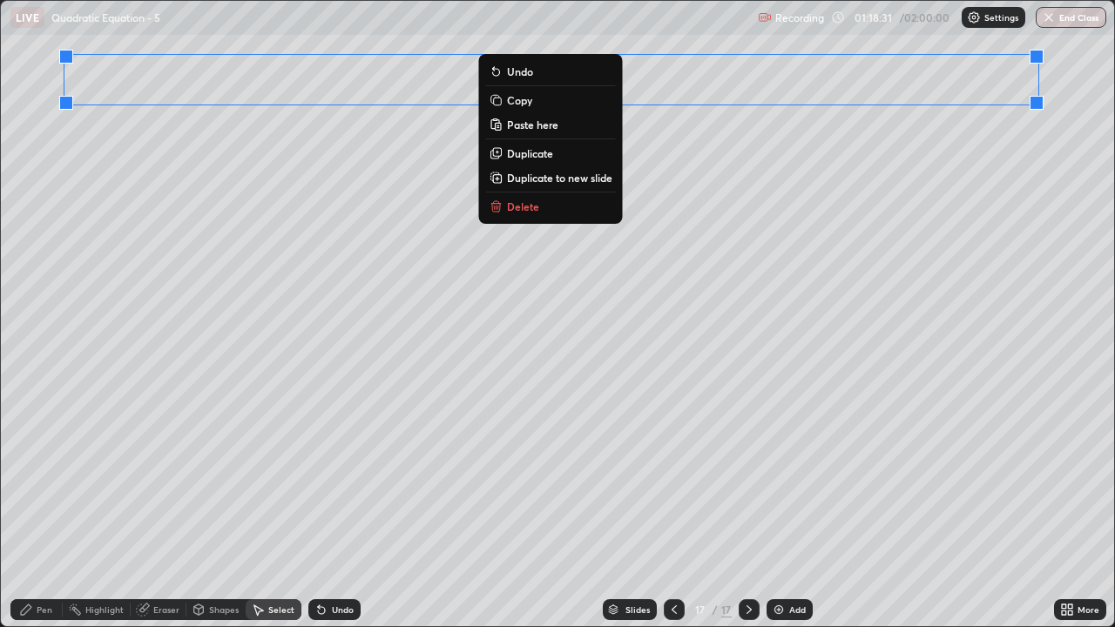
click at [670, 516] on icon at bounding box center [674, 610] width 14 height 14
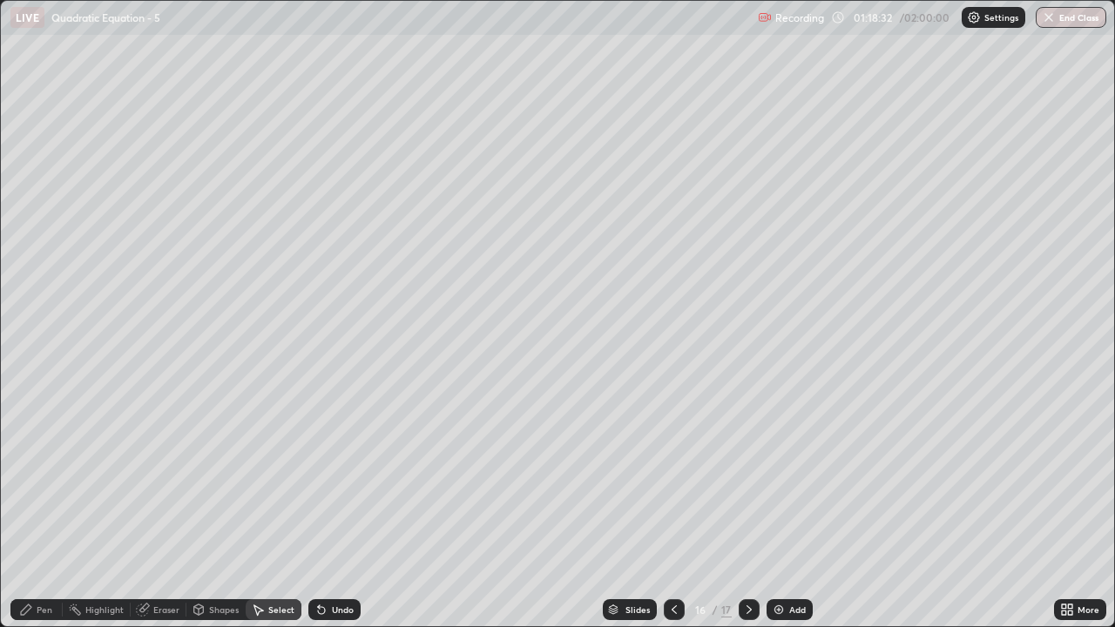
click at [746, 516] on icon at bounding box center [749, 610] width 14 height 14
click at [30, 516] on div "Pen" at bounding box center [36, 609] width 52 height 21
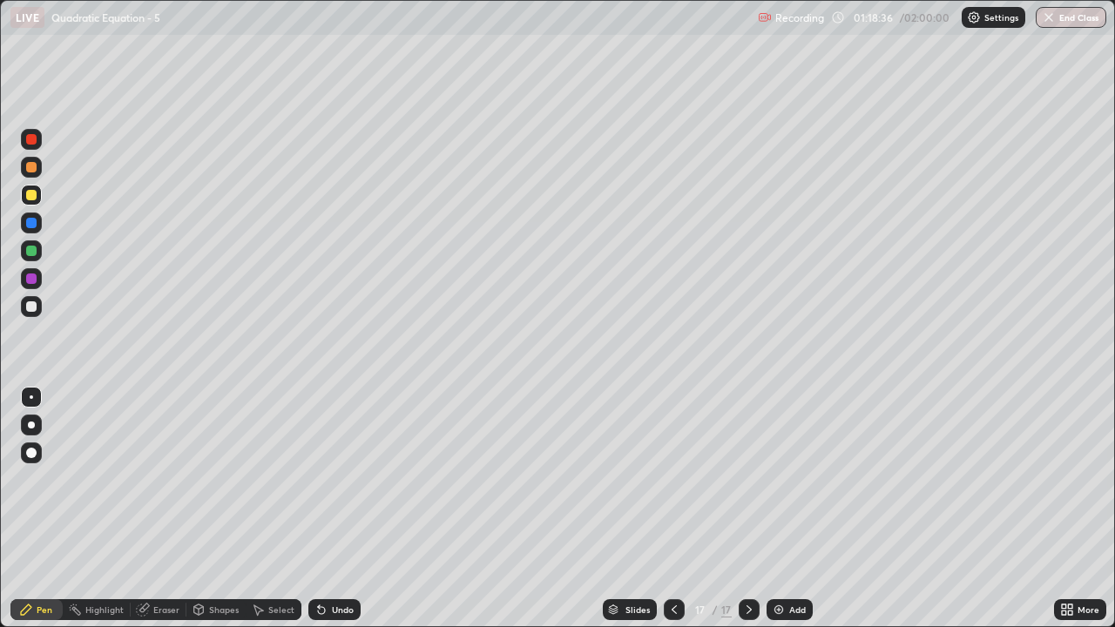
click at [33, 314] on div at bounding box center [31, 306] width 21 height 21
click at [346, 516] on div "Undo" at bounding box center [334, 609] width 52 height 21
click at [674, 516] on icon at bounding box center [674, 610] width 14 height 14
click at [747, 516] on div at bounding box center [749, 609] width 21 height 21
click at [31, 196] on div at bounding box center [31, 195] width 10 height 10
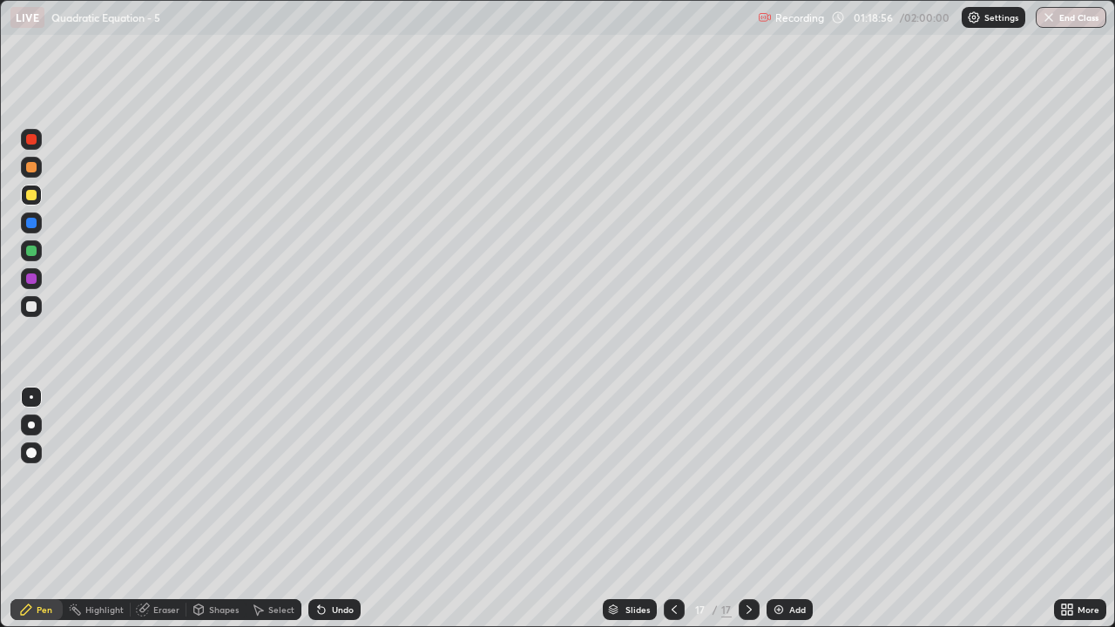
click at [33, 301] on div at bounding box center [31, 306] width 10 height 10
click at [167, 516] on div "Eraser" at bounding box center [166, 609] width 26 height 9
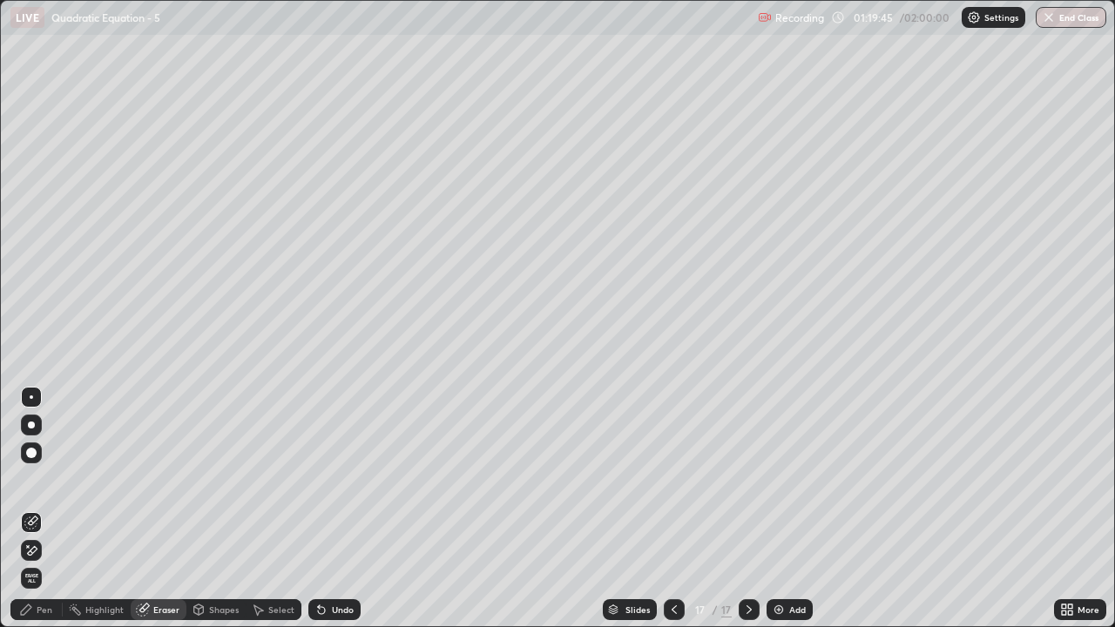
click at [44, 516] on div "Pen" at bounding box center [45, 609] width 16 height 9
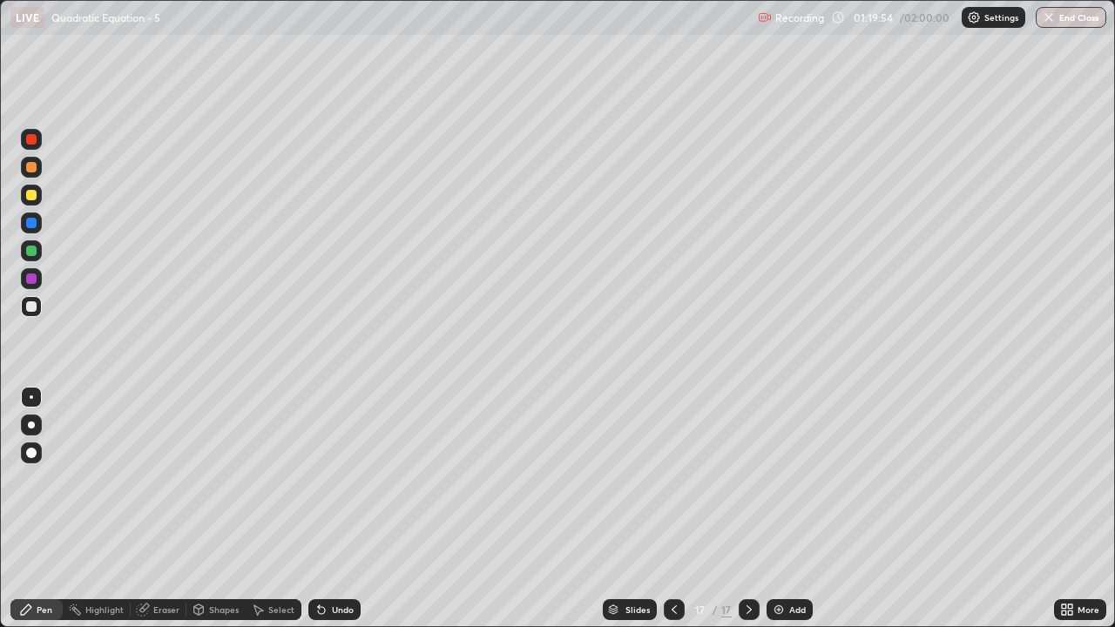
click at [159, 516] on div "Eraser" at bounding box center [166, 609] width 26 height 9
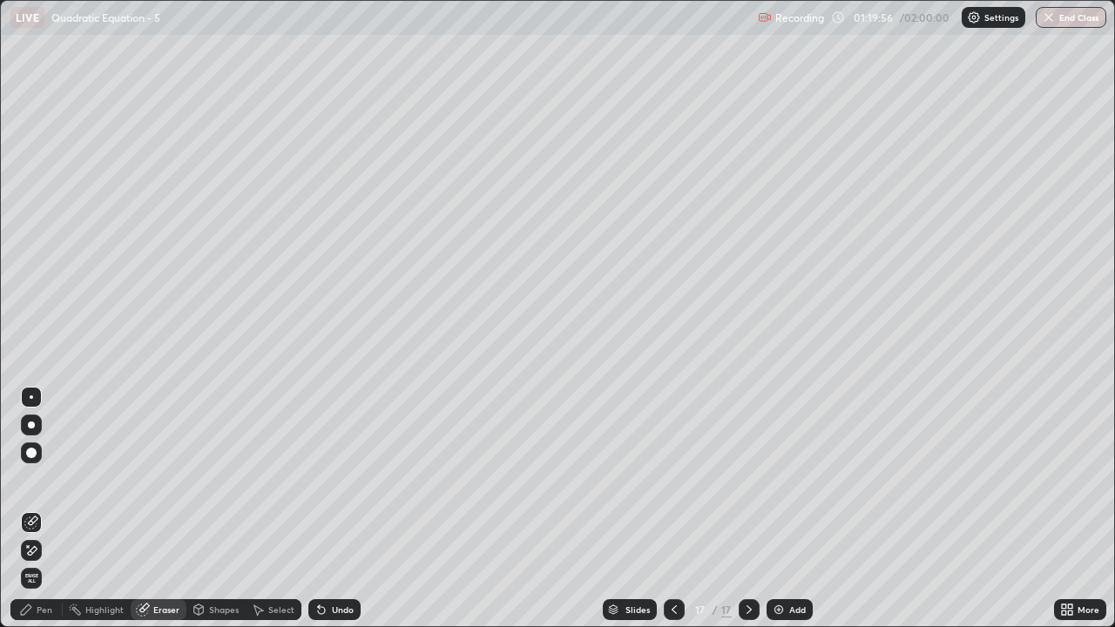
click at [37, 516] on div "Pen" at bounding box center [36, 609] width 52 height 21
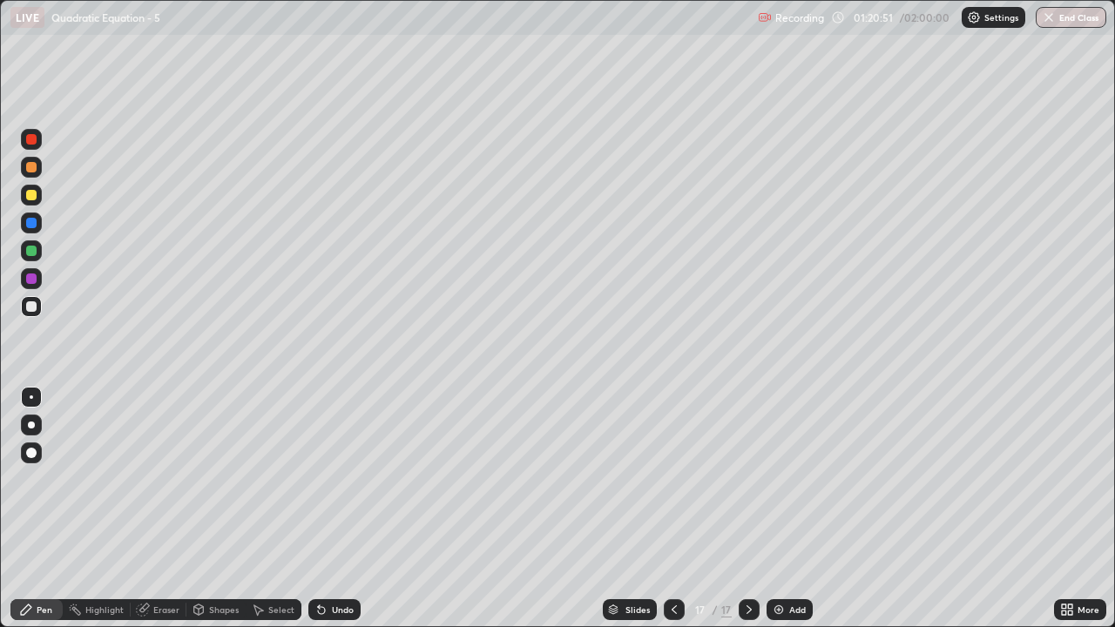
click at [342, 516] on div "Undo" at bounding box center [343, 609] width 22 height 9
click at [679, 516] on div at bounding box center [674, 609] width 21 height 21
click at [747, 516] on icon at bounding box center [749, 609] width 5 height 9
click at [747, 516] on icon at bounding box center [749, 610] width 14 height 14
click at [781, 516] on div "Add" at bounding box center [790, 609] width 46 height 21
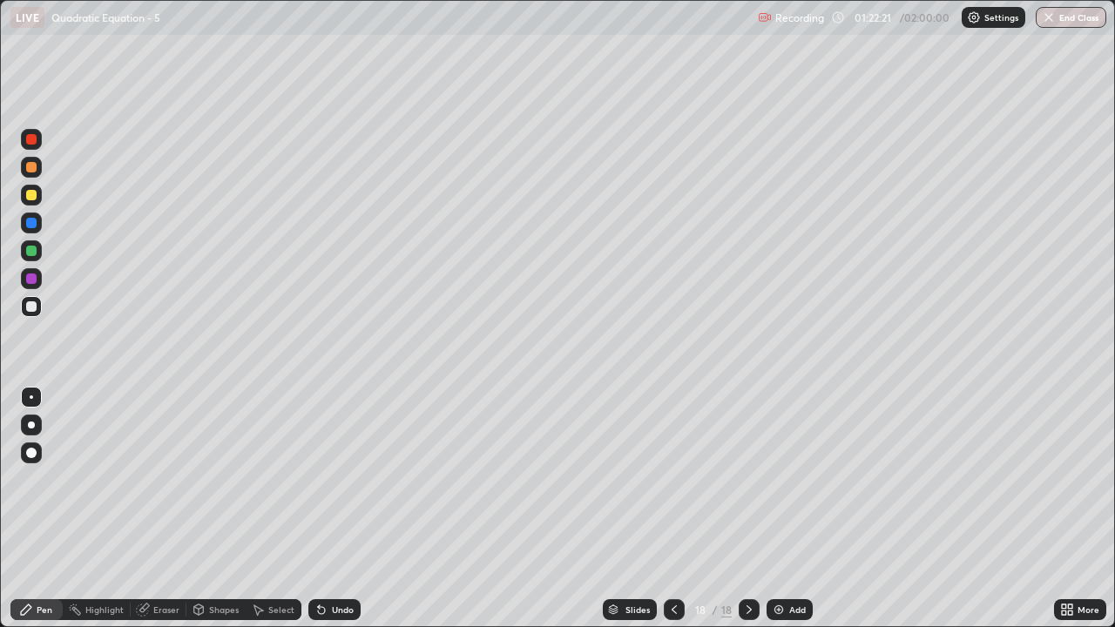
click at [36, 191] on div at bounding box center [31, 195] width 21 height 21
click at [1068, 516] on icon at bounding box center [1070, 607] width 4 height 4
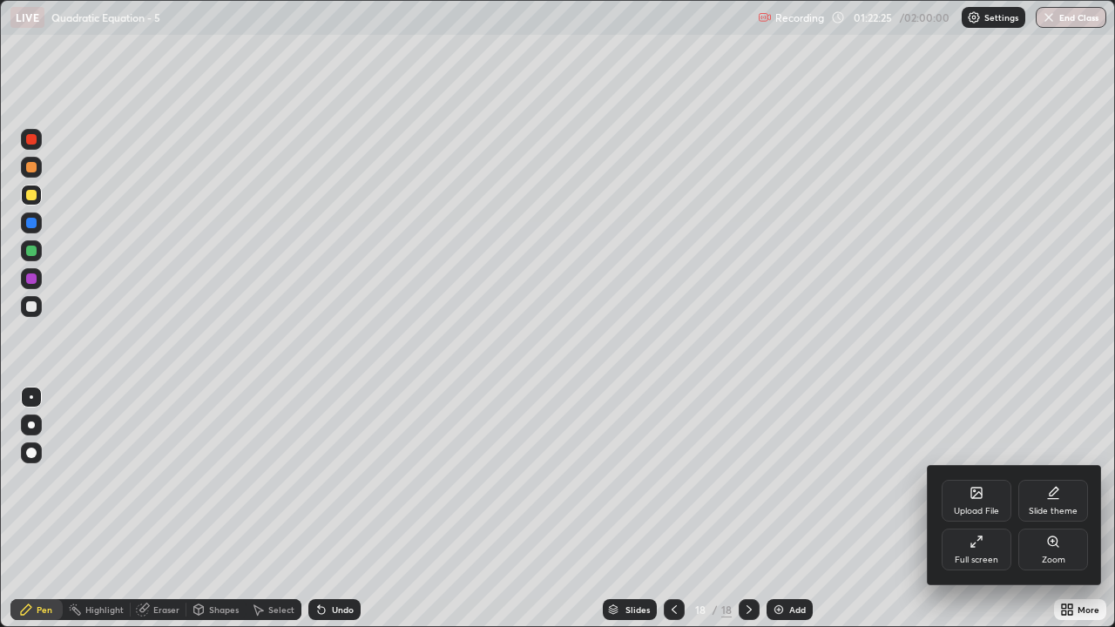
click at [965, 516] on div "Full screen" at bounding box center [977, 560] width 44 height 9
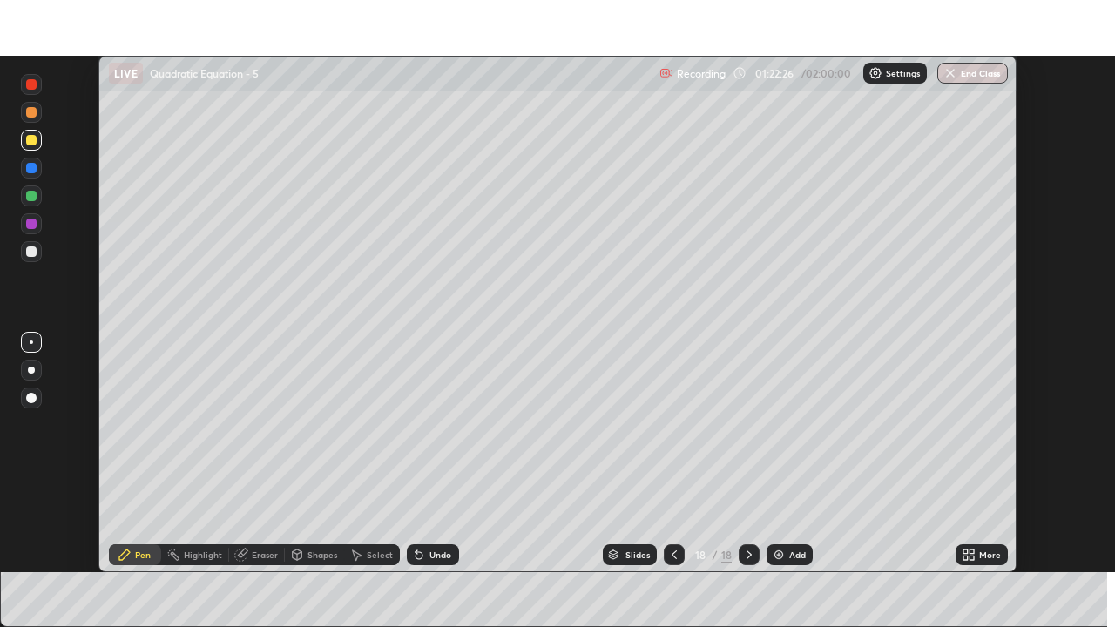
scroll to position [86595, 85997]
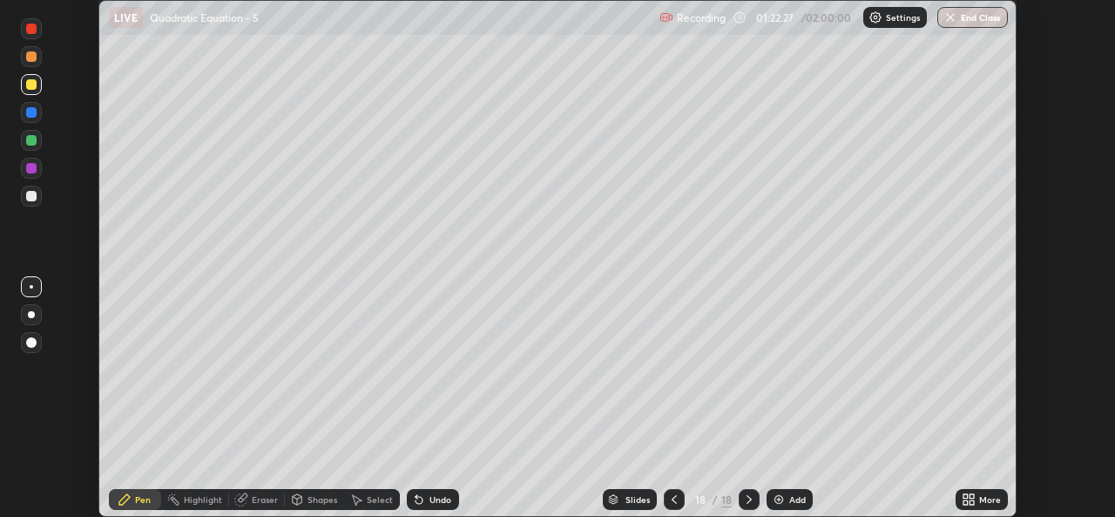
click at [972, 497] on icon at bounding box center [972, 496] width 4 height 4
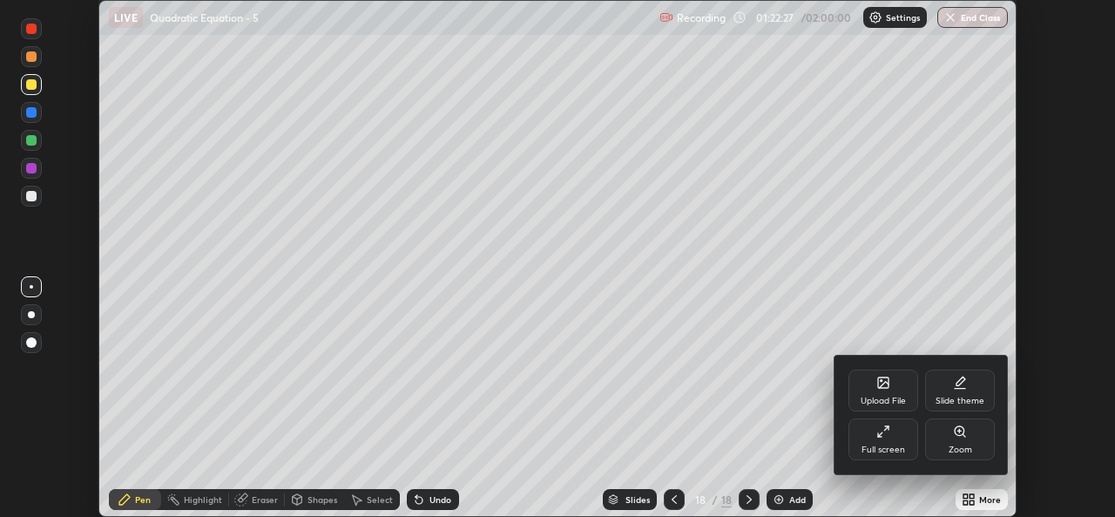
click at [876, 443] on div "Full screen" at bounding box center [883, 439] width 70 height 42
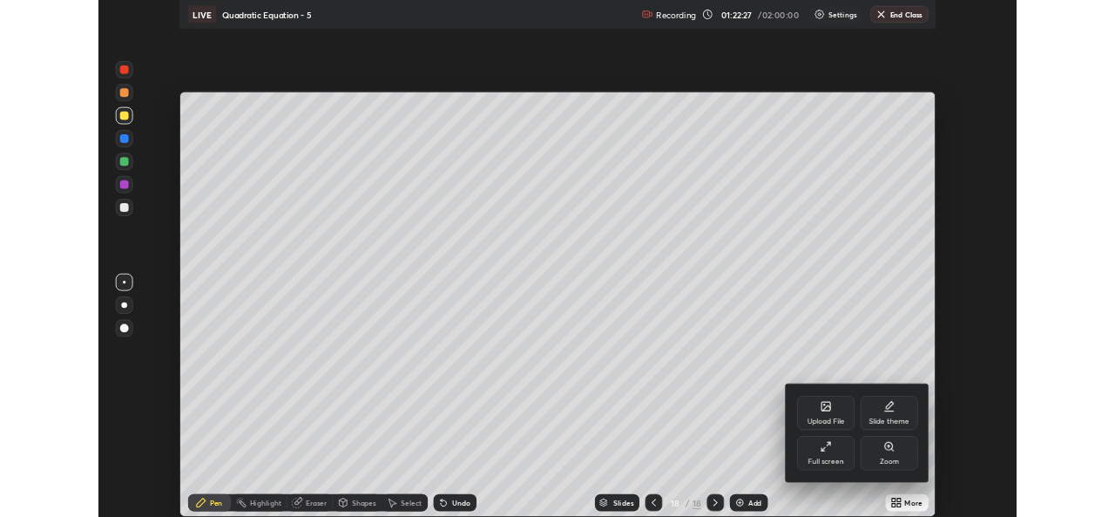
scroll to position [627, 1115]
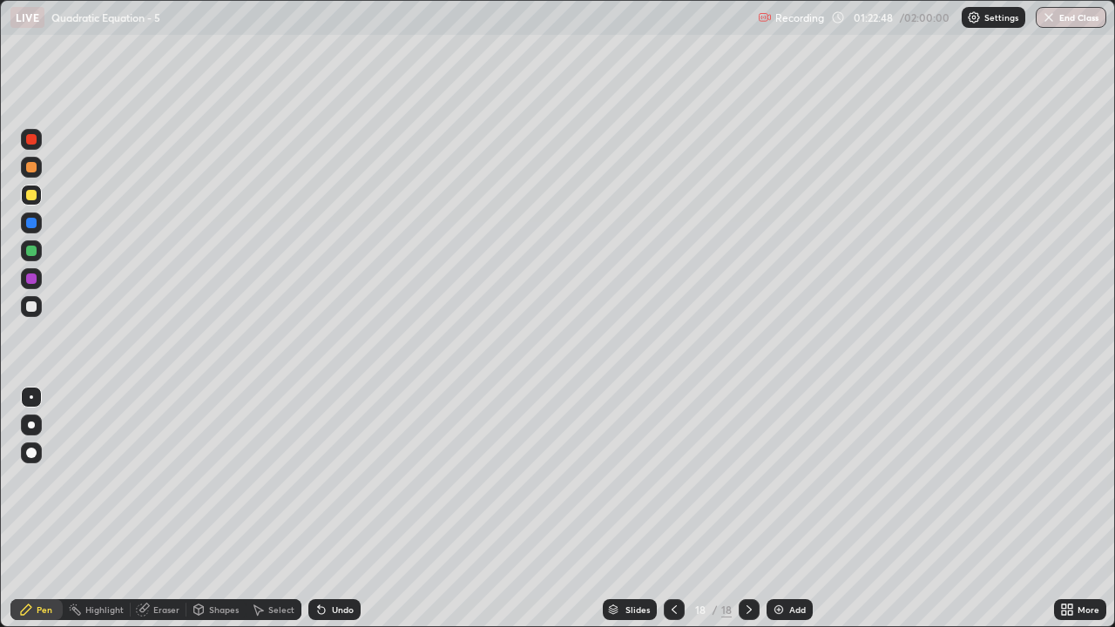
click at [325, 516] on icon at bounding box center [321, 610] width 14 height 14
click at [331, 516] on div "Undo" at bounding box center [334, 609] width 52 height 21
click at [329, 516] on div "Undo" at bounding box center [334, 609] width 52 height 21
click at [269, 516] on div "Select" at bounding box center [274, 609] width 56 height 21
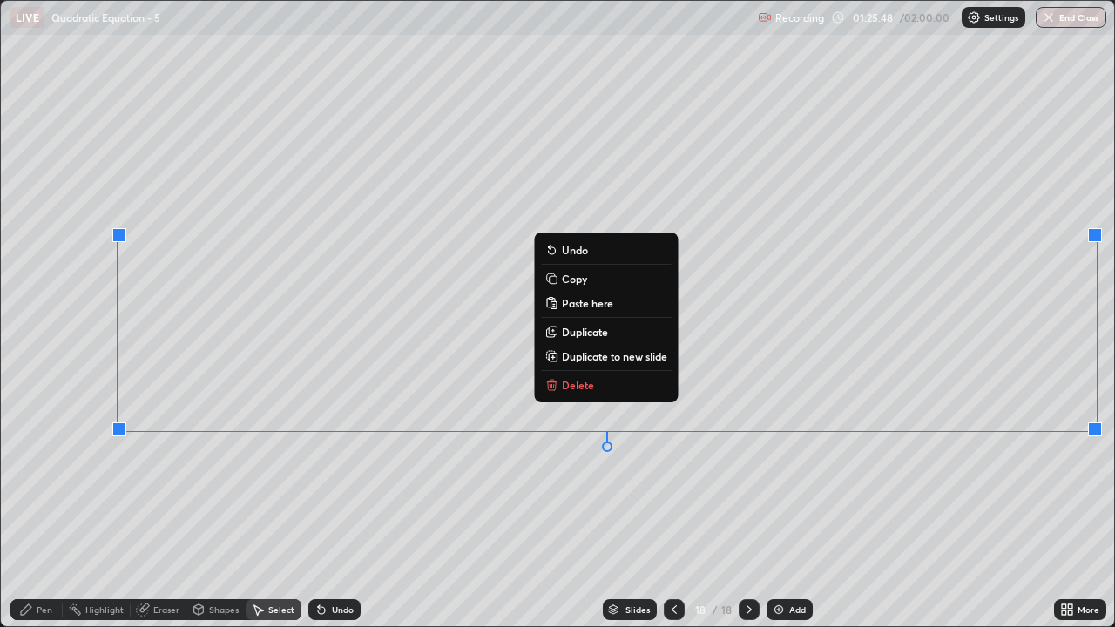
click at [652, 355] on p "Duplicate to new slide" at bounding box center [614, 356] width 105 height 14
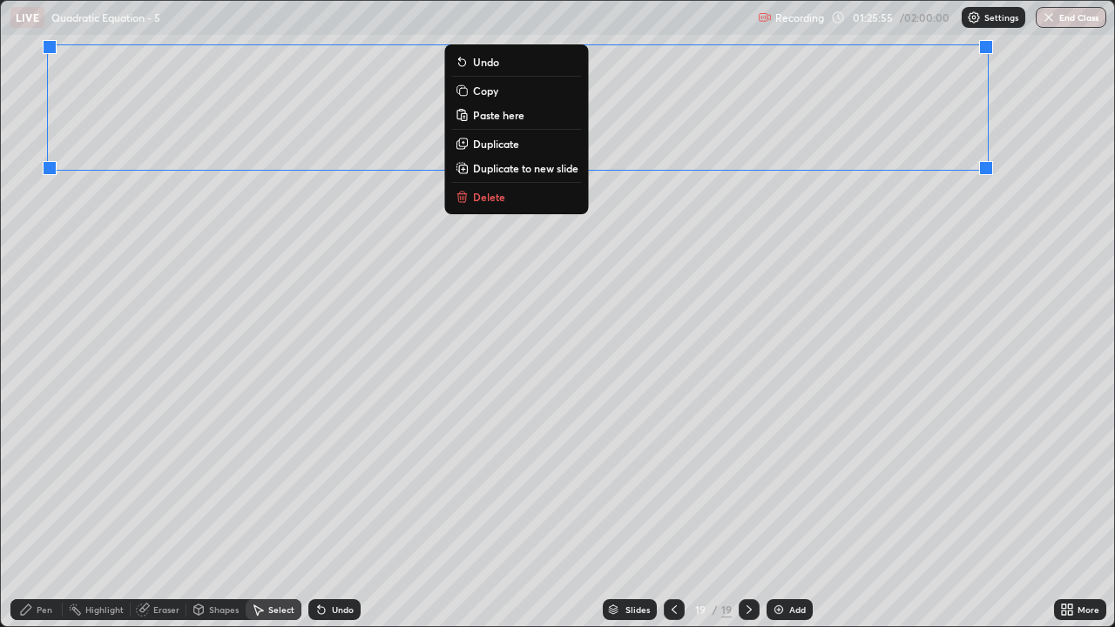
click at [672, 516] on icon at bounding box center [674, 610] width 14 height 14
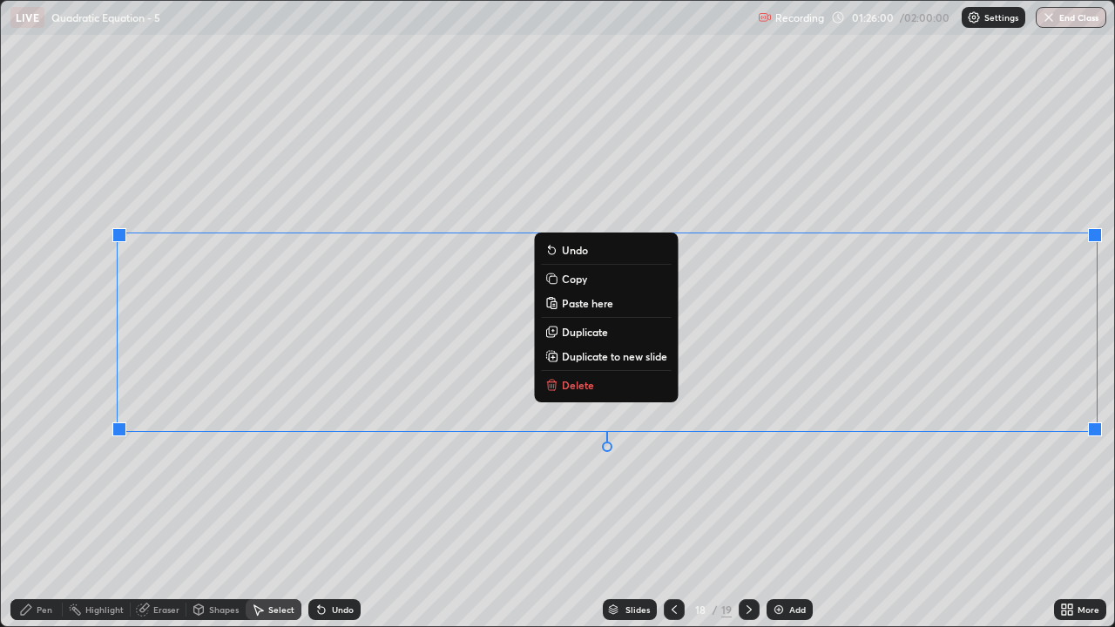
click at [618, 382] on button "Delete" at bounding box center [606, 385] width 130 height 21
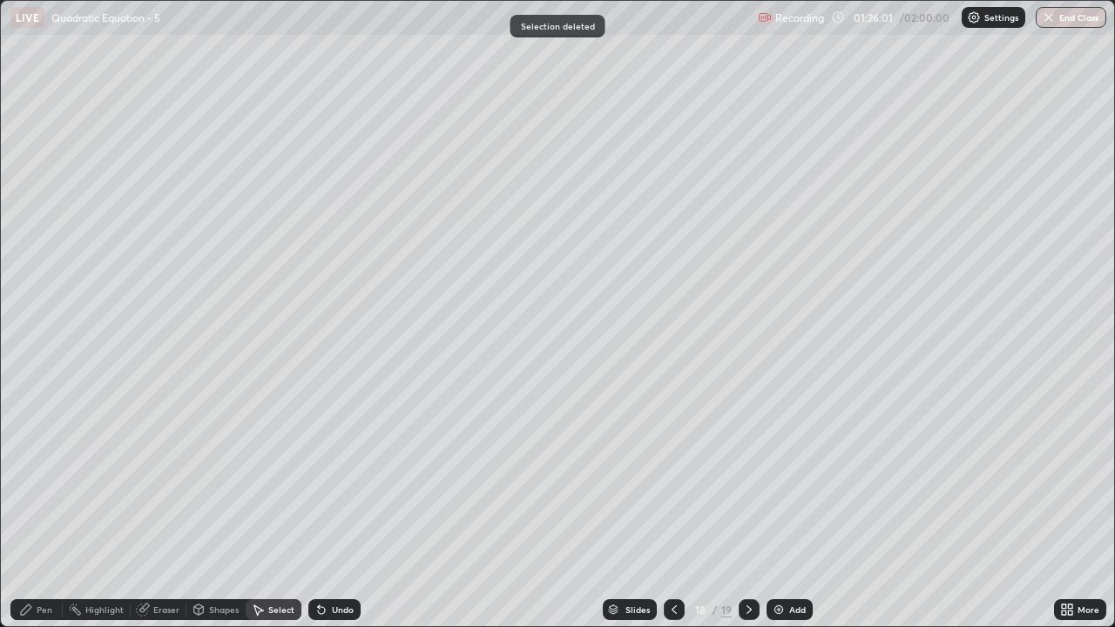
click at [34, 516] on div "Pen" at bounding box center [36, 609] width 52 height 21
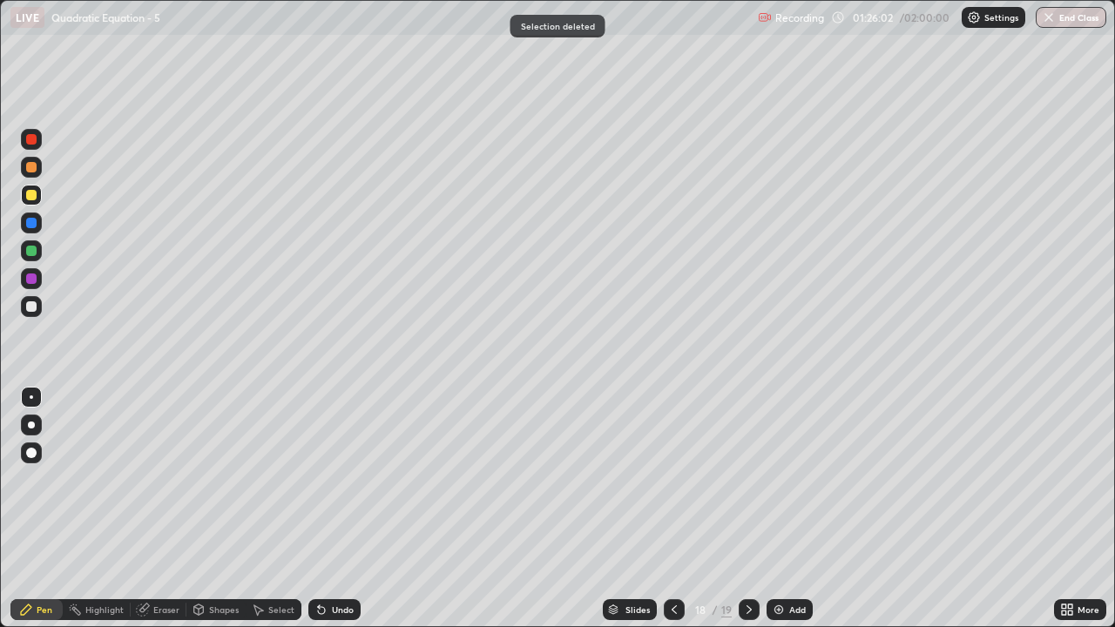
click at [30, 308] on div at bounding box center [31, 306] width 10 height 10
click at [332, 516] on div "Undo" at bounding box center [343, 609] width 22 height 9
click at [336, 516] on div "Undo" at bounding box center [343, 609] width 22 height 9
click at [336, 516] on div "Undo" at bounding box center [334, 609] width 52 height 21
click at [334, 516] on div "Undo" at bounding box center [343, 609] width 22 height 9
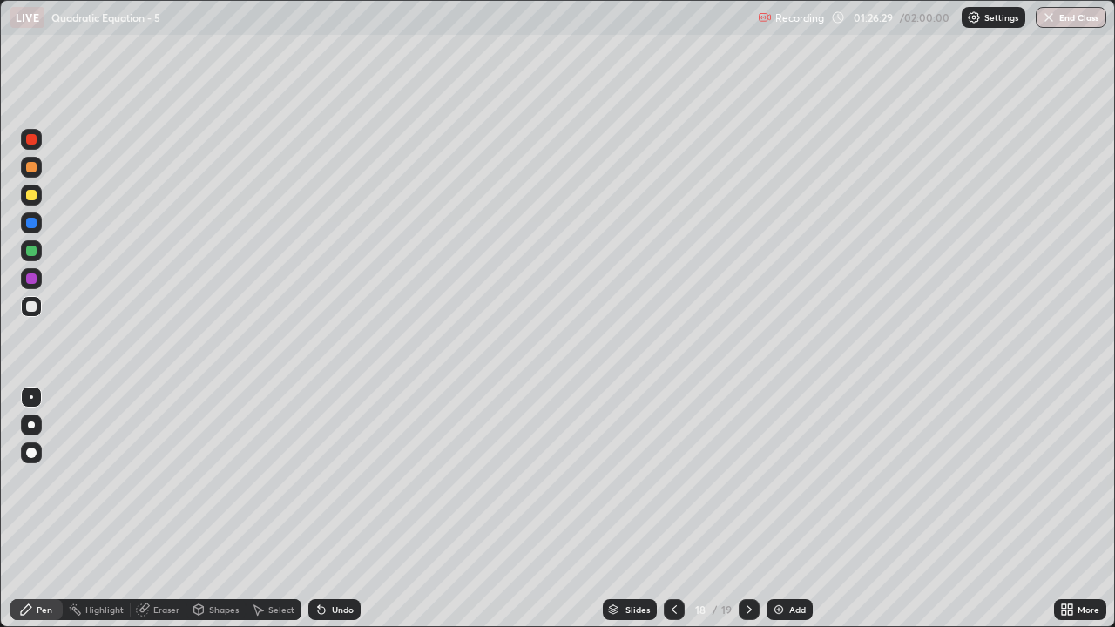
click at [332, 516] on div "Undo" at bounding box center [343, 609] width 22 height 9
click at [338, 516] on div "Undo" at bounding box center [334, 609] width 52 height 21
click at [341, 516] on div "Undo" at bounding box center [343, 609] width 22 height 9
click at [328, 516] on div "Undo" at bounding box center [334, 609] width 52 height 21
click at [1072, 516] on icon at bounding box center [1070, 607] width 4 height 4
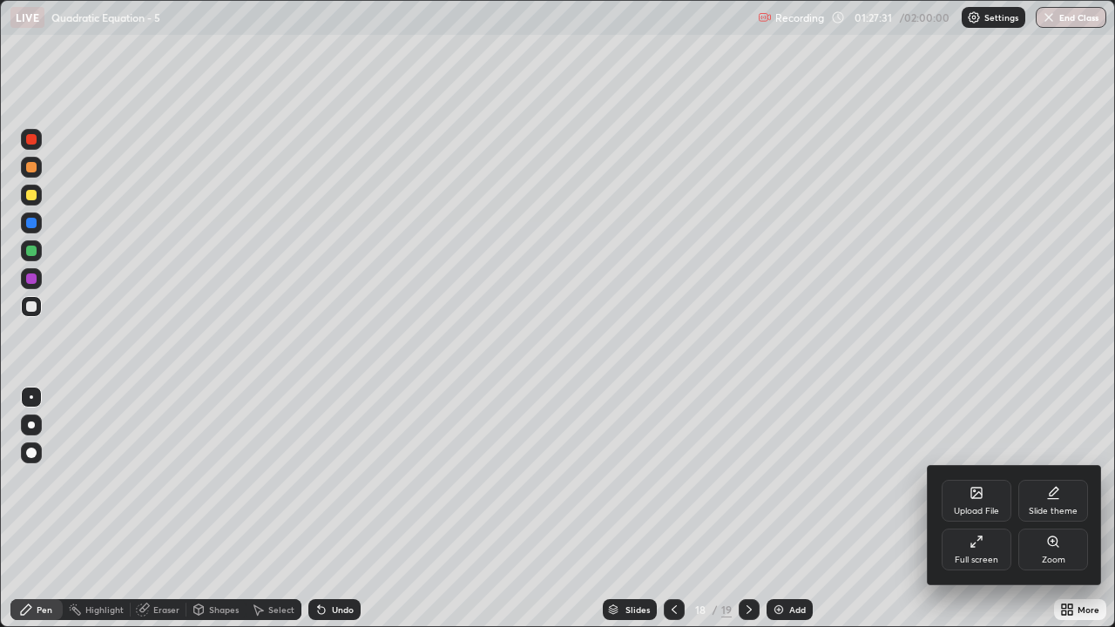
click at [967, 516] on div "Full screen" at bounding box center [977, 550] width 70 height 42
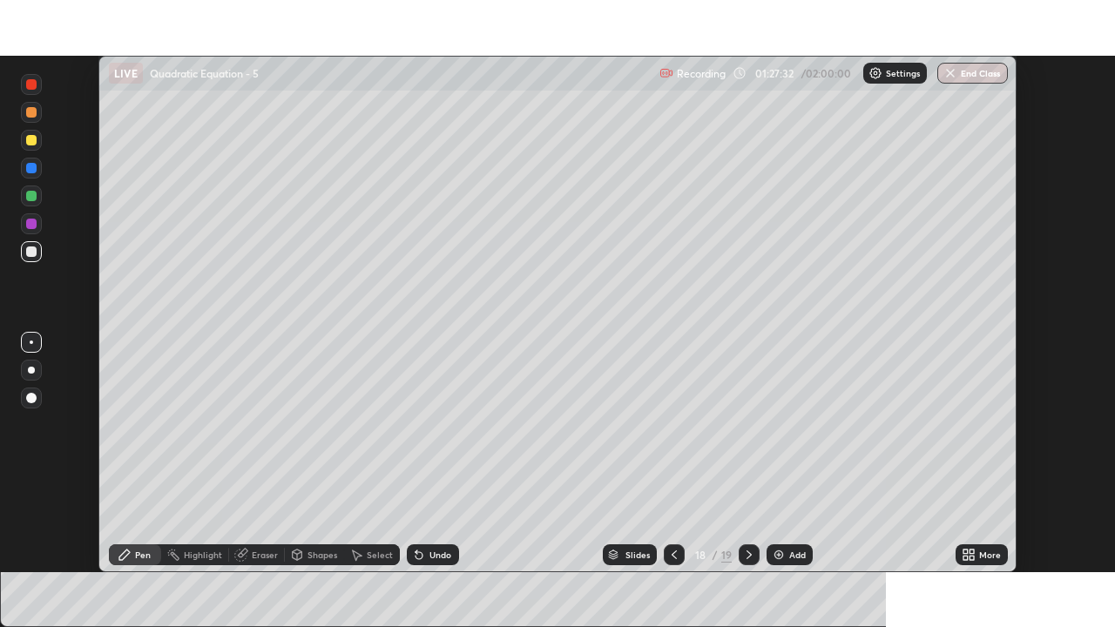
scroll to position [86595, 85997]
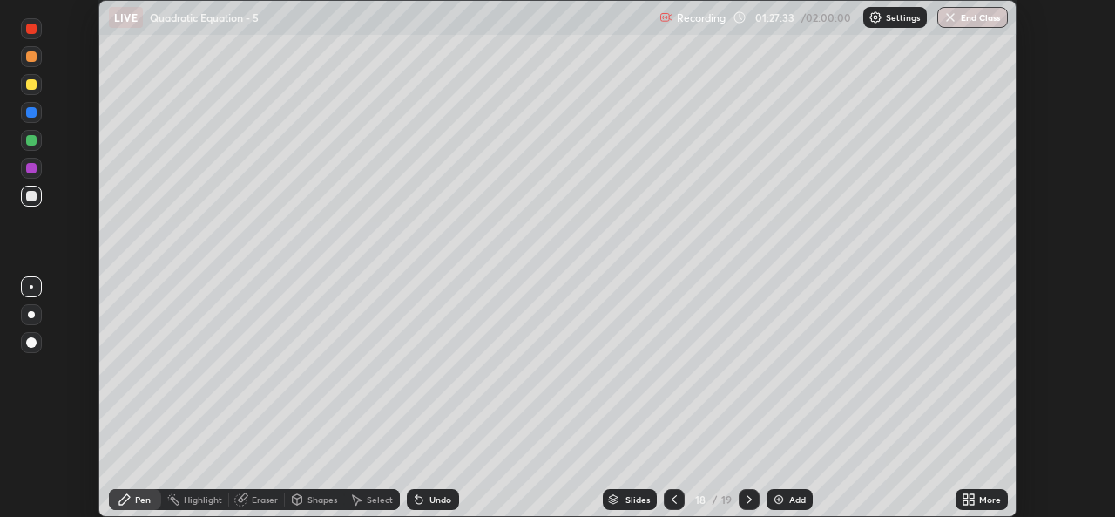
click at [972, 498] on icon at bounding box center [969, 499] width 14 height 14
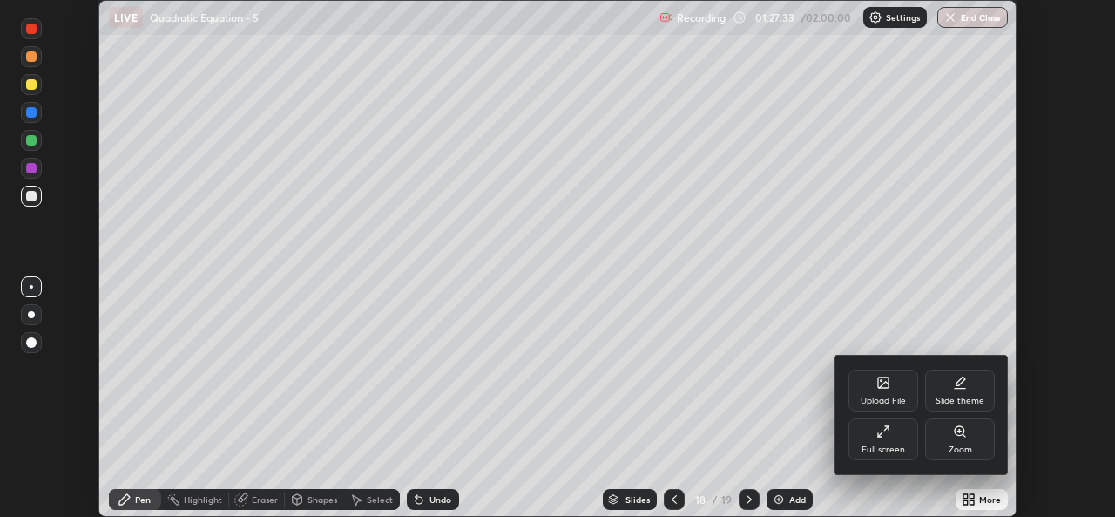
click at [891, 445] on div "Full screen" at bounding box center [884, 449] width 44 height 9
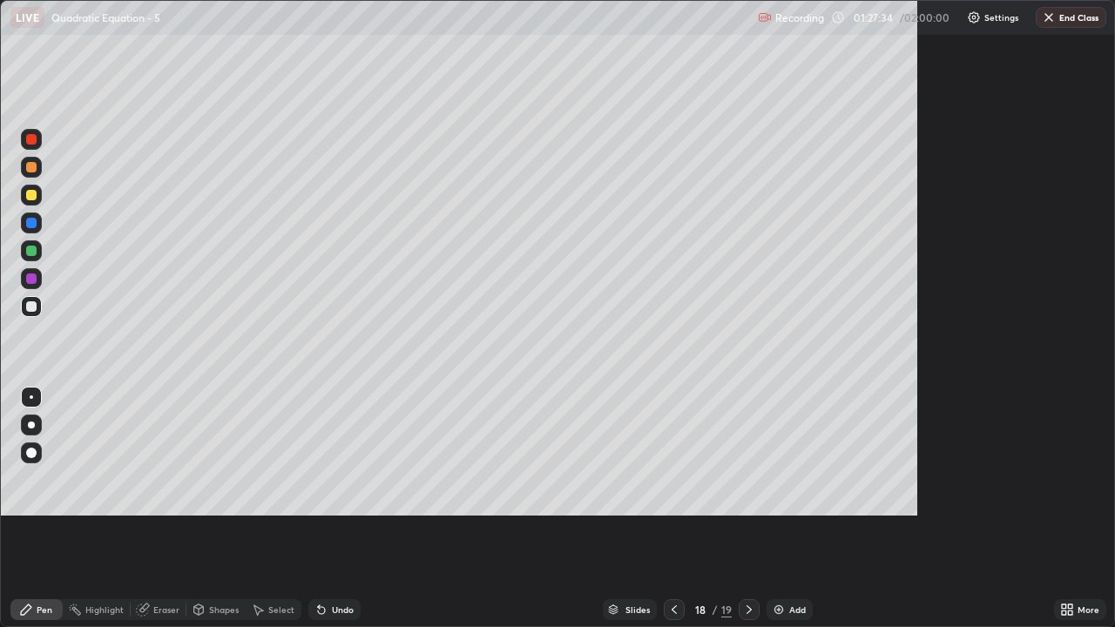
scroll to position [627, 1115]
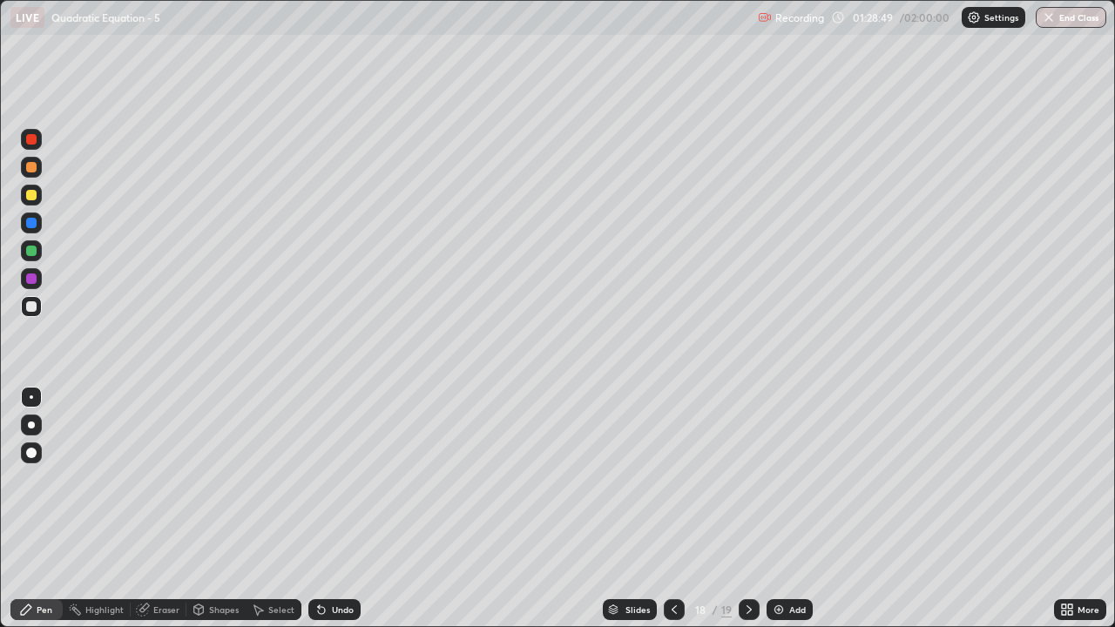
click at [748, 516] on icon at bounding box center [749, 609] width 5 height 9
click at [31, 516] on div "Pen" at bounding box center [36, 609] width 52 height 21
click at [32, 195] on div at bounding box center [31, 195] width 10 height 10
click at [21, 306] on div at bounding box center [31, 306] width 21 height 21
click at [329, 516] on div "Undo" at bounding box center [334, 609] width 52 height 21
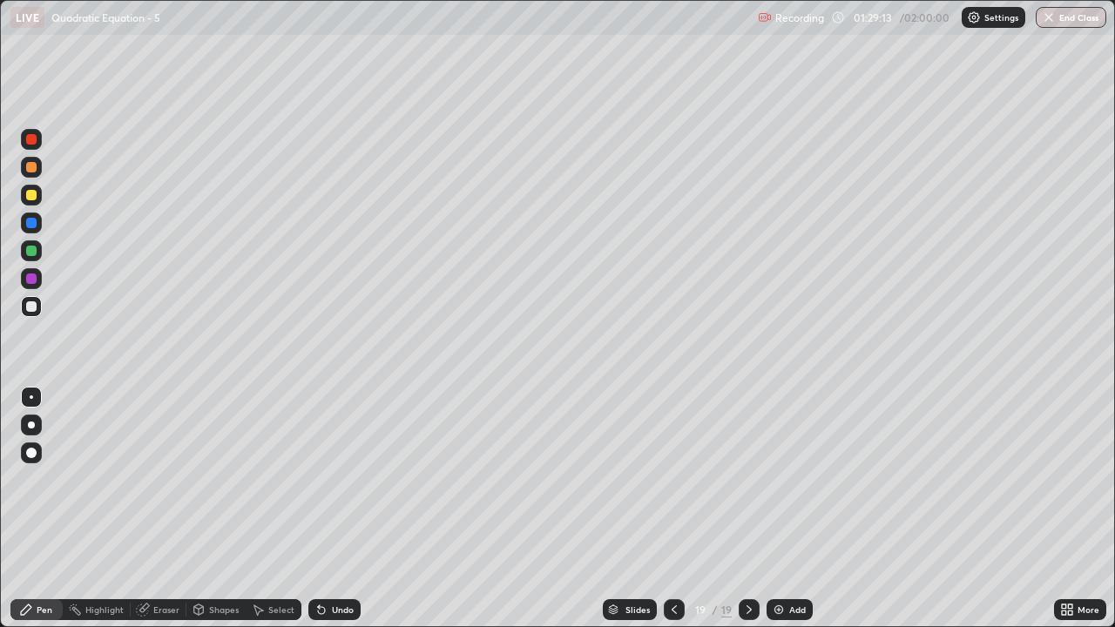
click at [326, 516] on icon at bounding box center [321, 610] width 14 height 14
click at [332, 516] on div "Undo" at bounding box center [343, 609] width 22 height 9
click at [318, 516] on icon at bounding box center [319, 606] width 2 height 2
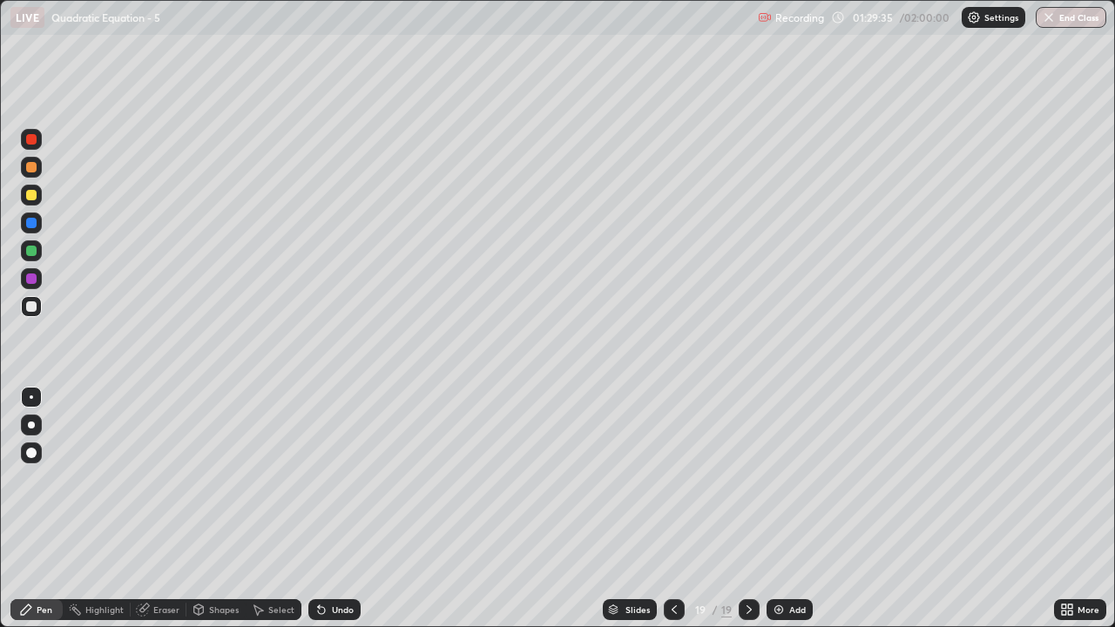
click at [318, 516] on icon at bounding box center [321, 610] width 7 height 7
click at [324, 516] on icon at bounding box center [321, 610] width 14 height 14
click at [328, 516] on div "Undo" at bounding box center [334, 609] width 52 height 21
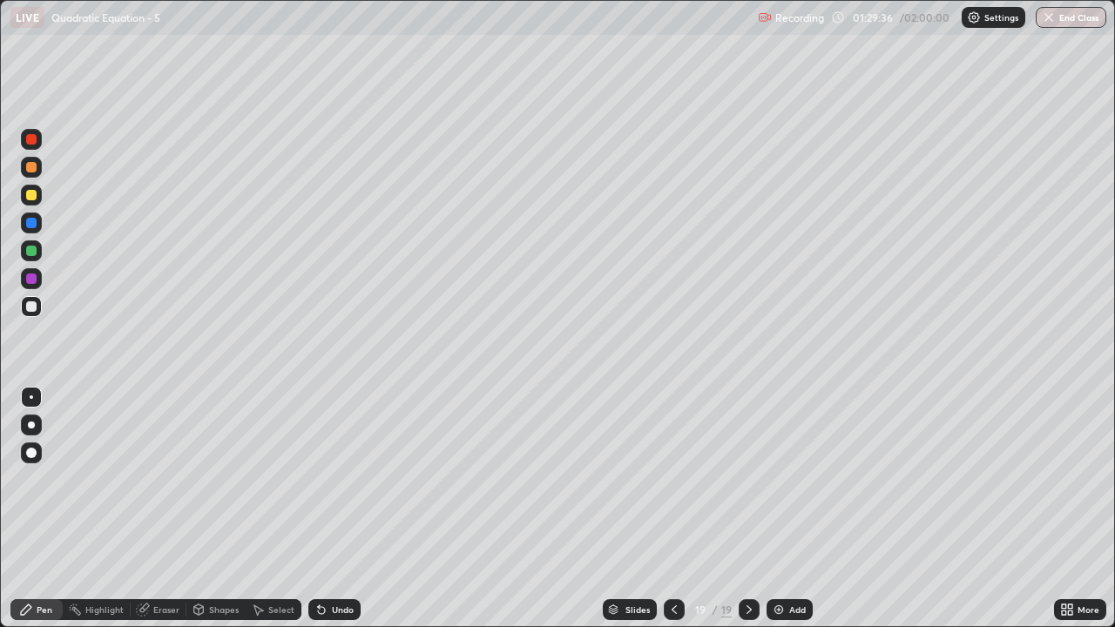
click at [328, 516] on div "Undo" at bounding box center [334, 609] width 52 height 21
click at [319, 516] on icon at bounding box center [321, 610] width 7 height 7
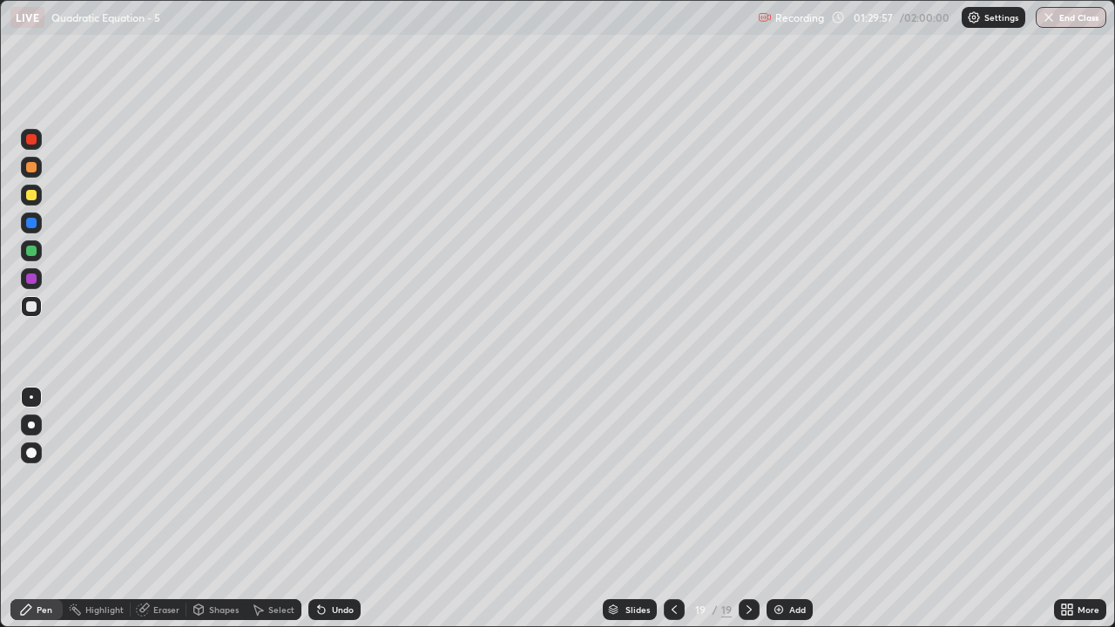
click at [339, 516] on div "Undo" at bounding box center [343, 609] width 22 height 9
click at [333, 516] on div "Undo" at bounding box center [343, 609] width 22 height 9
click at [324, 516] on icon at bounding box center [321, 610] width 14 height 14
click at [744, 516] on icon at bounding box center [749, 610] width 14 height 14
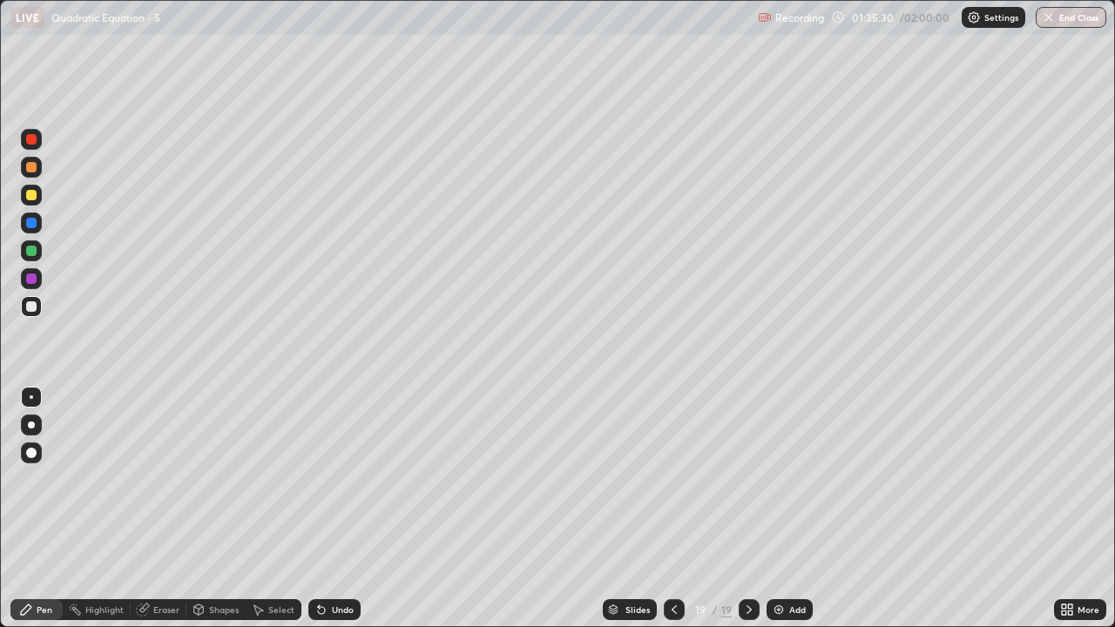
click at [780, 516] on img at bounding box center [779, 610] width 14 height 14
click at [32, 198] on div at bounding box center [31, 195] width 10 height 10
click at [179, 516] on div "Eraser" at bounding box center [159, 609] width 56 height 21
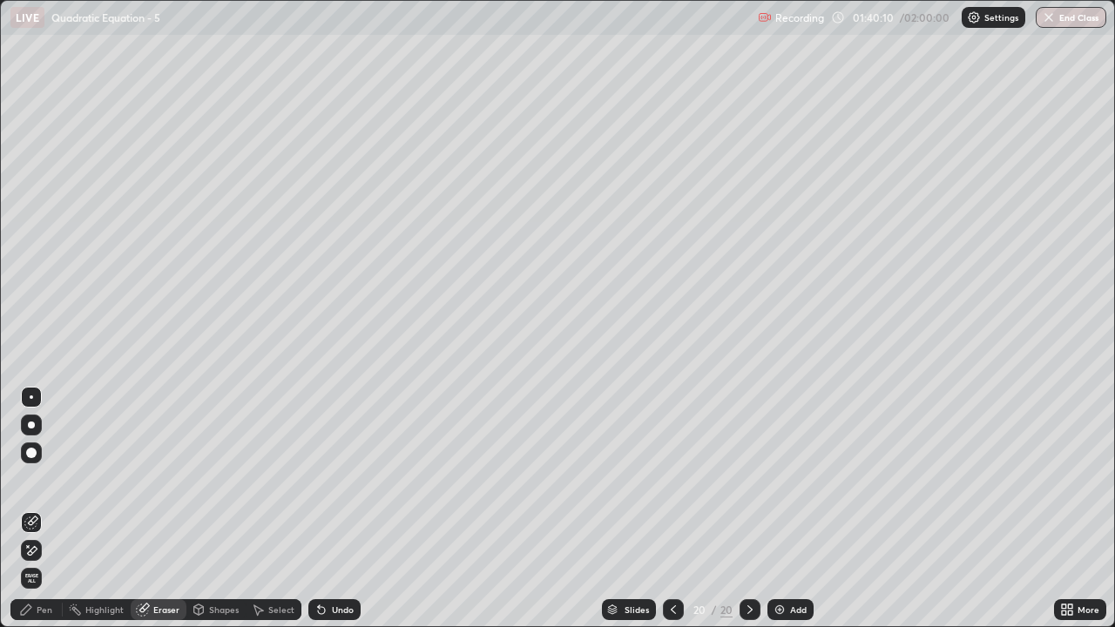
click at [38, 516] on div "Pen" at bounding box center [45, 609] width 16 height 9
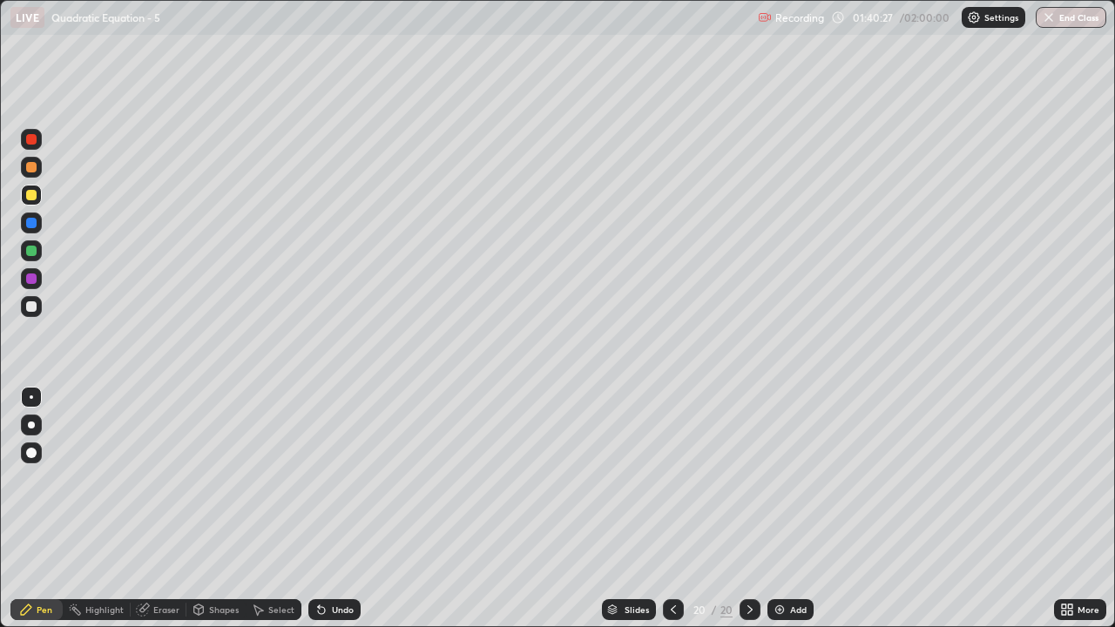
click at [153, 516] on div "Eraser" at bounding box center [166, 609] width 26 height 9
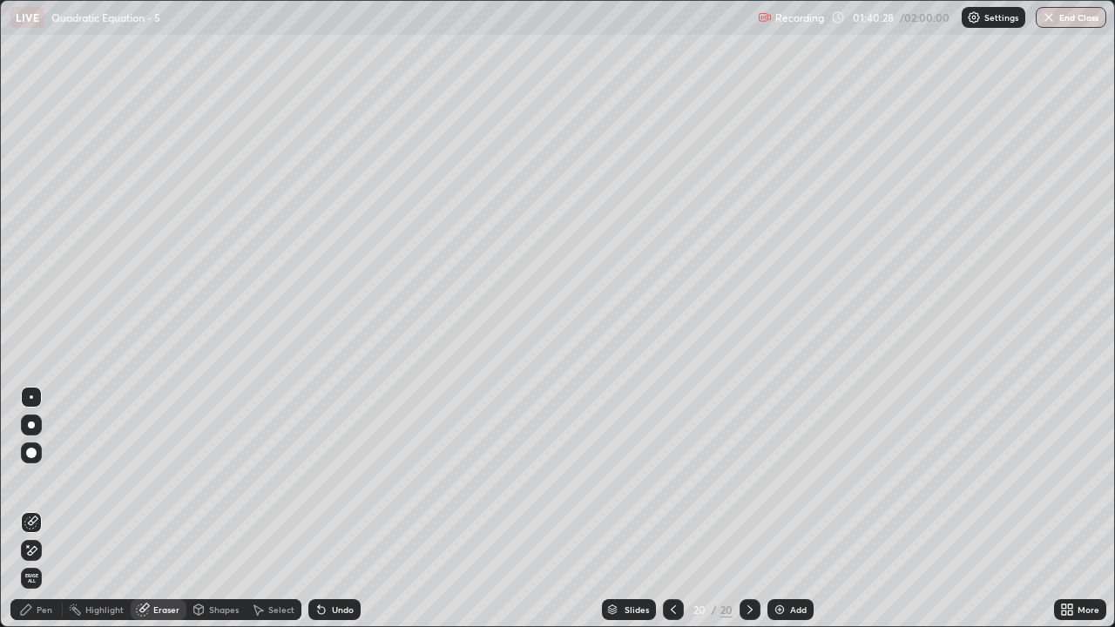
click at [38, 516] on div "Pen" at bounding box center [45, 609] width 16 height 9
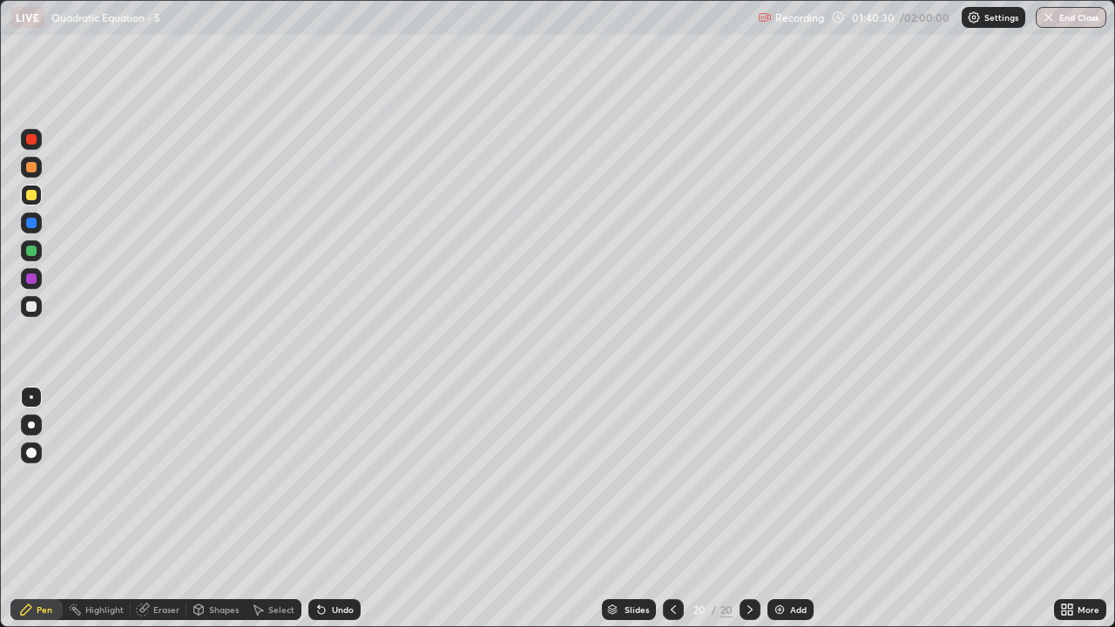
click at [29, 310] on div at bounding box center [31, 306] width 10 height 10
click at [269, 516] on div "Select" at bounding box center [281, 609] width 26 height 9
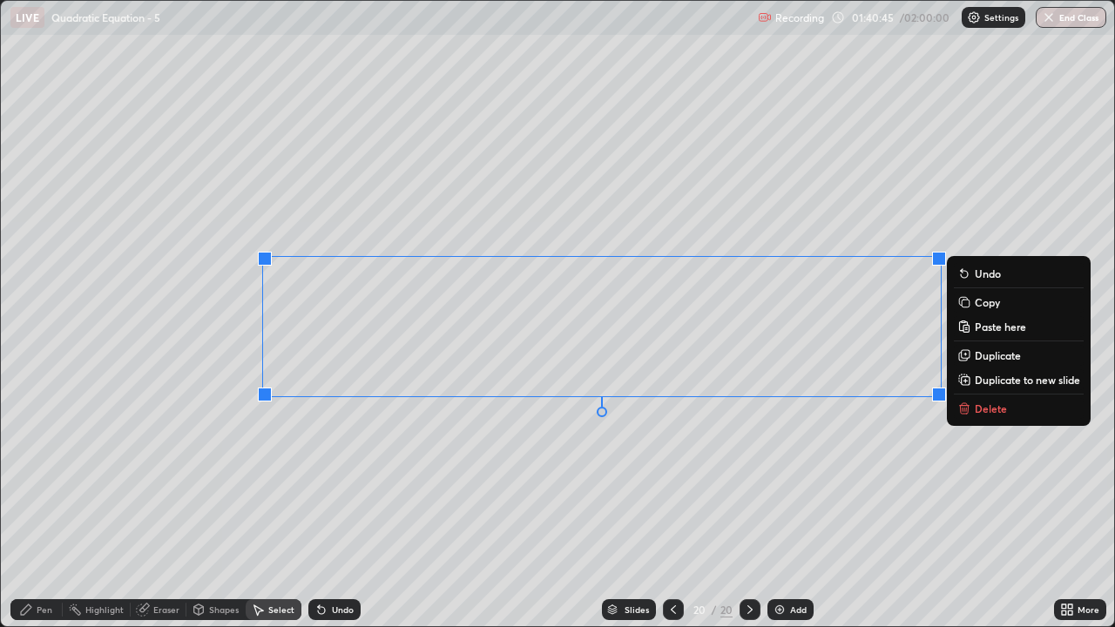
click at [990, 413] on p "Delete" at bounding box center [991, 409] width 32 height 14
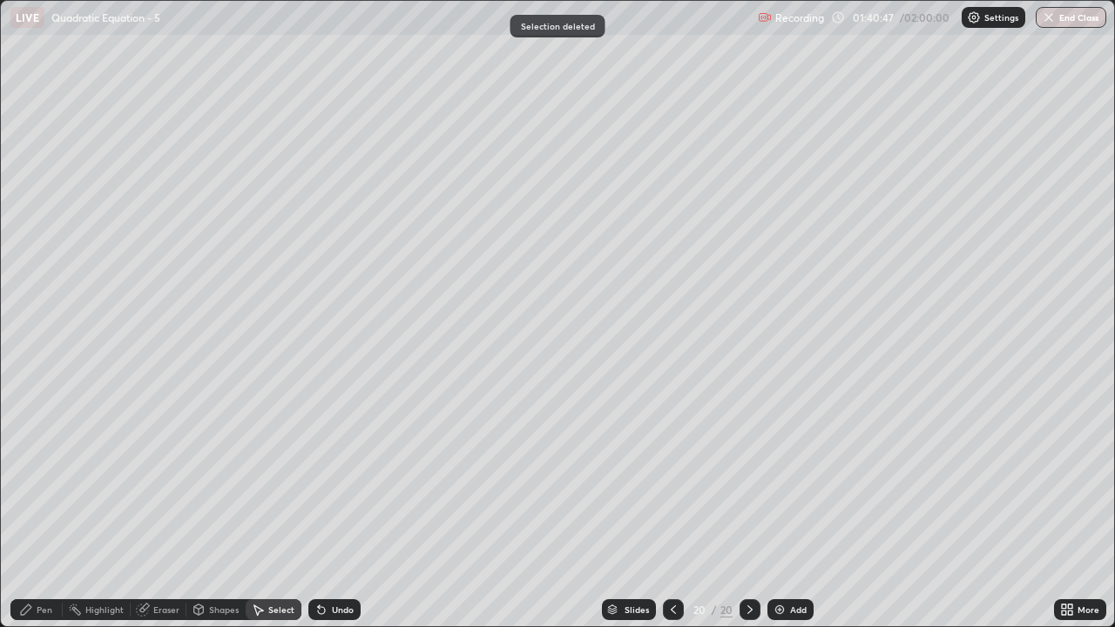
click at [55, 516] on div "Pen" at bounding box center [36, 609] width 52 height 21
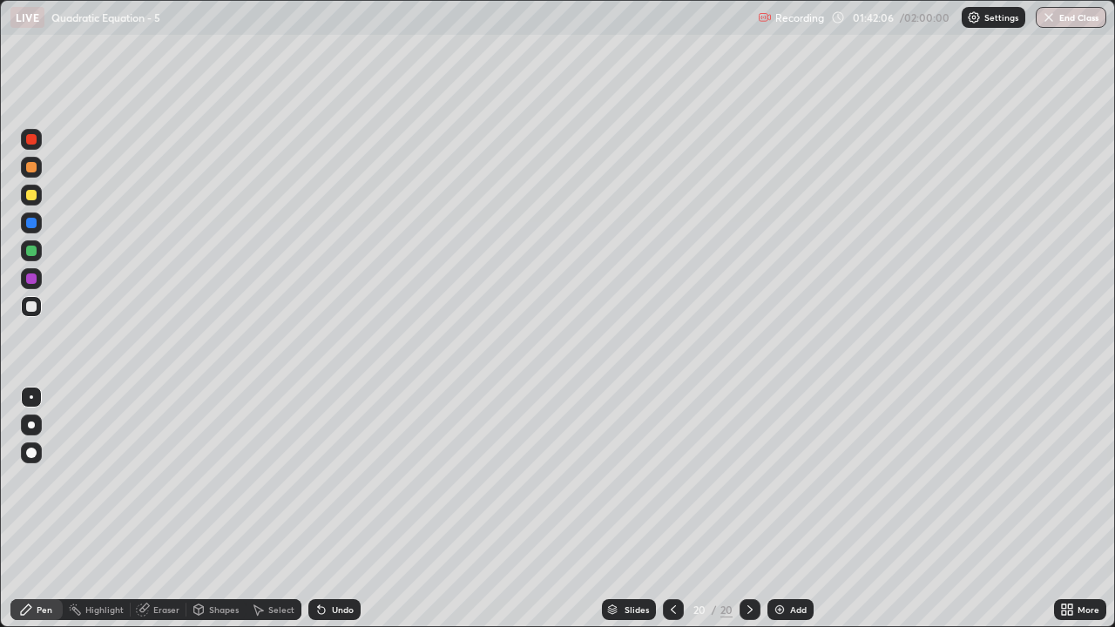
click at [328, 516] on div "Undo" at bounding box center [334, 609] width 52 height 21
click at [805, 516] on div "Add" at bounding box center [790, 609] width 46 height 21
click at [673, 516] on icon at bounding box center [674, 610] width 14 height 14
click at [747, 516] on icon at bounding box center [749, 610] width 14 height 14
click at [680, 516] on div at bounding box center [674, 609] width 21 height 21
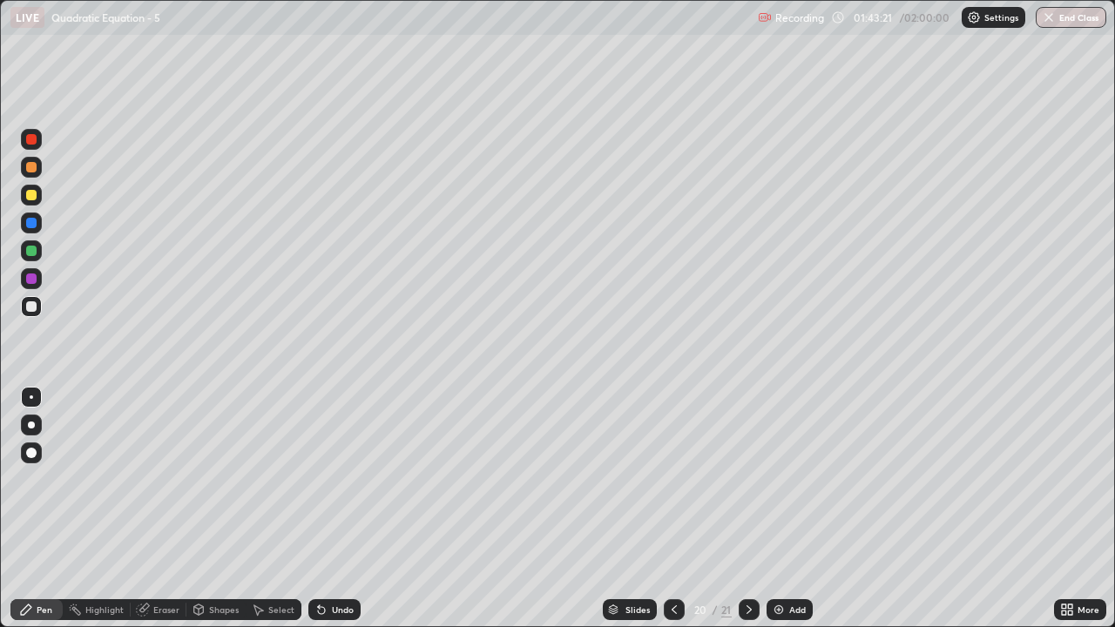
click at [739, 516] on div at bounding box center [749, 609] width 21 height 21
click at [341, 516] on div "Undo" at bounding box center [343, 609] width 22 height 9
click at [339, 516] on div "Undo" at bounding box center [343, 609] width 22 height 9
click at [340, 516] on div "Undo" at bounding box center [343, 609] width 22 height 9
click at [673, 516] on icon at bounding box center [674, 610] width 14 height 14
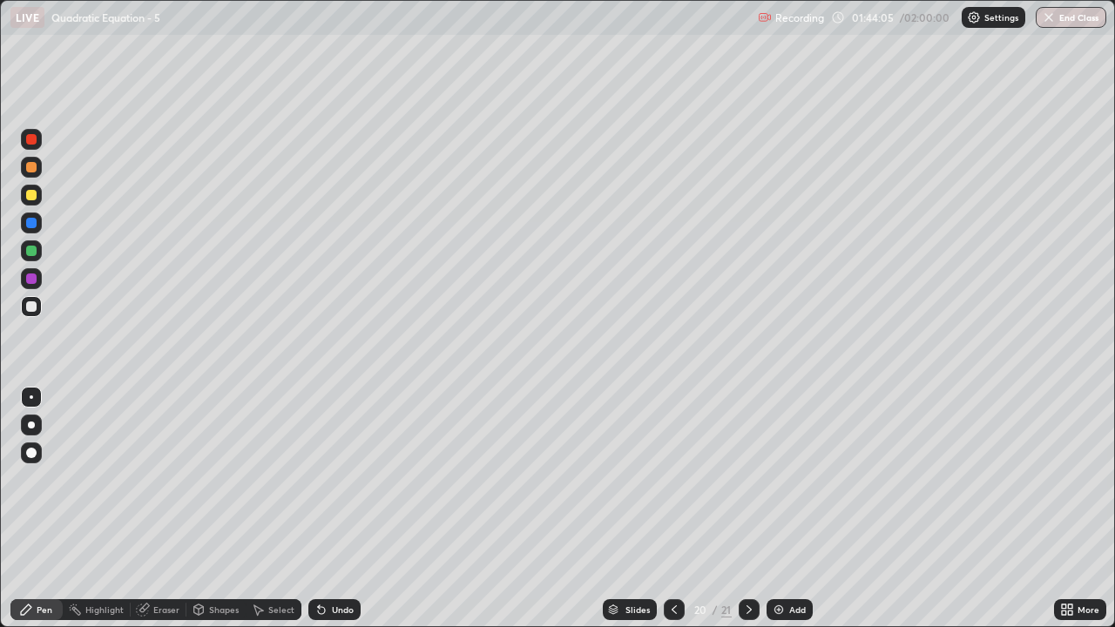
click at [754, 516] on div at bounding box center [749, 609] width 21 height 21
click at [666, 516] on div at bounding box center [674, 609] width 21 height 21
click at [754, 516] on div at bounding box center [749, 609] width 21 height 21
click at [671, 516] on icon at bounding box center [674, 610] width 14 height 14
click at [757, 516] on div at bounding box center [749, 609] width 21 height 21
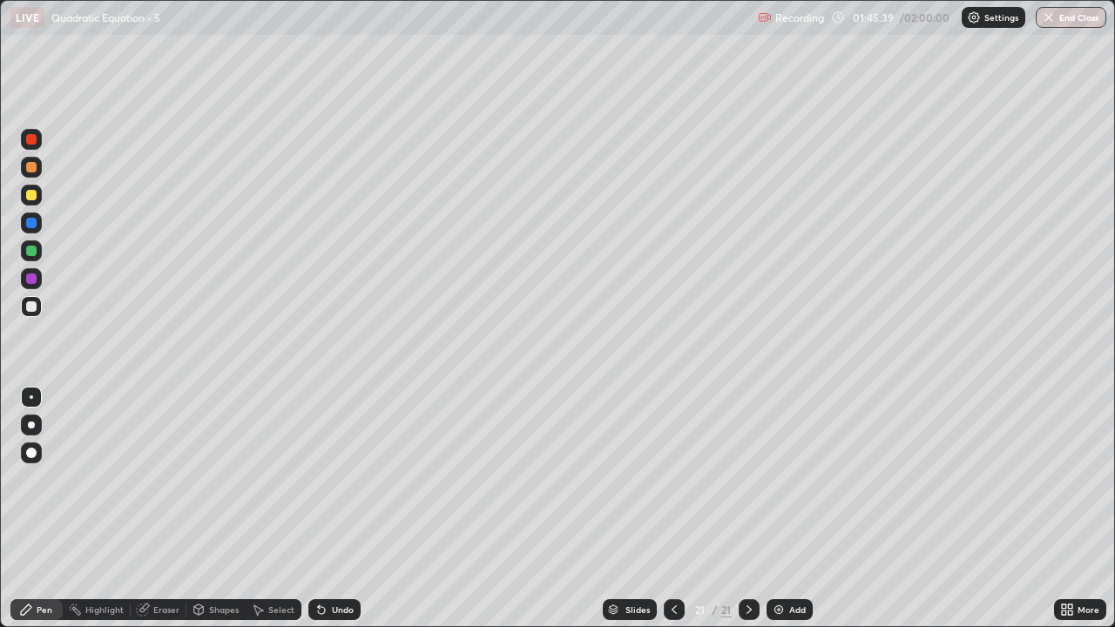
click at [785, 516] on div "Add" at bounding box center [790, 609] width 46 height 21
click at [29, 198] on div at bounding box center [31, 195] width 10 height 10
click at [693, 516] on div "22" at bounding box center [700, 610] width 17 height 10
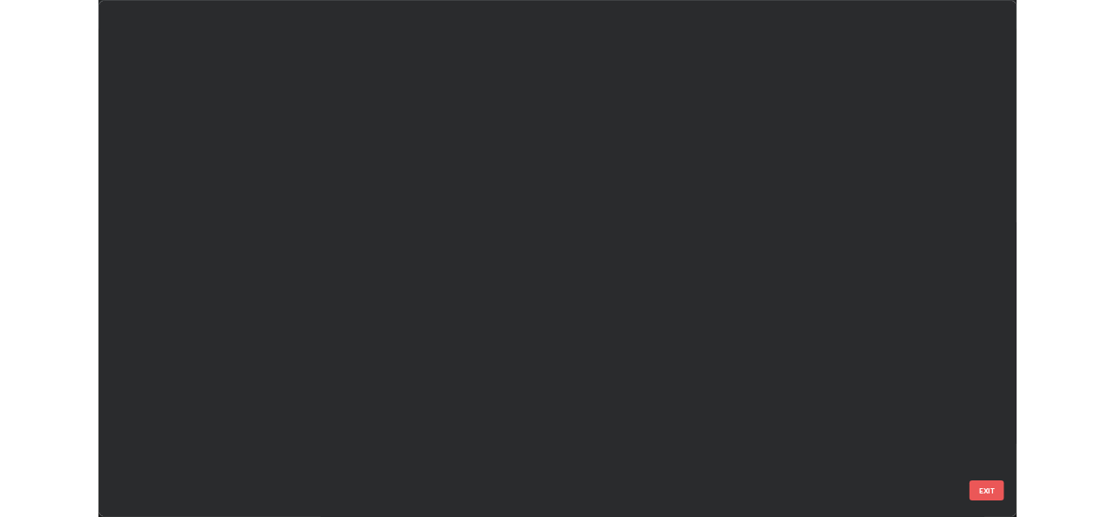
scroll to position [620, 1105]
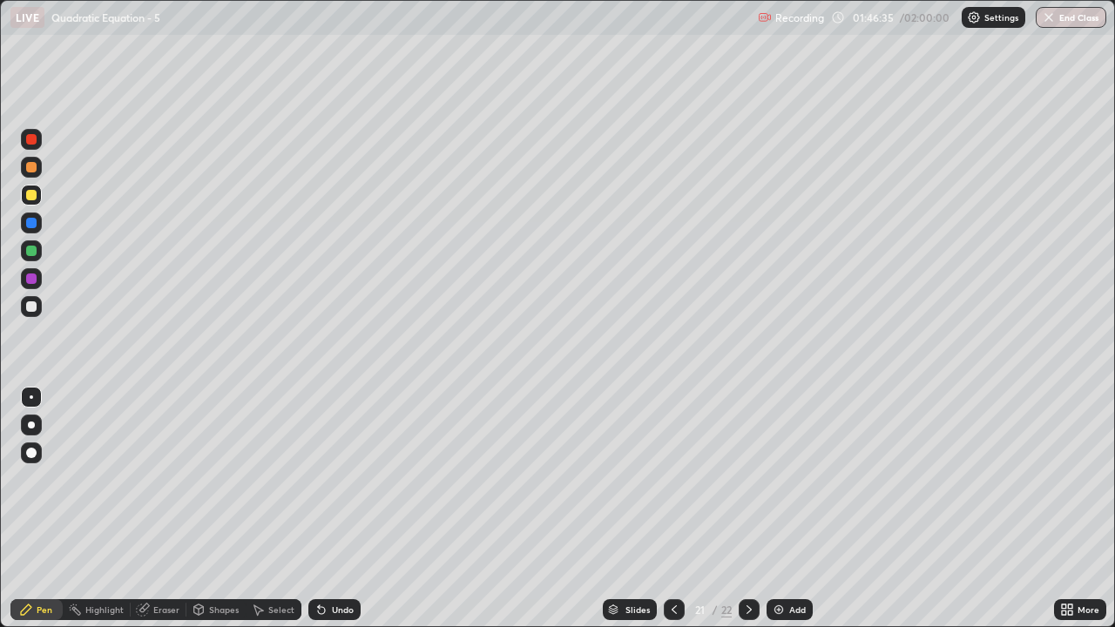
click at [745, 516] on icon at bounding box center [749, 610] width 14 height 14
click at [36, 305] on div at bounding box center [31, 306] width 10 height 10
click at [781, 516] on img at bounding box center [779, 610] width 14 height 14
click at [30, 253] on div at bounding box center [31, 251] width 10 height 10
click at [160, 516] on div "Eraser" at bounding box center [159, 609] width 56 height 21
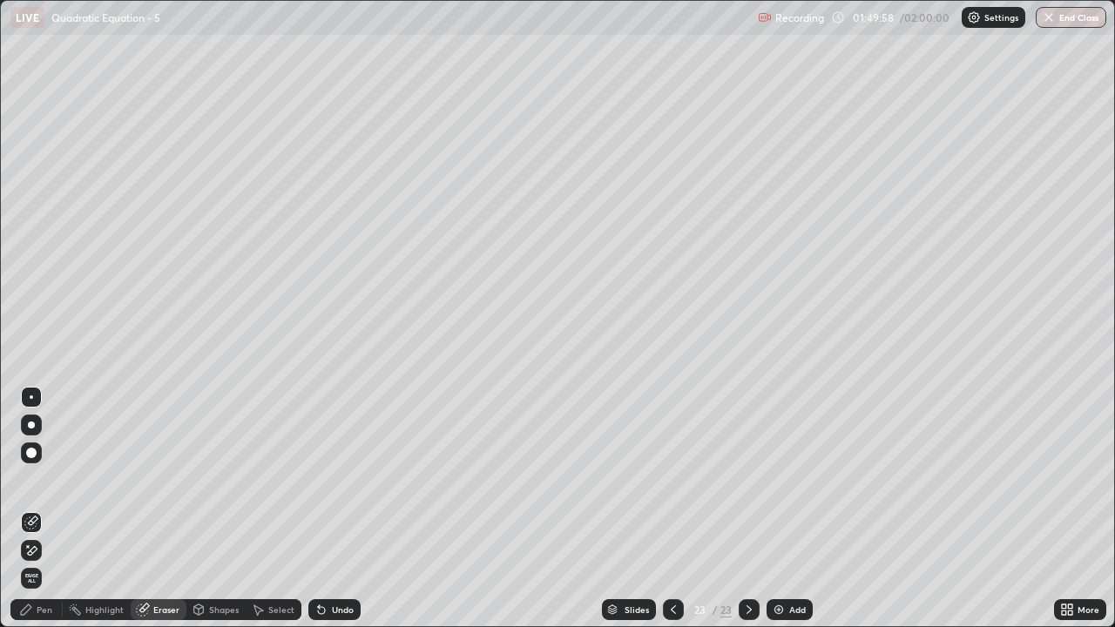
click at [33, 516] on div "Pen" at bounding box center [36, 609] width 52 height 21
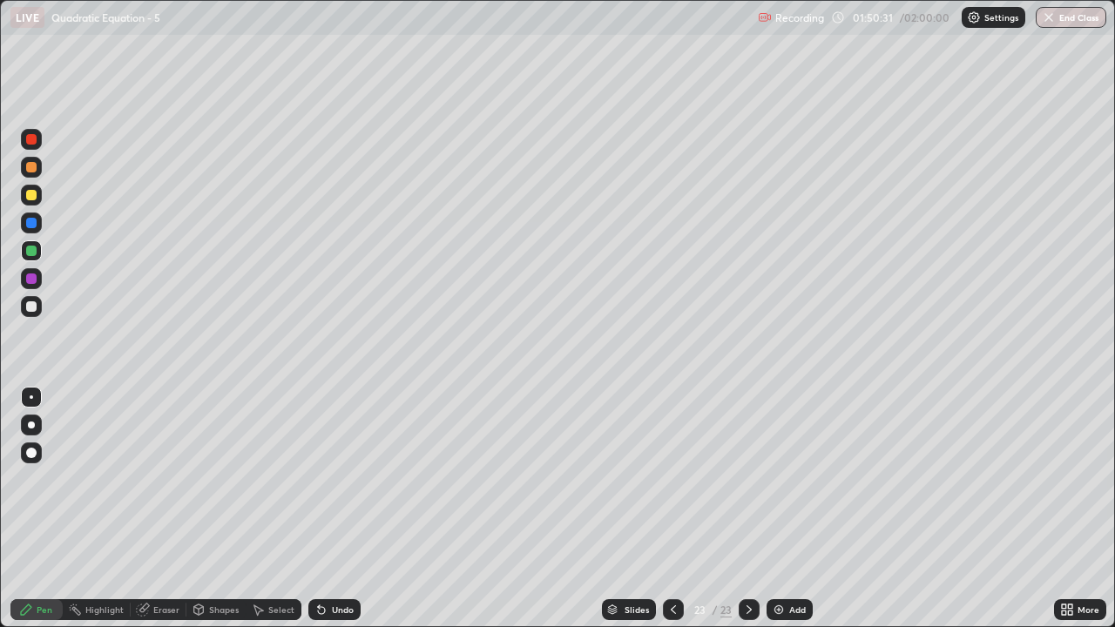
click at [161, 516] on div "Eraser" at bounding box center [166, 609] width 26 height 9
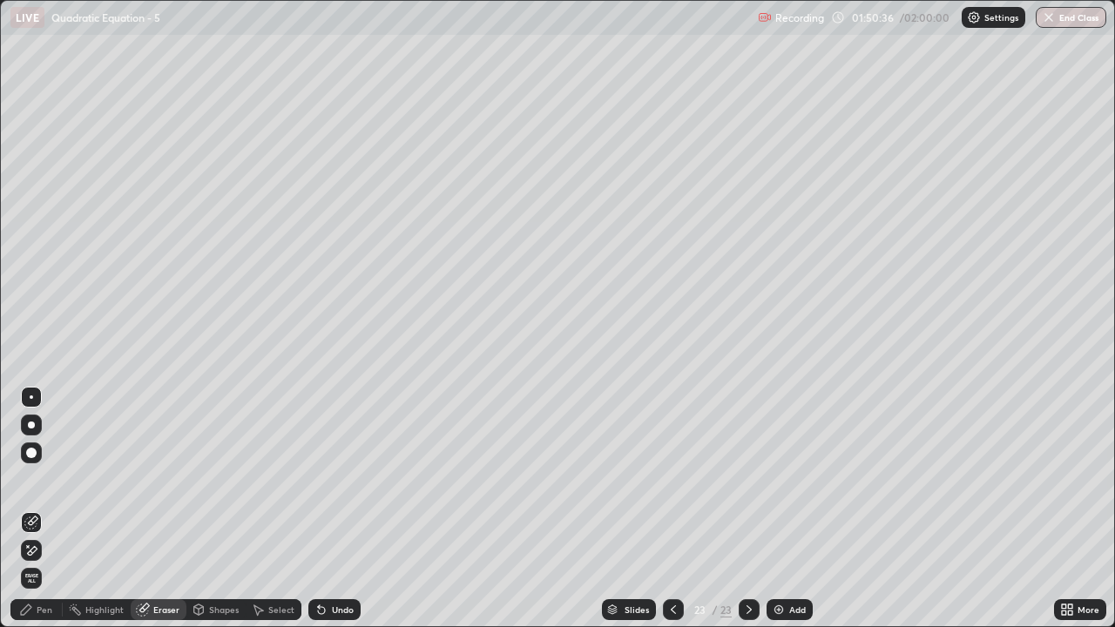
click at [54, 516] on div "Pen" at bounding box center [36, 609] width 52 height 21
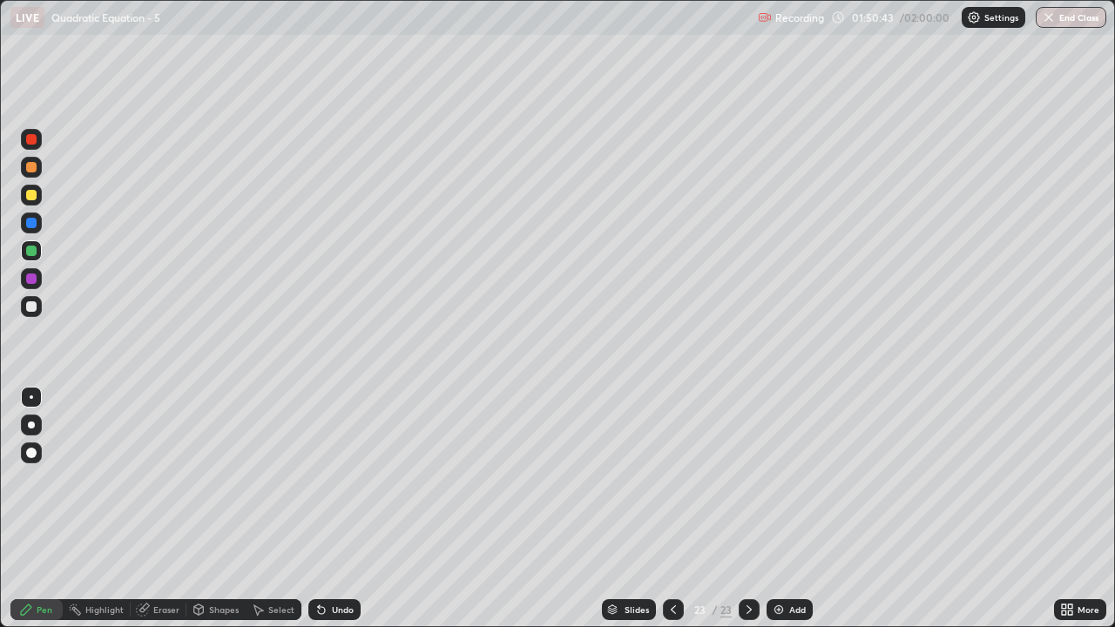
click at [166, 516] on div "Eraser" at bounding box center [166, 609] width 26 height 9
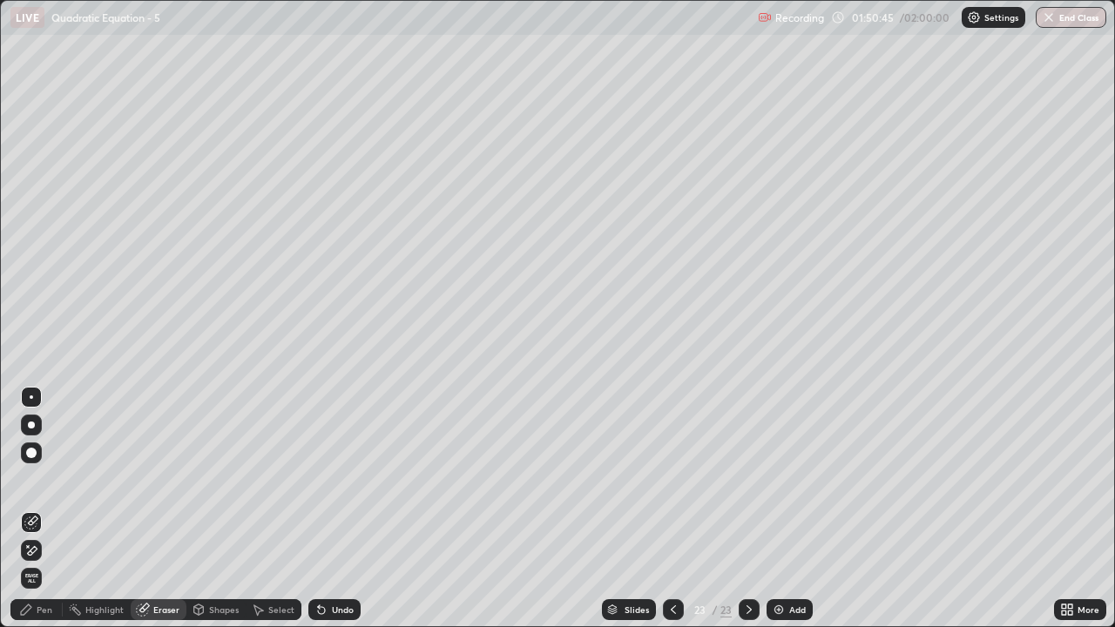
click at [37, 516] on div "Pen" at bounding box center [36, 609] width 52 height 21
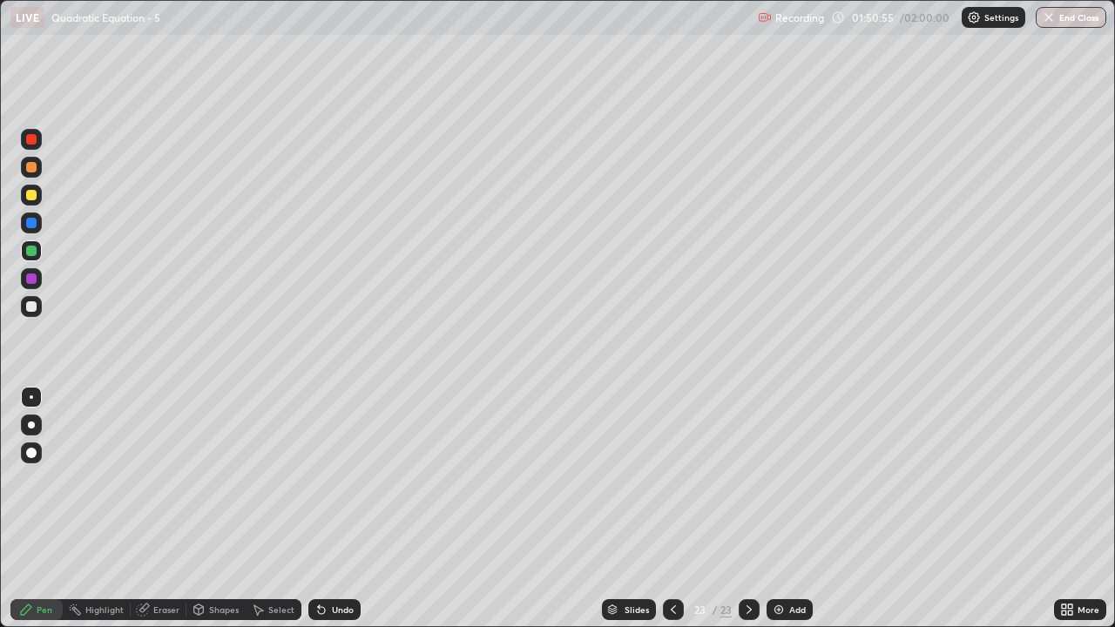
click at [30, 308] on div at bounding box center [31, 306] width 10 height 10
click at [327, 516] on div "Undo" at bounding box center [334, 609] width 52 height 21
click at [340, 516] on div "Undo" at bounding box center [343, 609] width 22 height 9
click at [341, 516] on div "Undo" at bounding box center [343, 609] width 22 height 9
click at [344, 516] on div "Undo" at bounding box center [343, 609] width 22 height 9
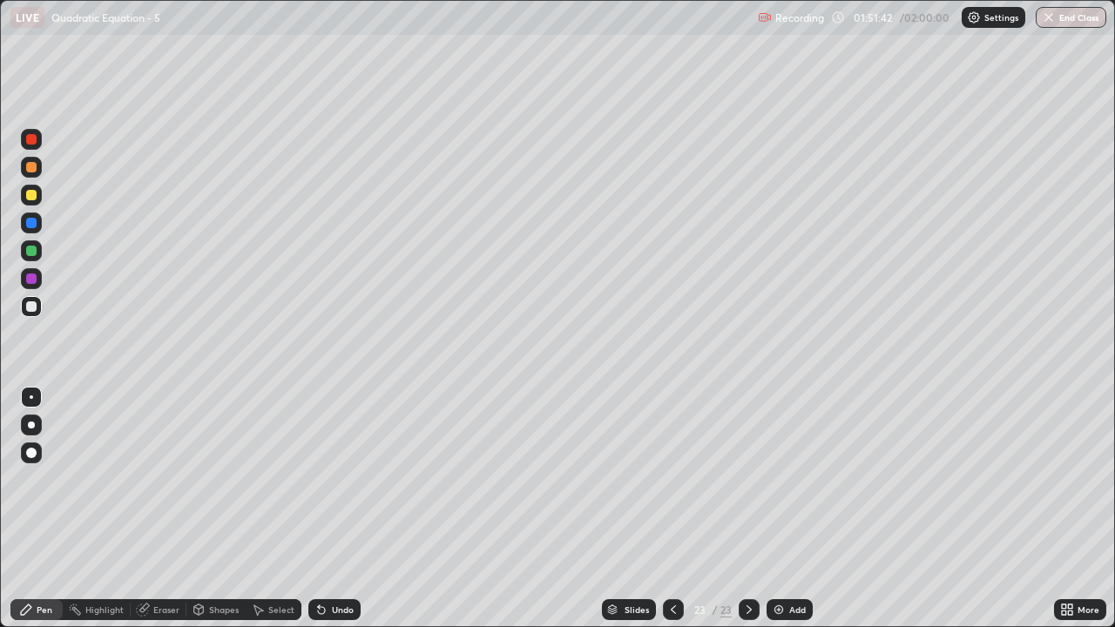
click at [347, 516] on div "Undo" at bounding box center [343, 609] width 22 height 9
click at [349, 516] on div "Undo" at bounding box center [343, 609] width 22 height 9
click at [332, 516] on div "Undo" at bounding box center [343, 609] width 22 height 9
click at [747, 516] on icon at bounding box center [749, 609] width 5 height 9
click at [335, 516] on div "Undo" at bounding box center [343, 609] width 22 height 9
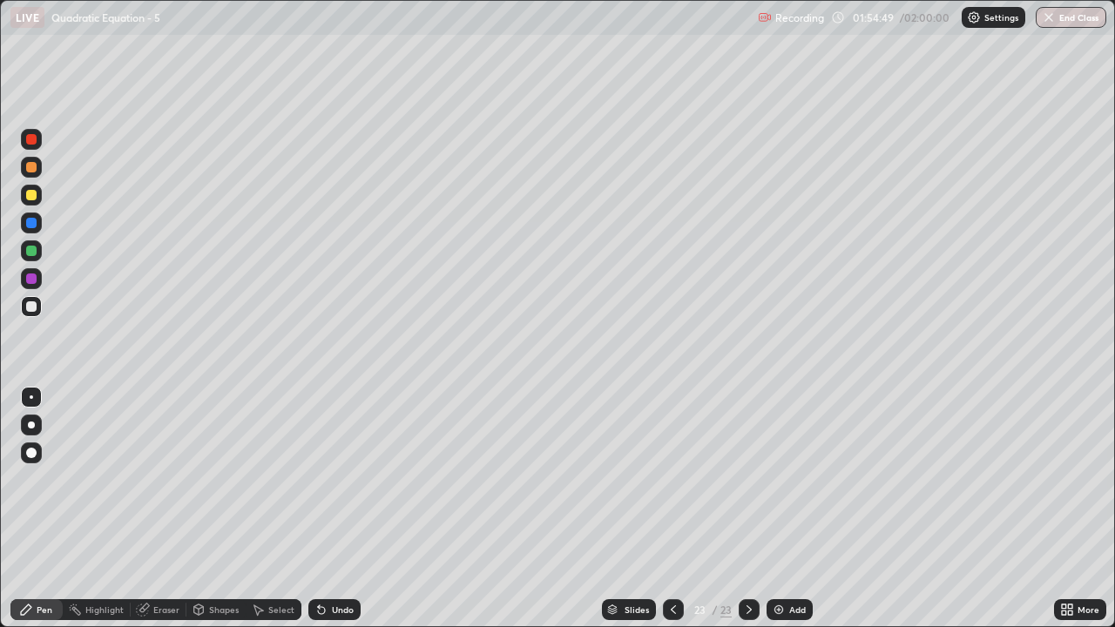
click at [332, 516] on div "Undo" at bounding box center [343, 609] width 22 height 9
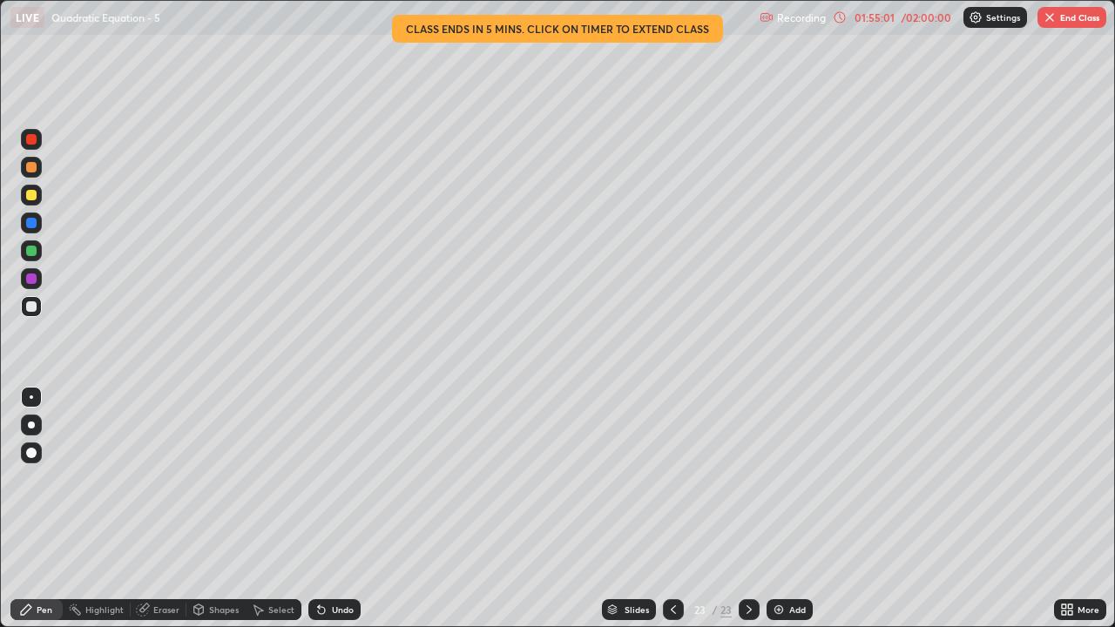
click at [747, 516] on icon at bounding box center [749, 610] width 14 height 14
click at [798, 516] on div "Add" at bounding box center [797, 609] width 17 height 9
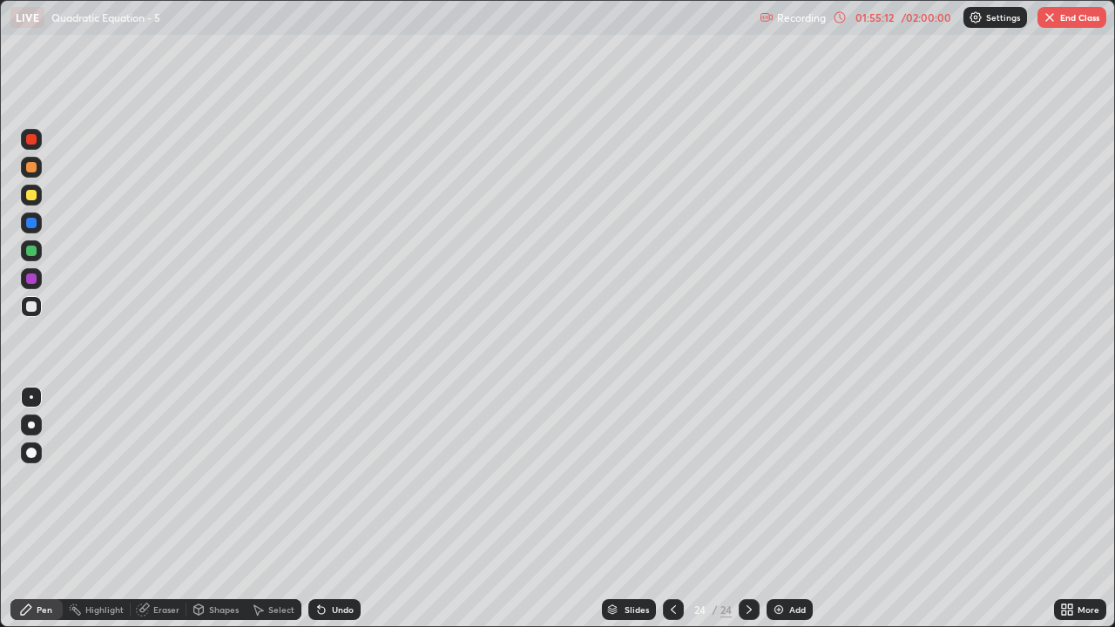
click at [670, 516] on icon at bounding box center [673, 610] width 14 height 14
click at [754, 516] on div at bounding box center [749, 609] width 21 height 21
click at [674, 516] on div at bounding box center [673, 609] width 21 height 35
click at [318, 516] on icon at bounding box center [319, 606] width 2 height 2
click at [746, 516] on div at bounding box center [749, 609] width 21 height 21
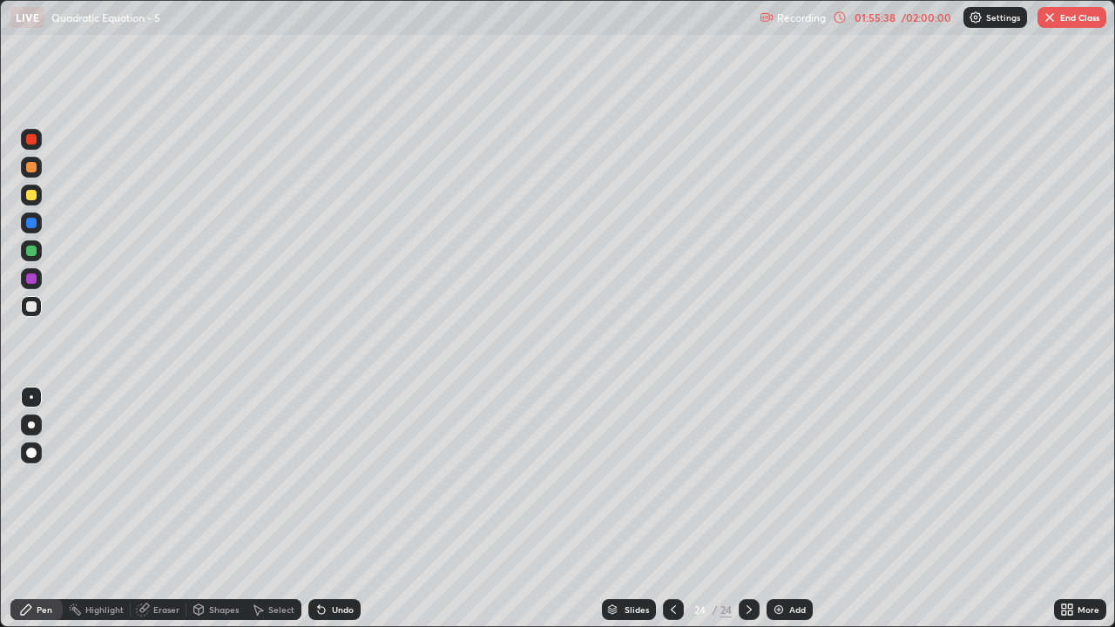
click at [665, 516] on div at bounding box center [673, 609] width 21 height 21
click at [747, 516] on icon at bounding box center [749, 610] width 14 height 14
click at [669, 516] on icon at bounding box center [673, 610] width 14 height 14
click at [747, 516] on icon at bounding box center [749, 610] width 14 height 14
click at [286, 516] on div "Select" at bounding box center [281, 609] width 26 height 9
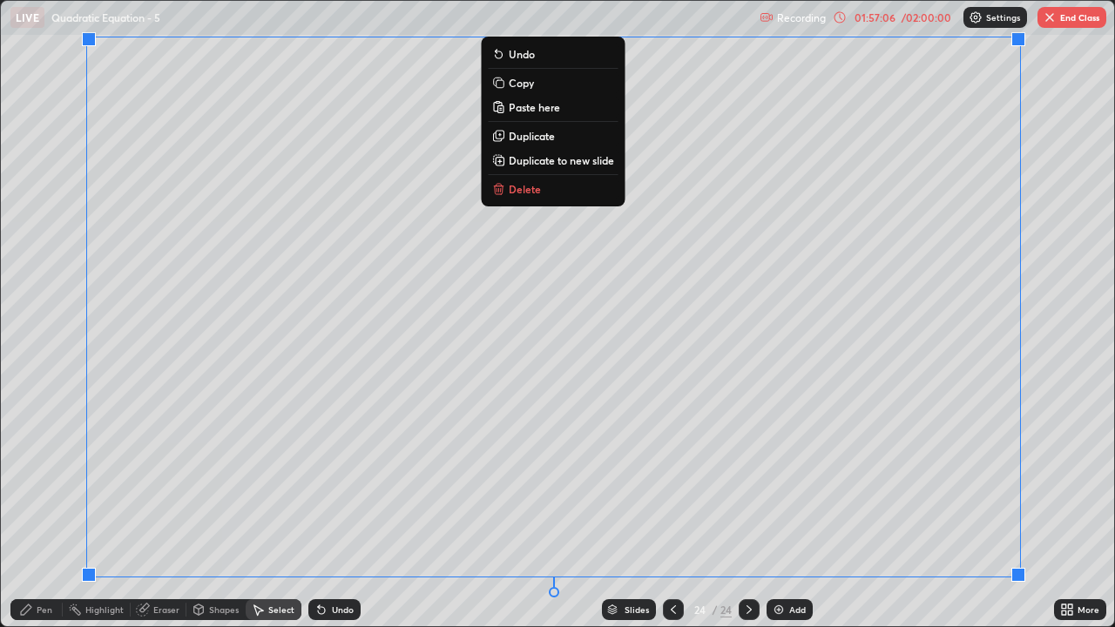
click at [59, 516] on div "0 ° Undo Copy Paste here Duplicate Duplicate to new slide Delete" at bounding box center [557, 313] width 1113 height 625
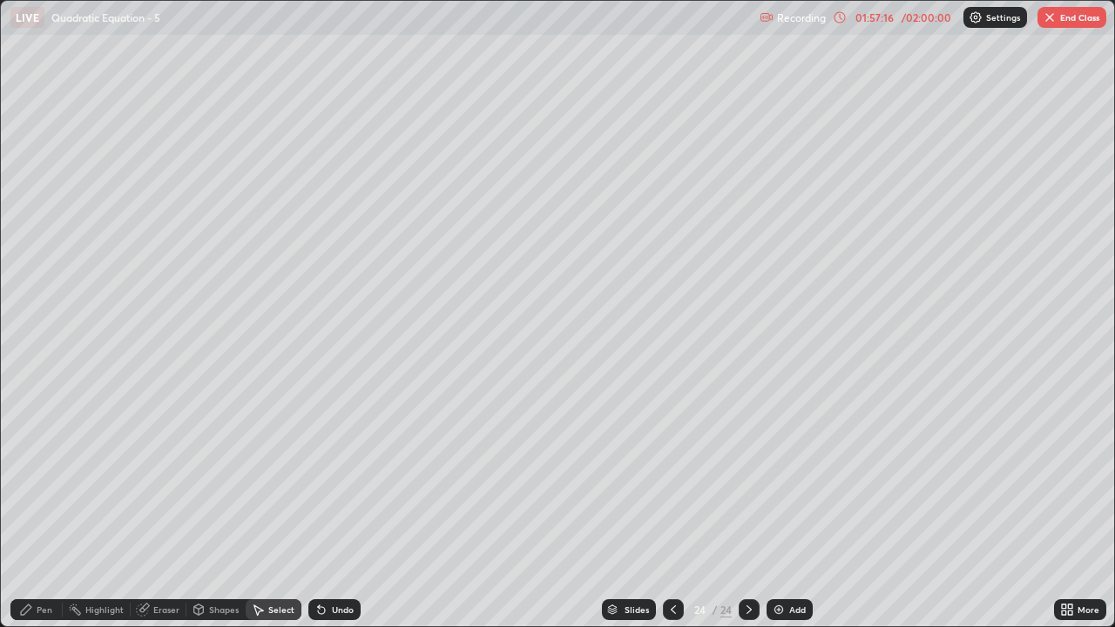
click at [672, 516] on icon at bounding box center [673, 610] width 14 height 14
click at [754, 516] on div at bounding box center [749, 609] width 21 height 21
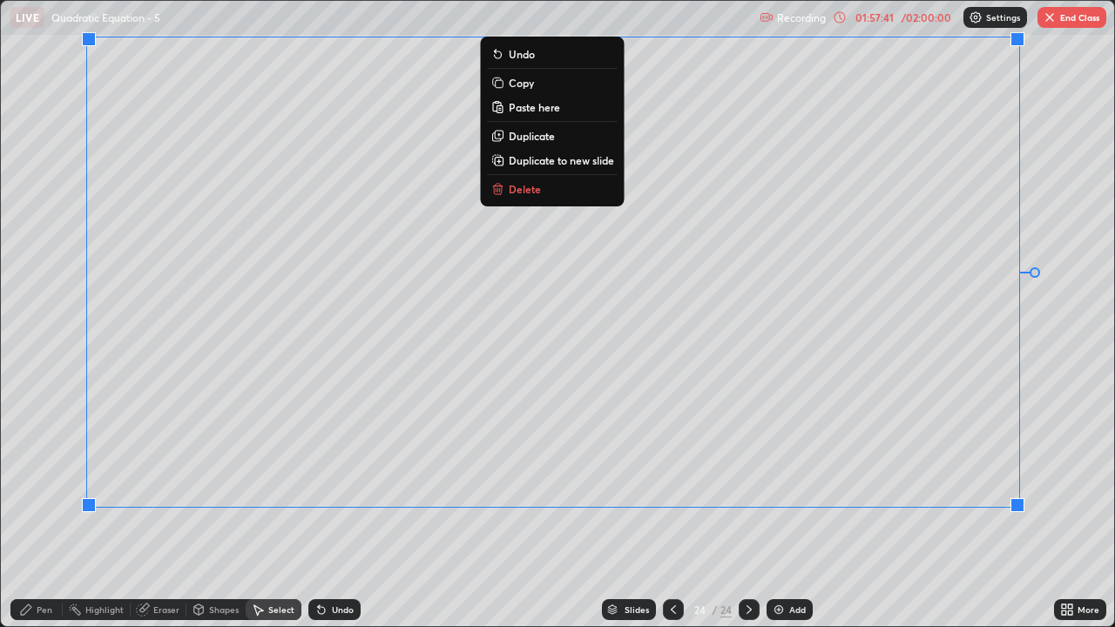
click at [40, 516] on div "Pen" at bounding box center [36, 609] width 52 height 21
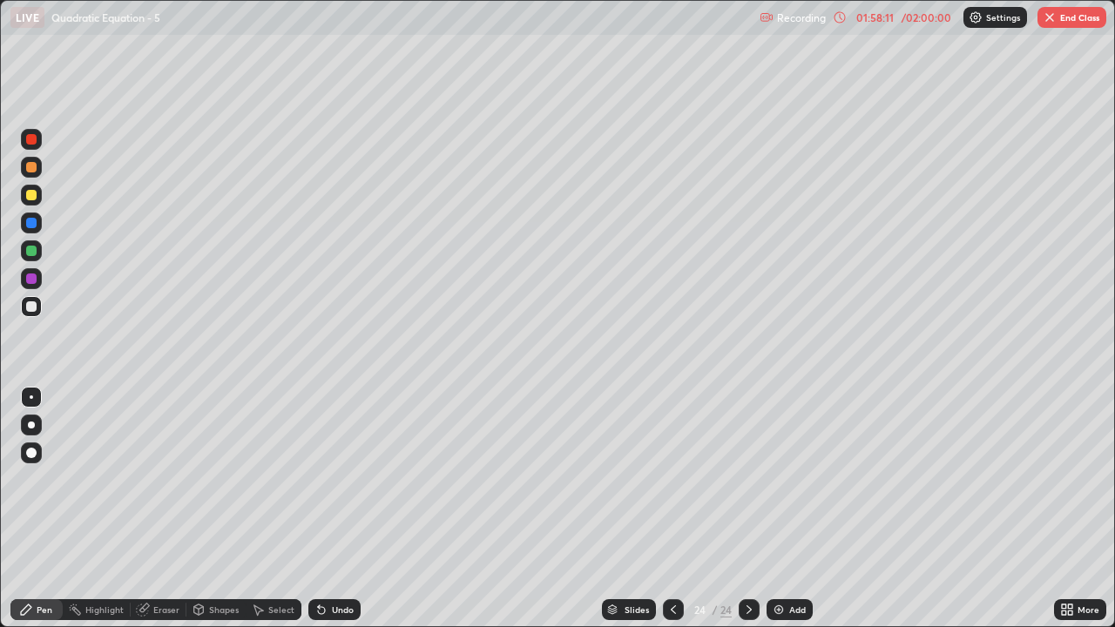
click at [1051, 14] on img "button" at bounding box center [1050, 17] width 14 height 14
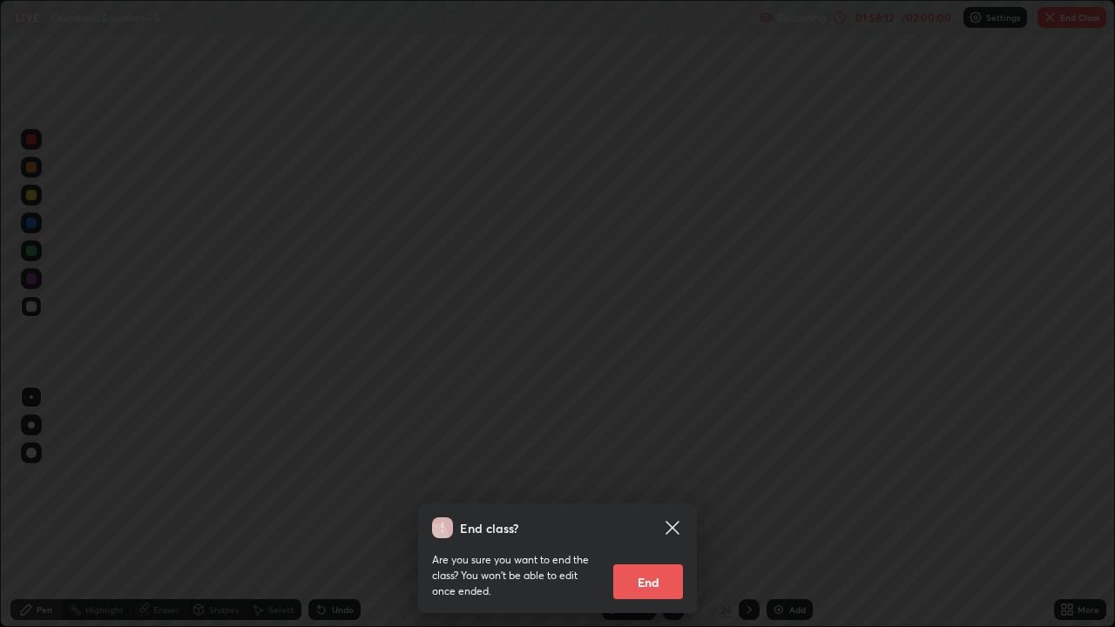
click at [652, 516] on button "End" at bounding box center [648, 581] width 70 height 35
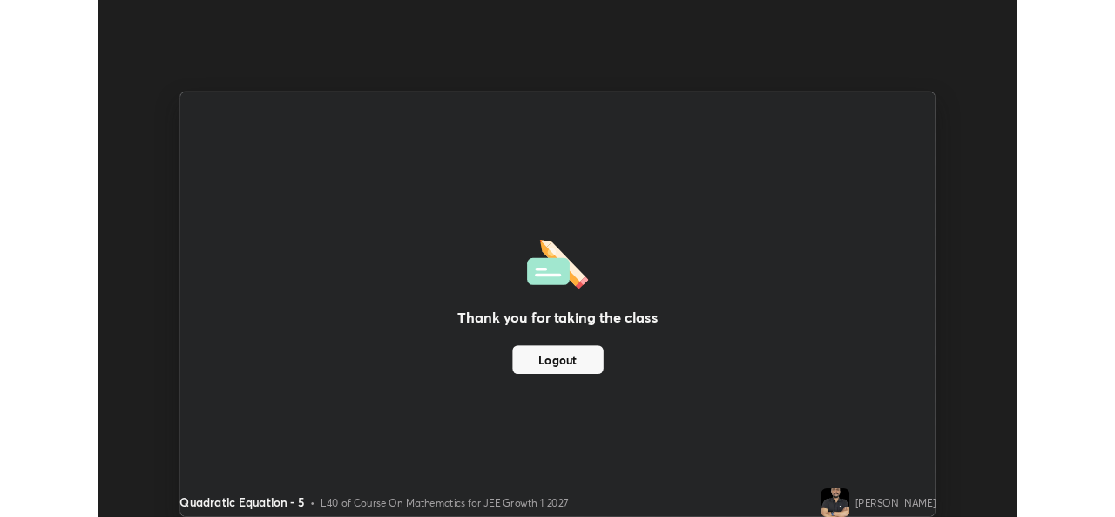
scroll to position [86595, 85997]
